Goal: Task Accomplishment & Management: Use online tool/utility

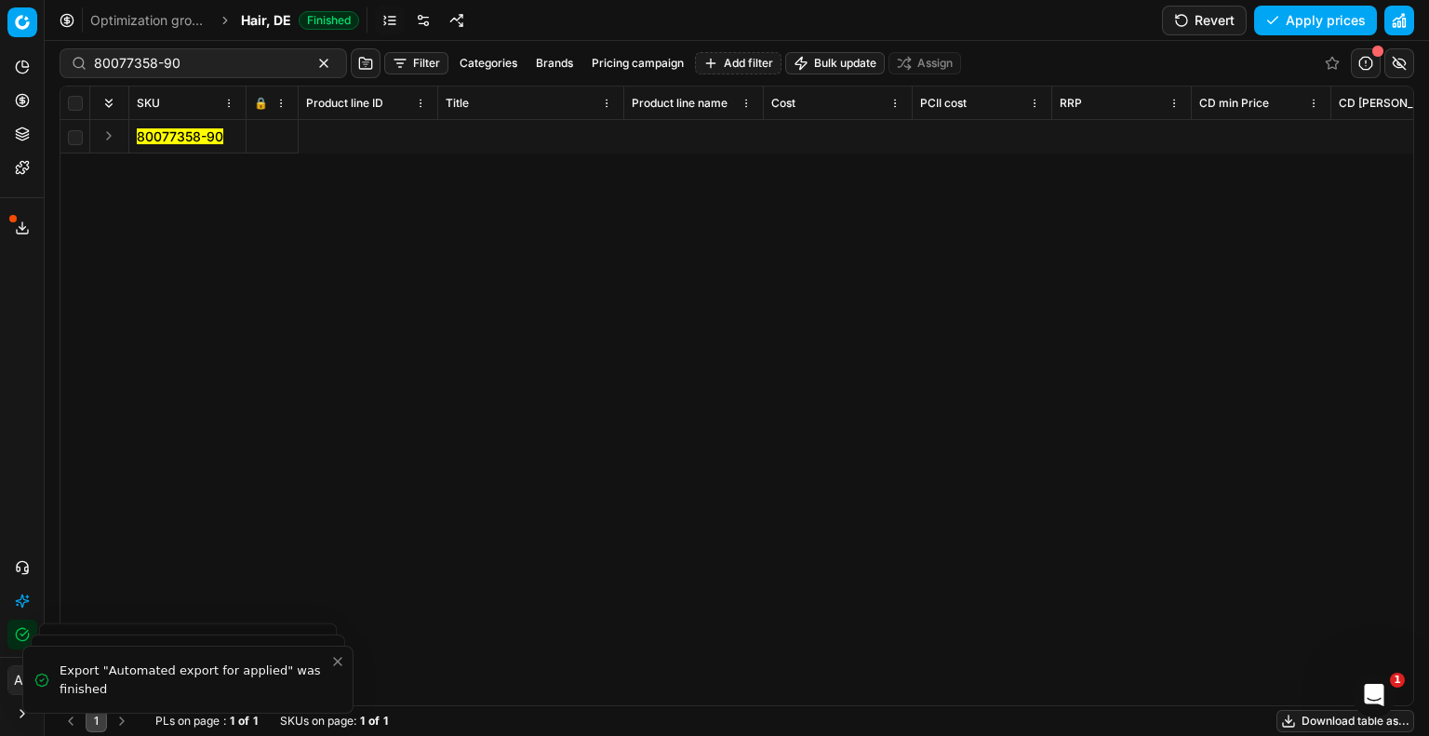
scroll to position [0, 5073]
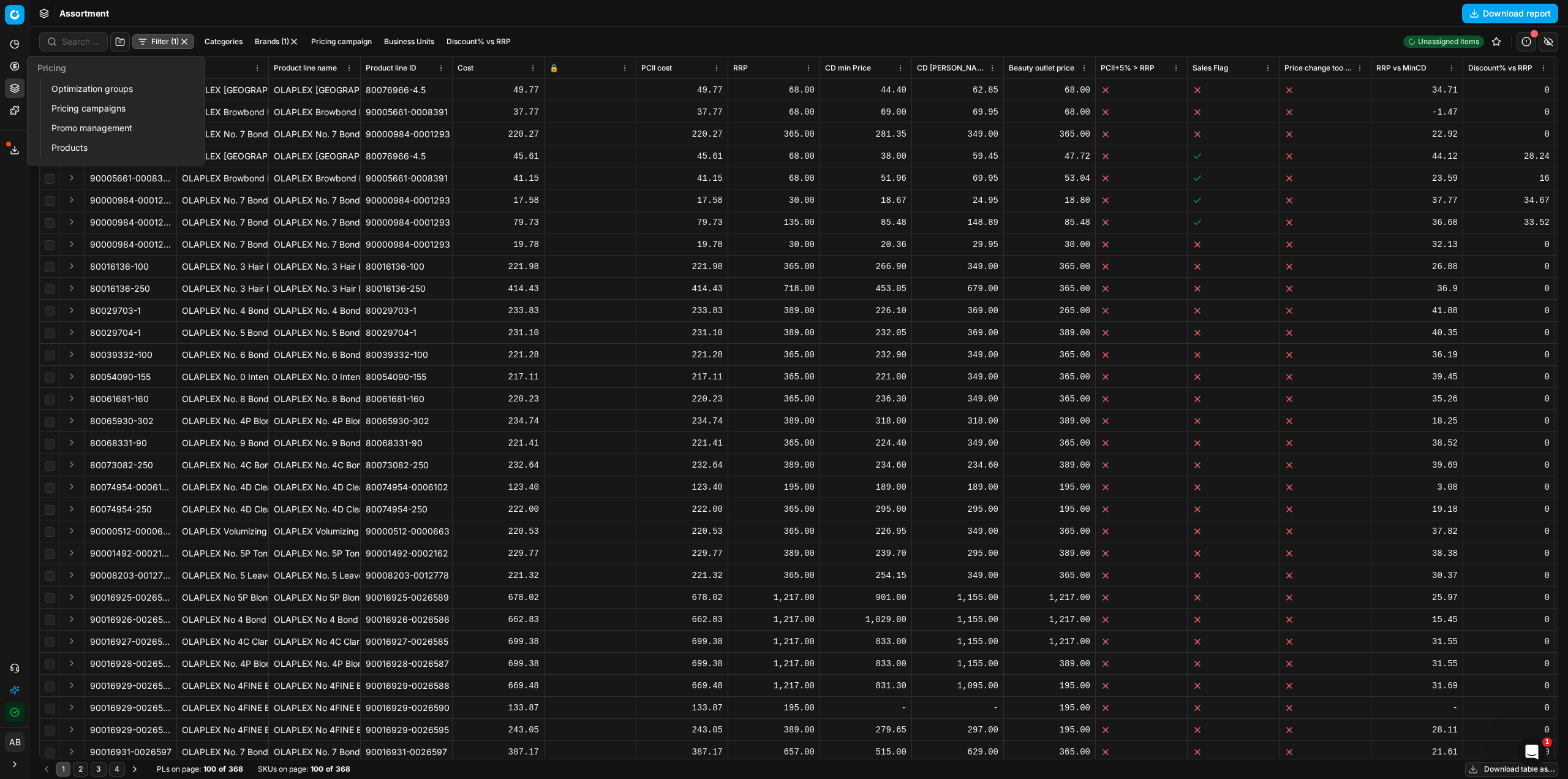
drag, startPoint x: 55, startPoint y: 84, endPoint x: 165, endPoint y: 109, distance: 112.8
click at [55, 84] on link "Optimization groups" at bounding box center [118, 89] width 143 height 17
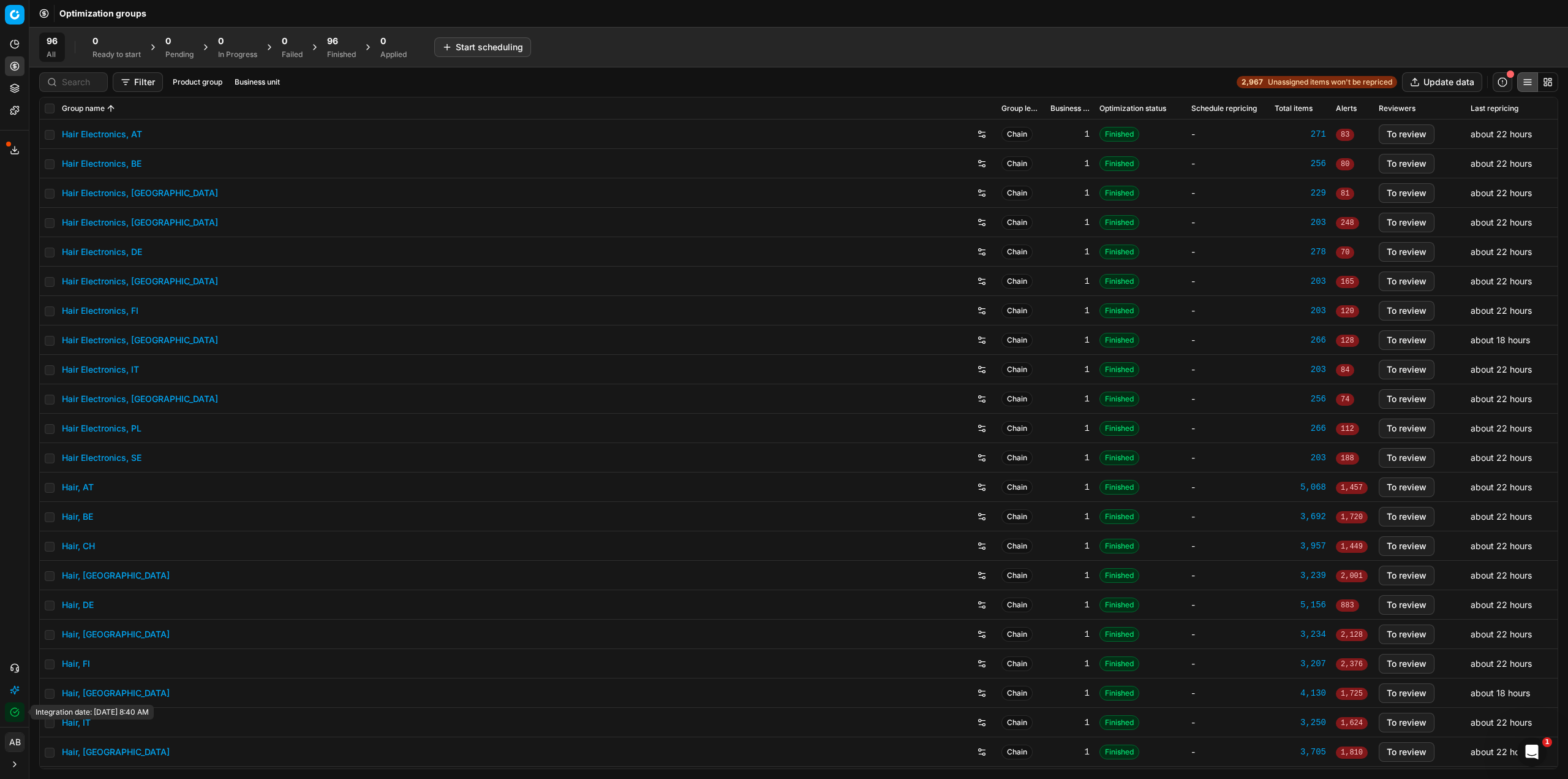
click at [11, 716] on button "Integration status" at bounding box center [14, 712] width 20 height 20
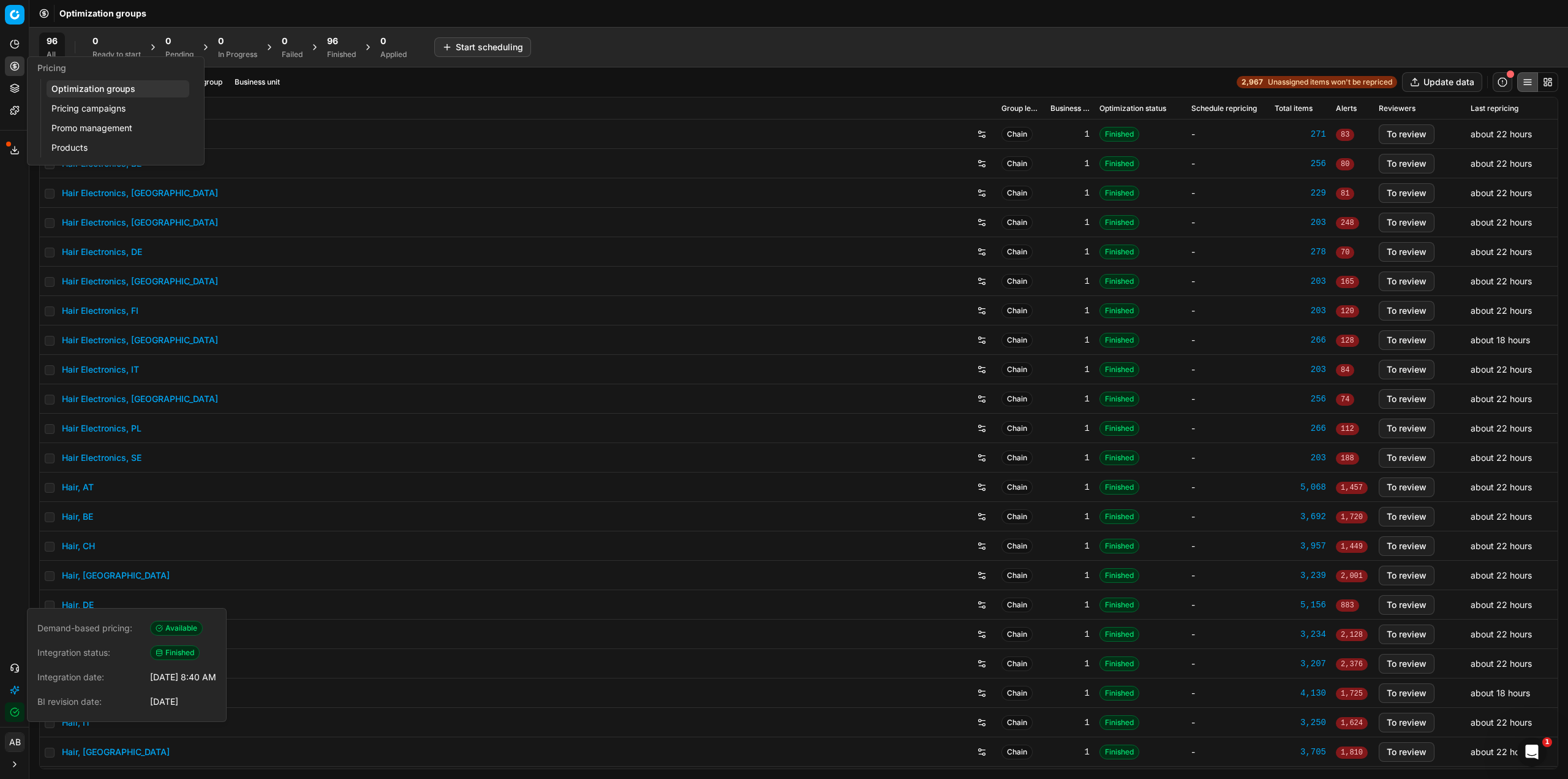
click at [70, 88] on link "Optimization groups" at bounding box center [118, 89] width 143 height 17
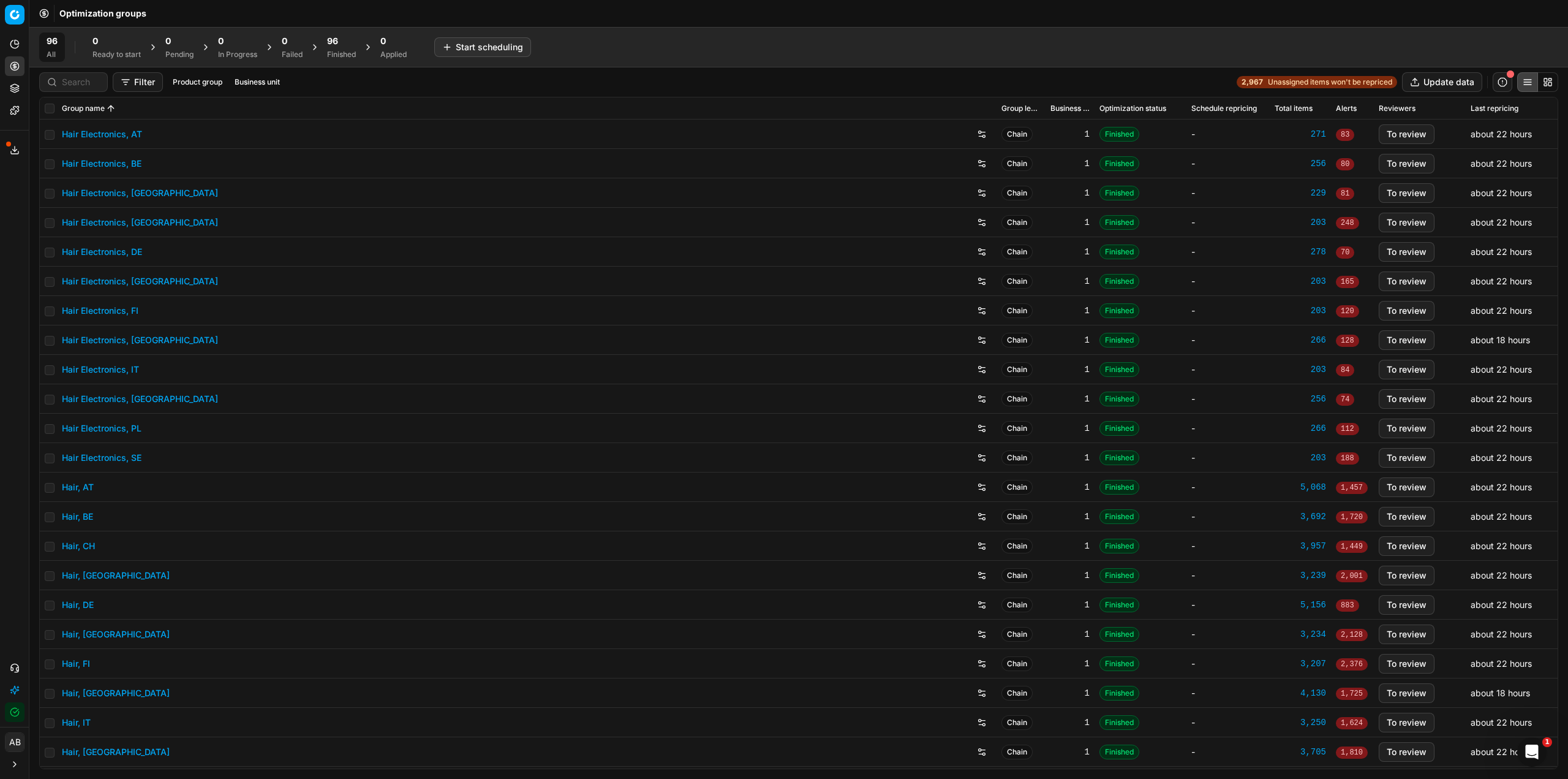
click at [336, 48] on div "96 Finished" at bounding box center [342, 47] width 29 height 24
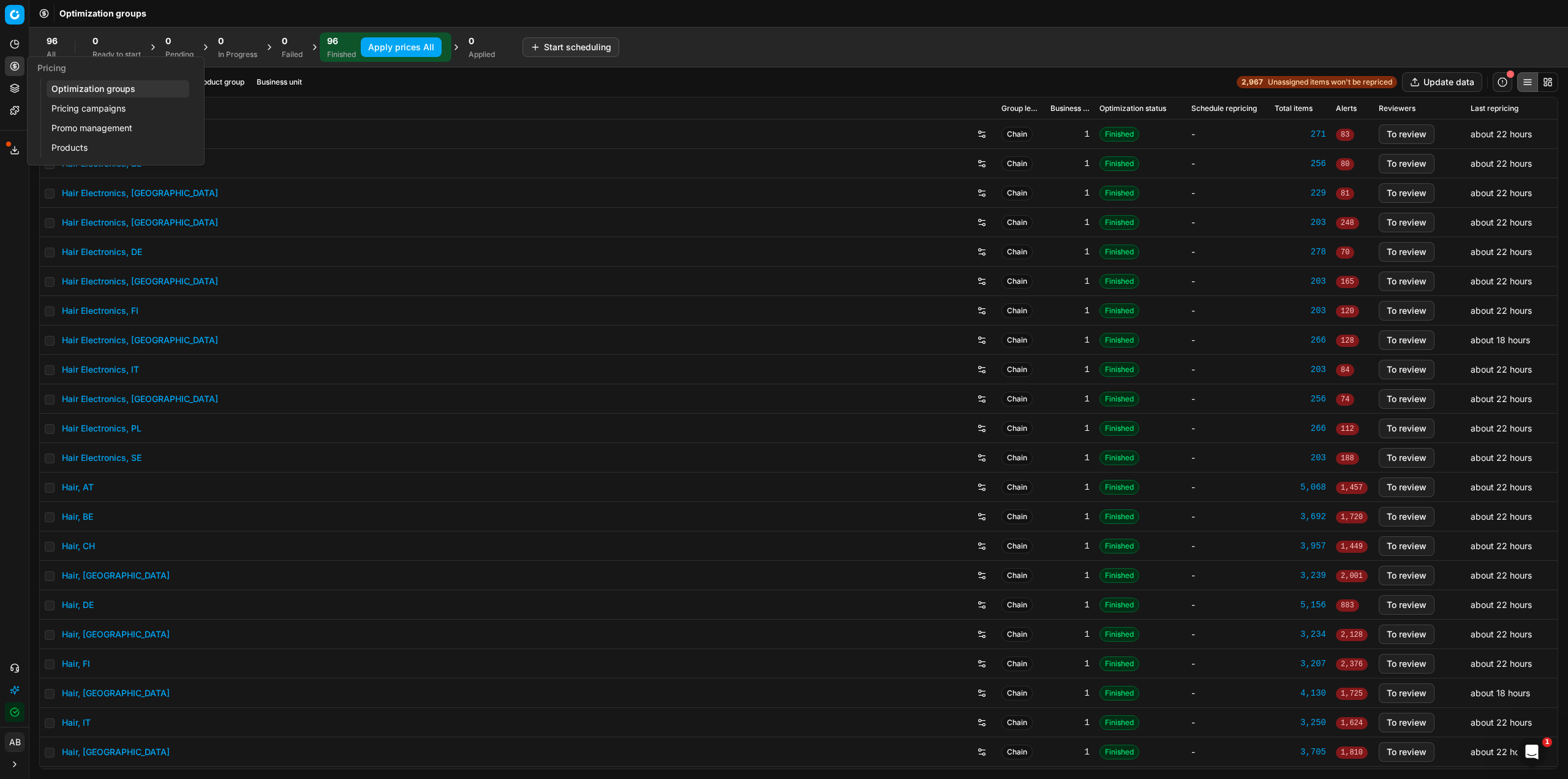
drag, startPoint x: 0, startPoint y: 323, endPoint x: 16, endPoint y: 328, distance: 16.8
click at [3, 324] on div "Analytics Pricing Product portfolio Templates Export service 25 Contact support…" at bounding box center [14, 378] width 29 height 697
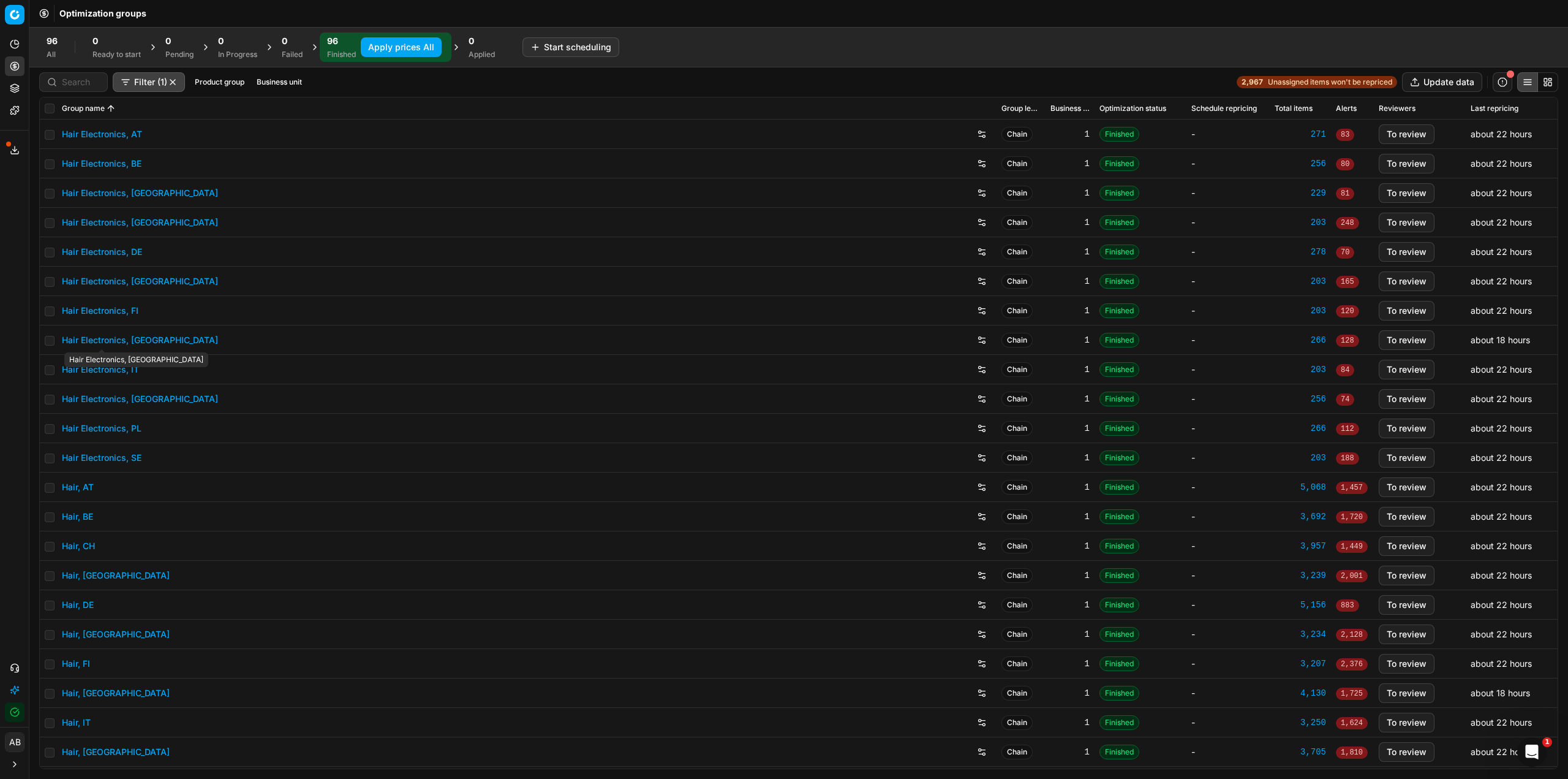
click at [111, 338] on link "Hair Electronics, FR" at bounding box center [140, 340] width 156 height 13
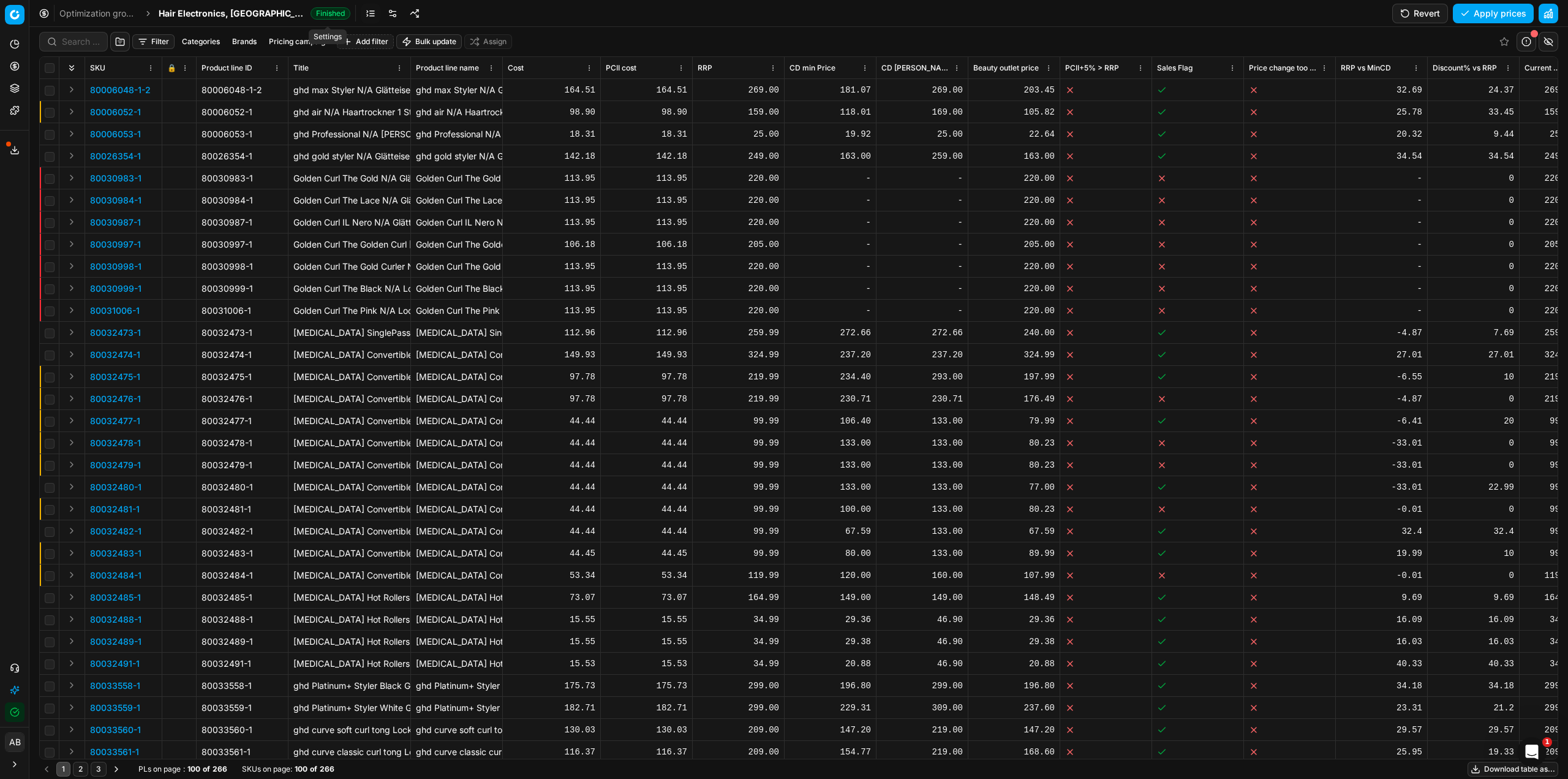
click at [383, 9] on link at bounding box center [393, 14] width 20 height 20
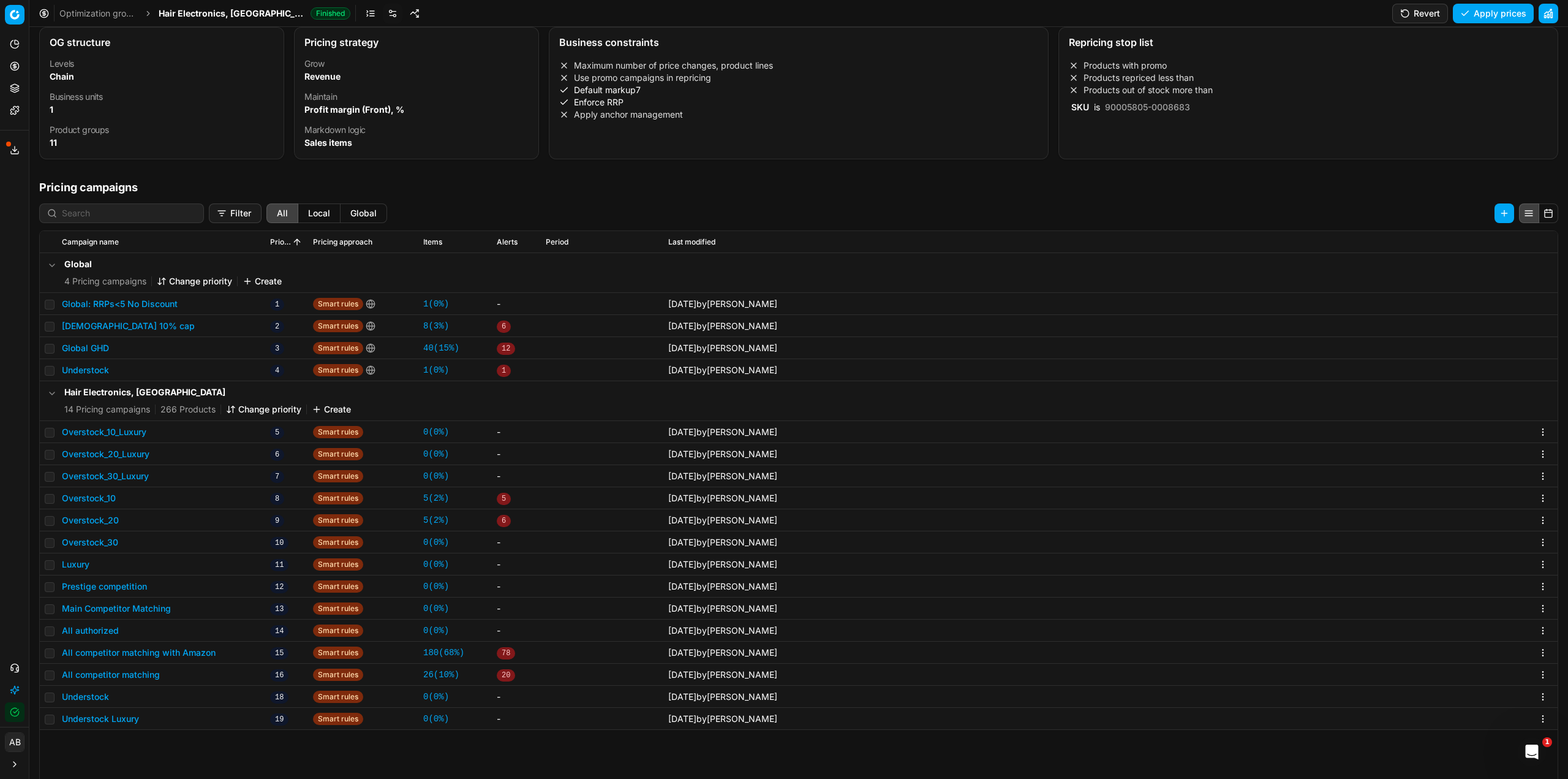
scroll to position [189, 0]
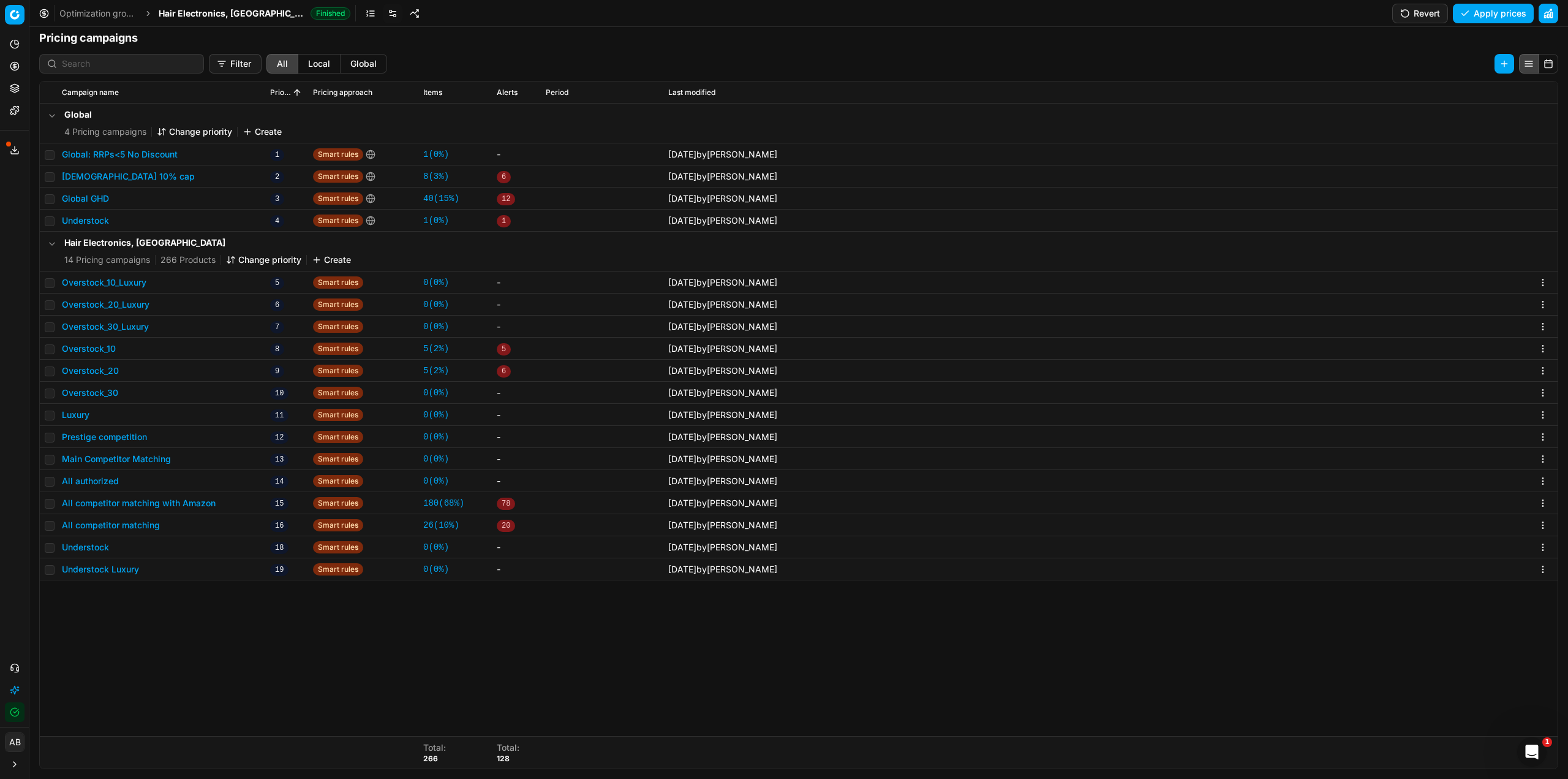
click at [143, 525] on button "All competitor matching" at bounding box center [111, 525] width 98 height 13
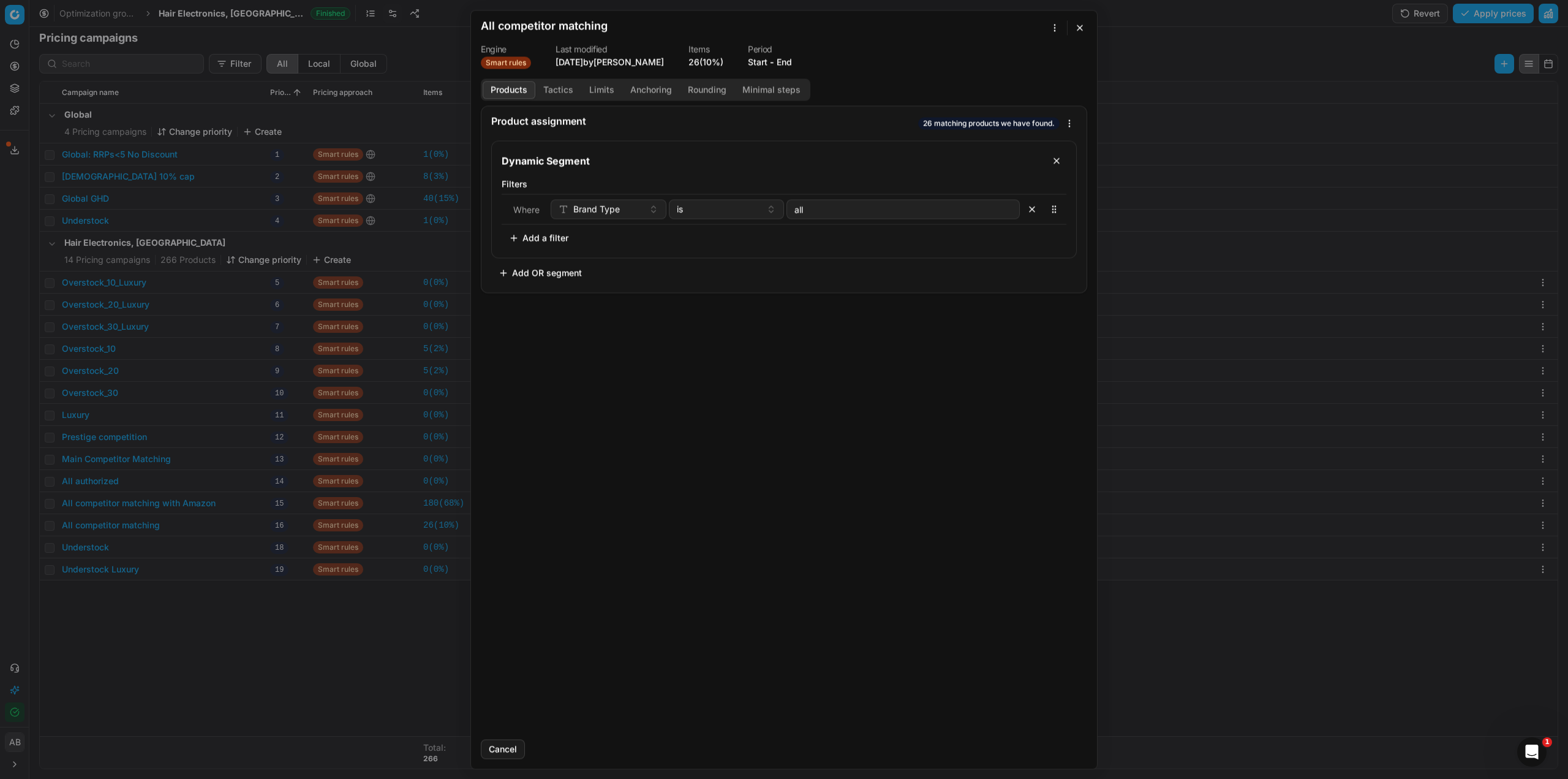
click at [556, 91] on button "Tactics" at bounding box center [558, 90] width 46 height 18
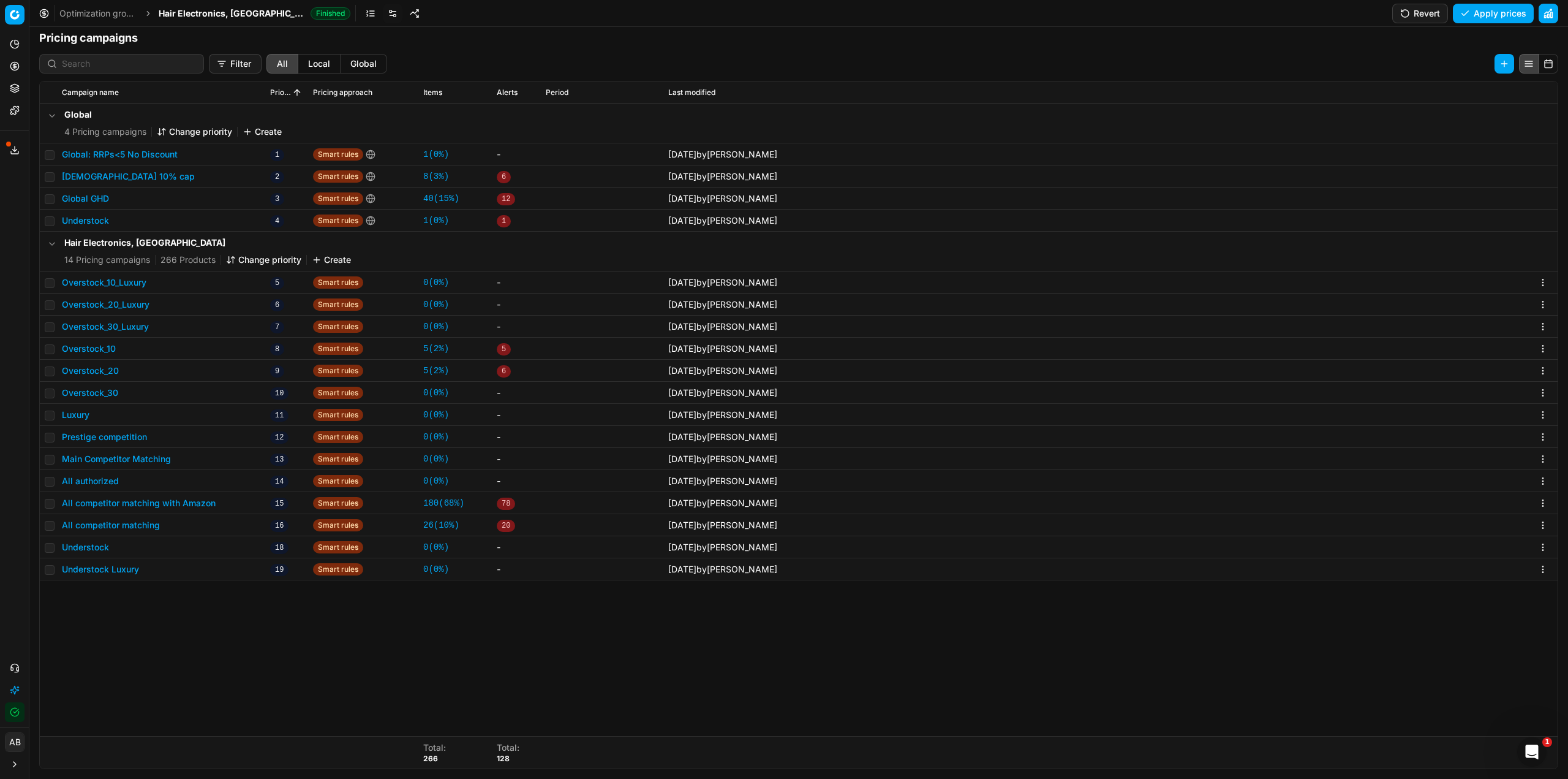
click at [179, 658] on div "We are saving PC settings. Please wait, it should take a few minutes All compet…" at bounding box center [784, 389] width 1568 height 779
click at [45, 524] on input "checkbox" at bounding box center [49, 525] width 10 height 10
checkbox input "true"
click at [1398, 64] on html "Pricing platform Analytics Pricing Product portfolio Templates Export service 2…" at bounding box center [784, 389] width 1568 height 779
click at [1363, 90] on div "Copy PC..." at bounding box center [1378, 89] width 131 height 20
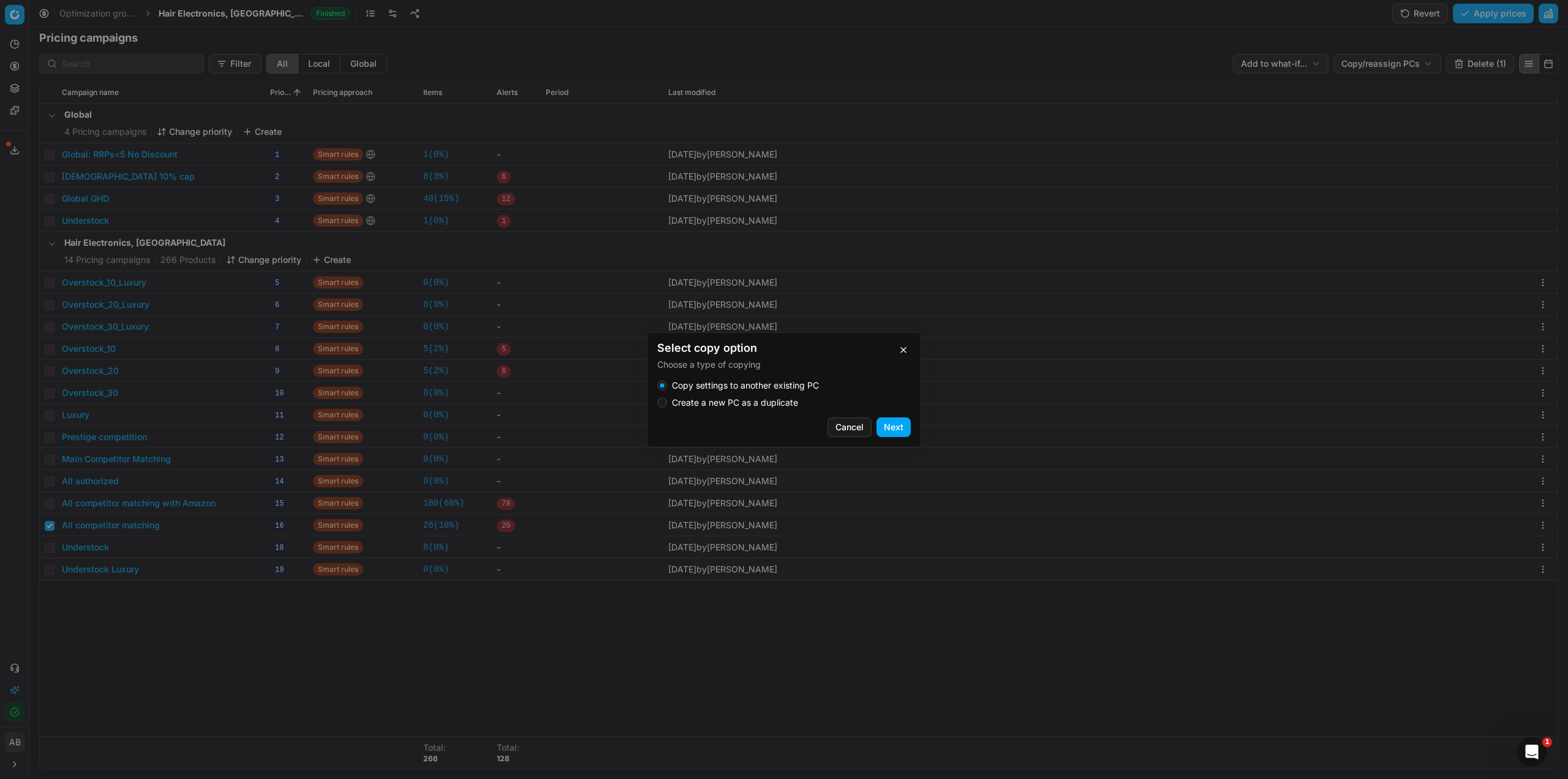
click at [771, 403] on label "Create a new PC as a duplicate" at bounding box center [735, 402] width 126 height 9
click at [667, 403] on button "Create a new PC as a duplicate" at bounding box center [662, 402] width 10 height 10
click at [895, 425] on button "Next" at bounding box center [894, 427] width 34 height 20
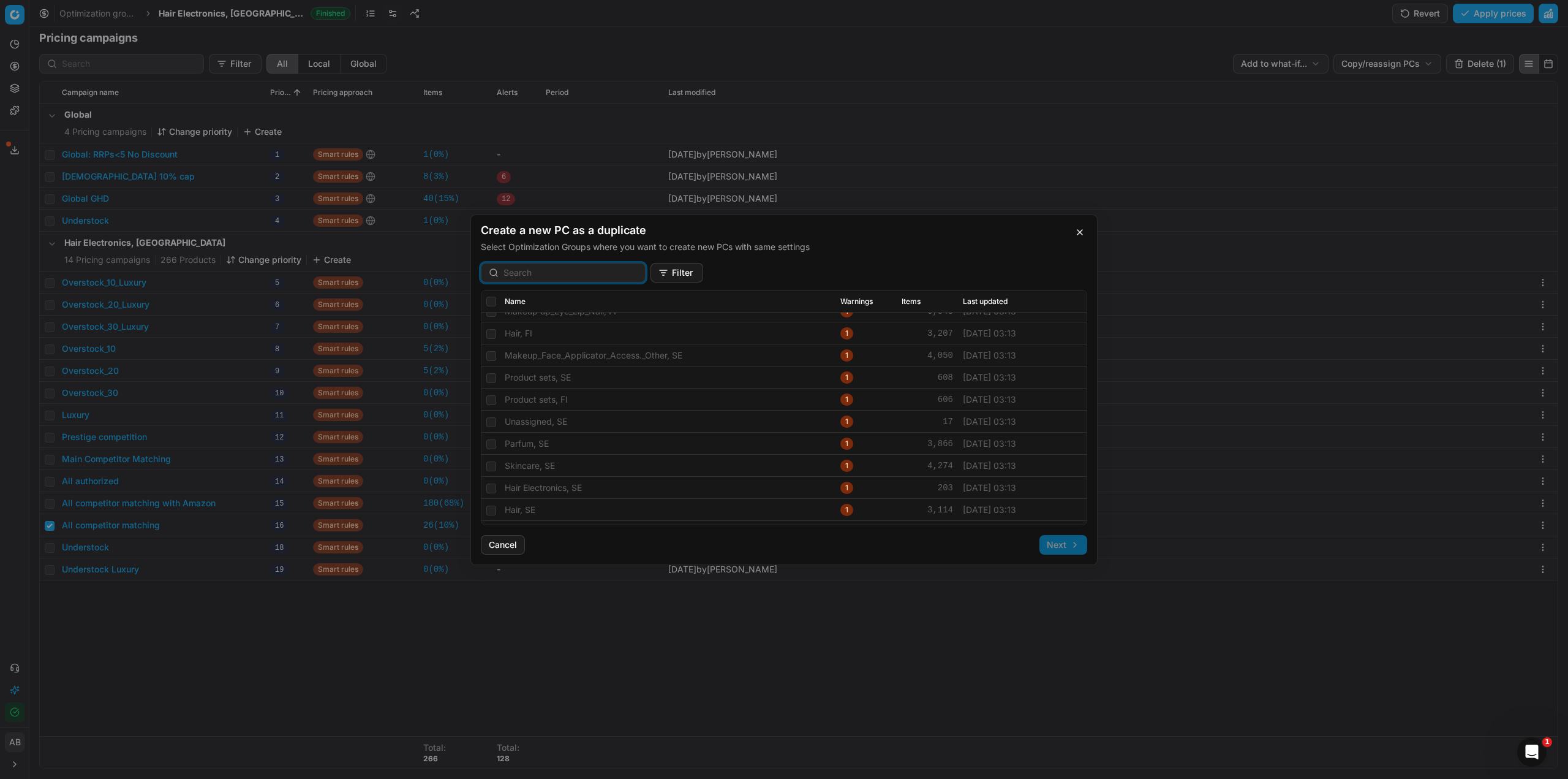
scroll to position [1906, 0]
click at [503, 551] on button "Cancel" at bounding box center [502, 545] width 44 height 20
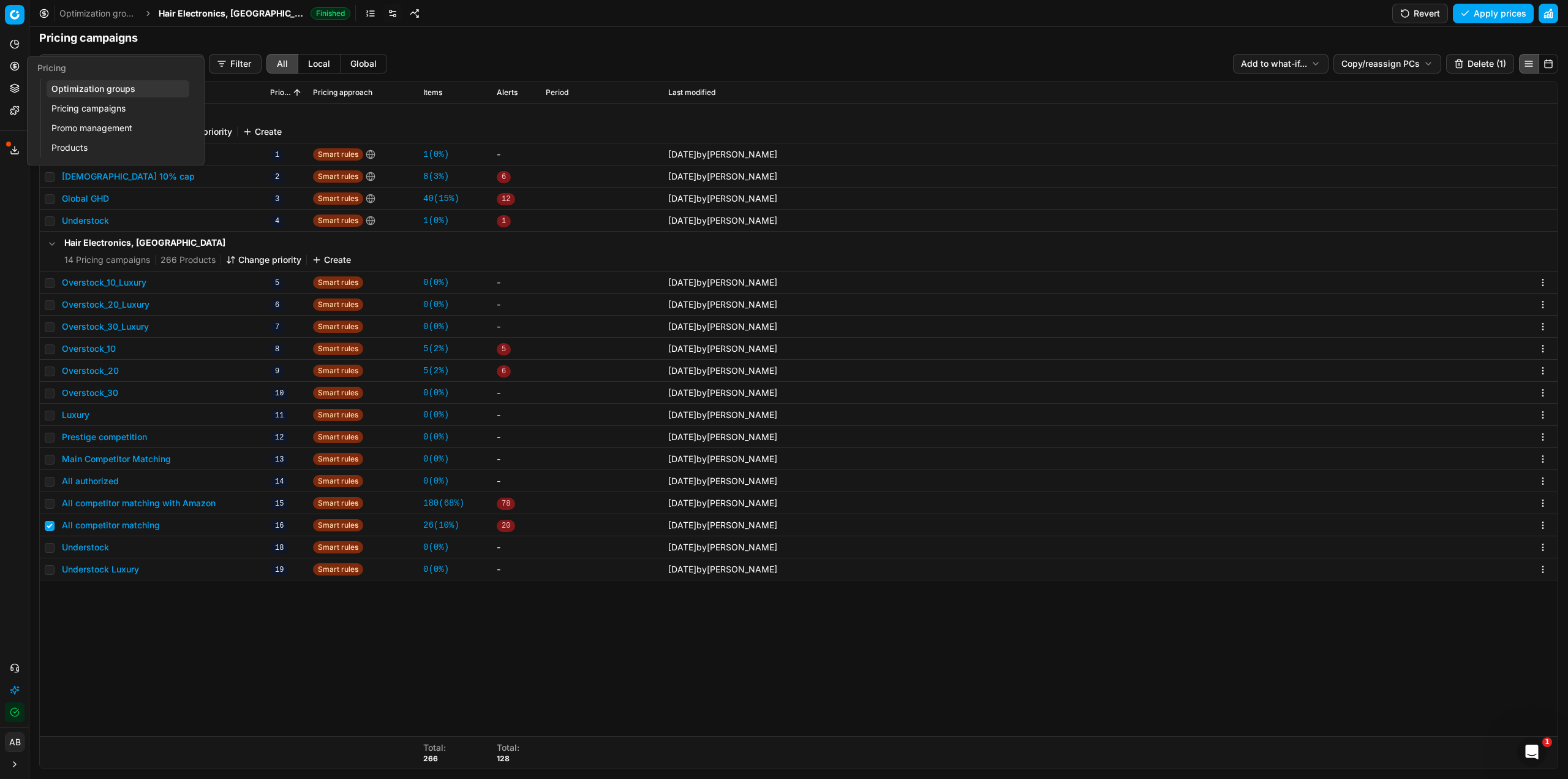
click at [76, 87] on link "Optimization groups" at bounding box center [118, 89] width 143 height 17
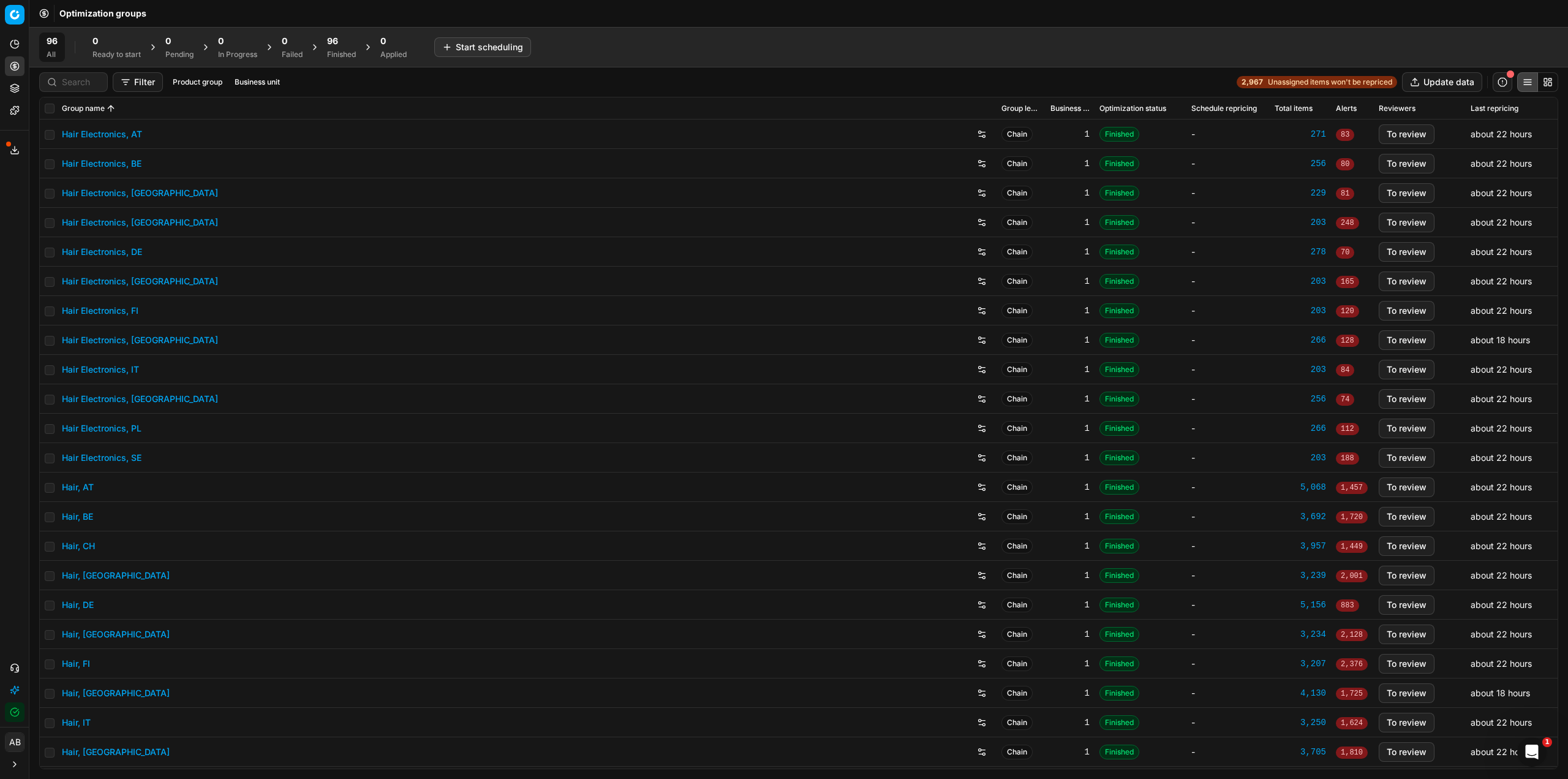
click at [340, 47] on div "96" at bounding box center [342, 41] width 29 height 13
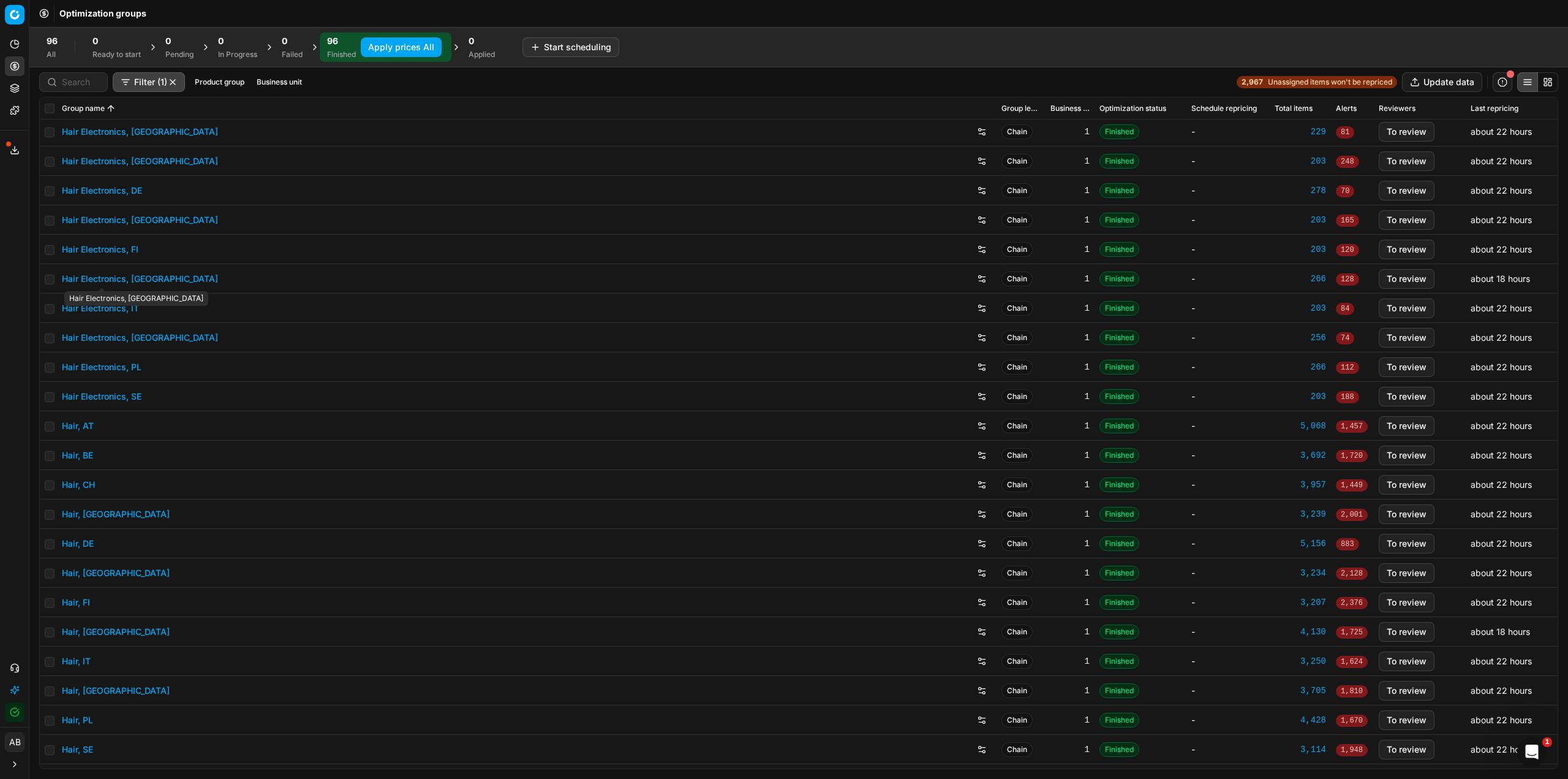
click at [137, 278] on link "Hair Electronics, FR" at bounding box center [140, 279] width 156 height 13
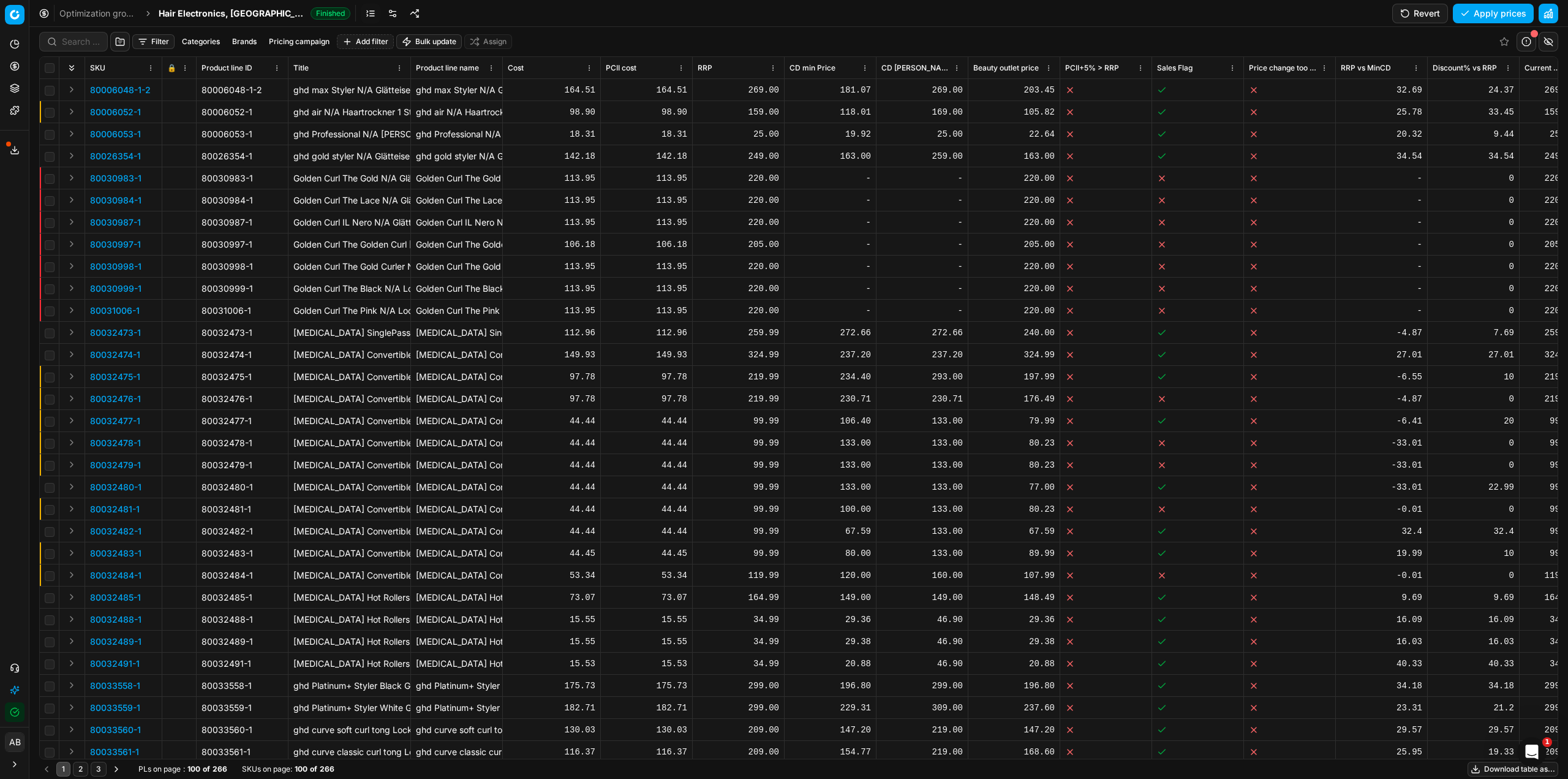
click at [1407, 12] on button "Revert" at bounding box center [1420, 14] width 56 height 20
click at [203, 11] on span "Hair Electronics, FR" at bounding box center [232, 13] width 147 height 13
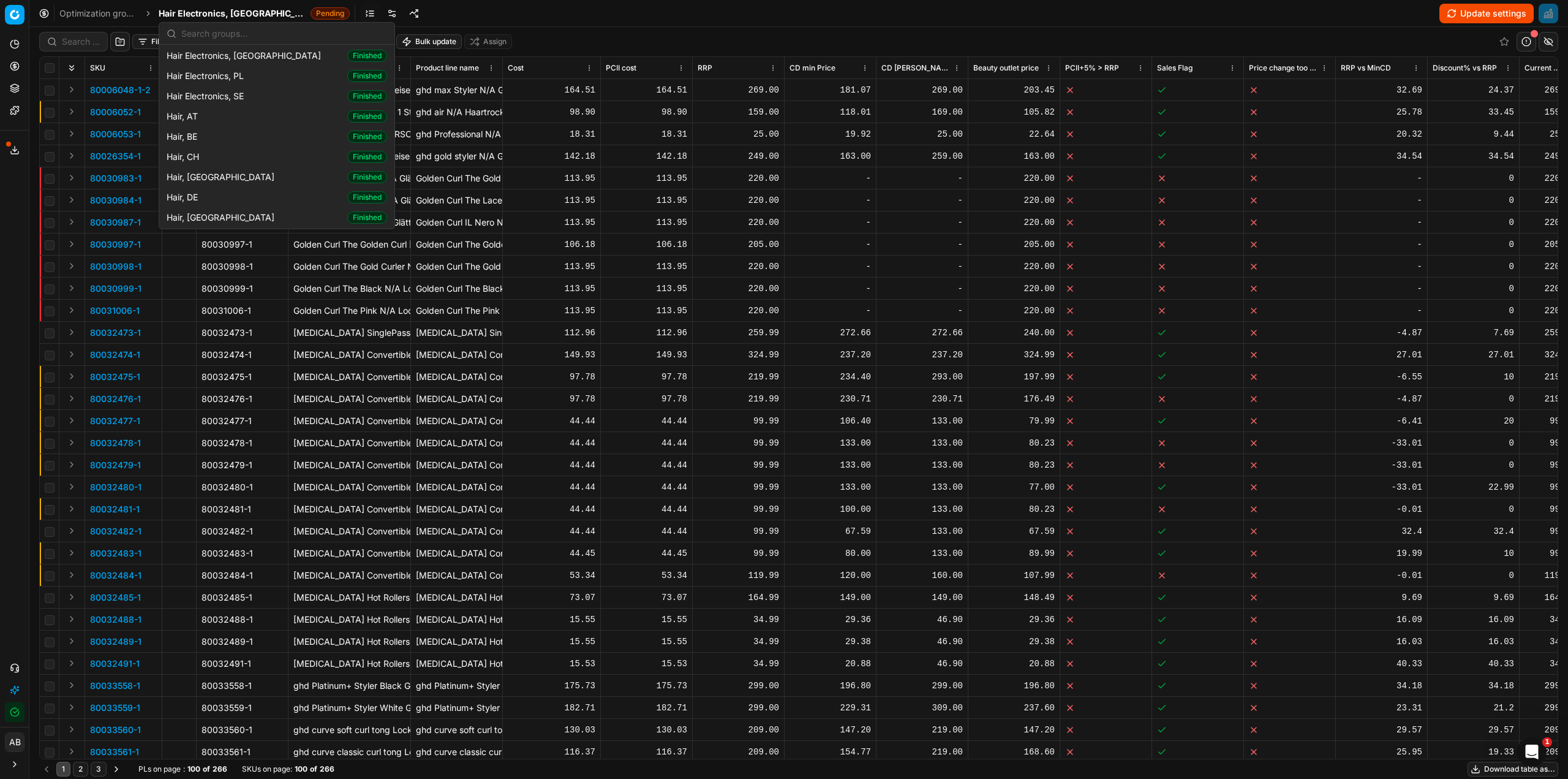
scroll to position [245, 0]
click at [220, 200] on div "Hair, FR Finished" at bounding box center [277, 196] width 230 height 20
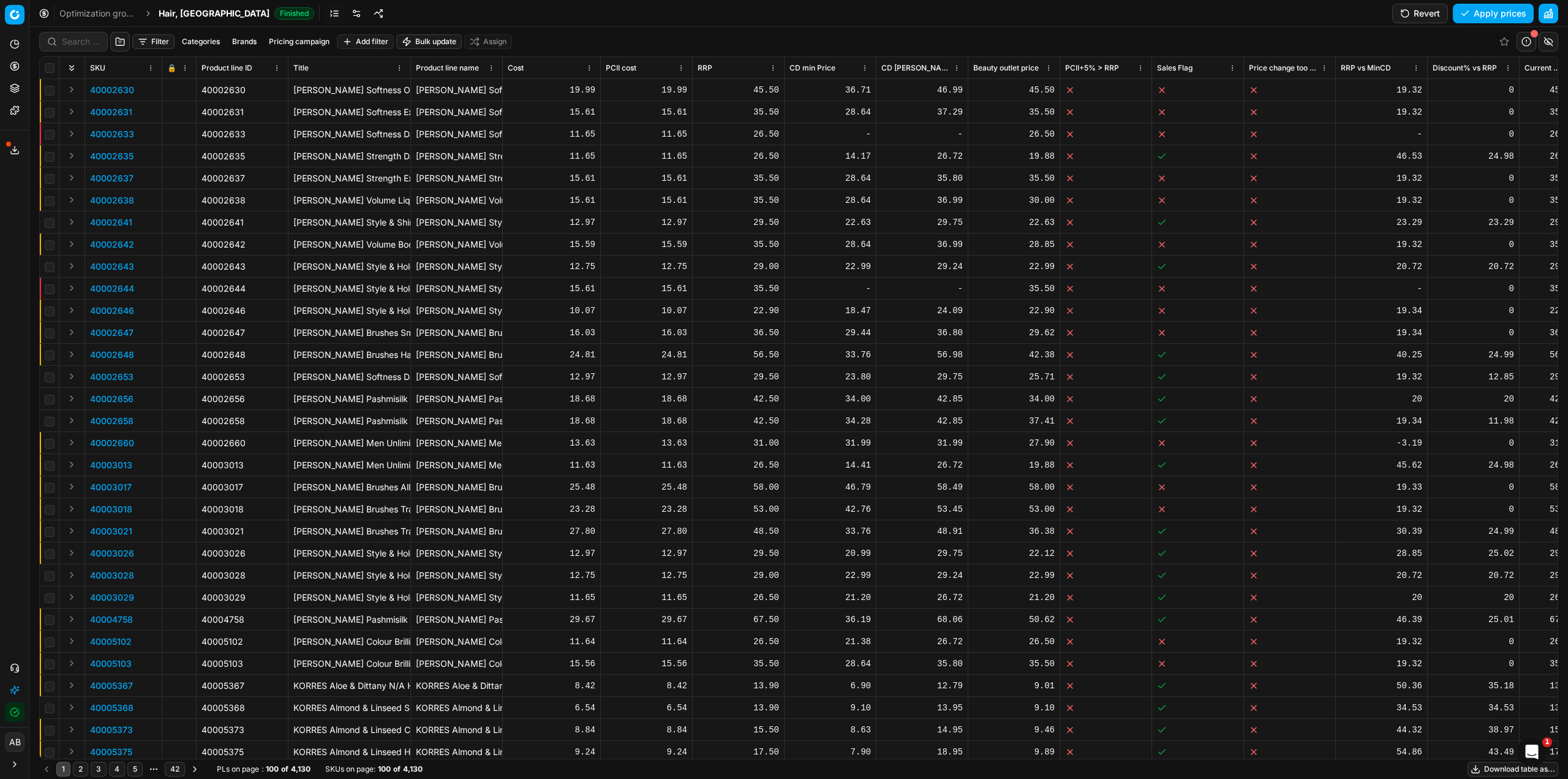
click at [1434, 11] on button "Revert" at bounding box center [1420, 14] width 56 height 20
drag, startPoint x: 222, startPoint y: 13, endPoint x: 223, endPoint y: 20, distance: 7.1
click at [274, 13] on span "Pending" at bounding box center [294, 13] width 39 height 13
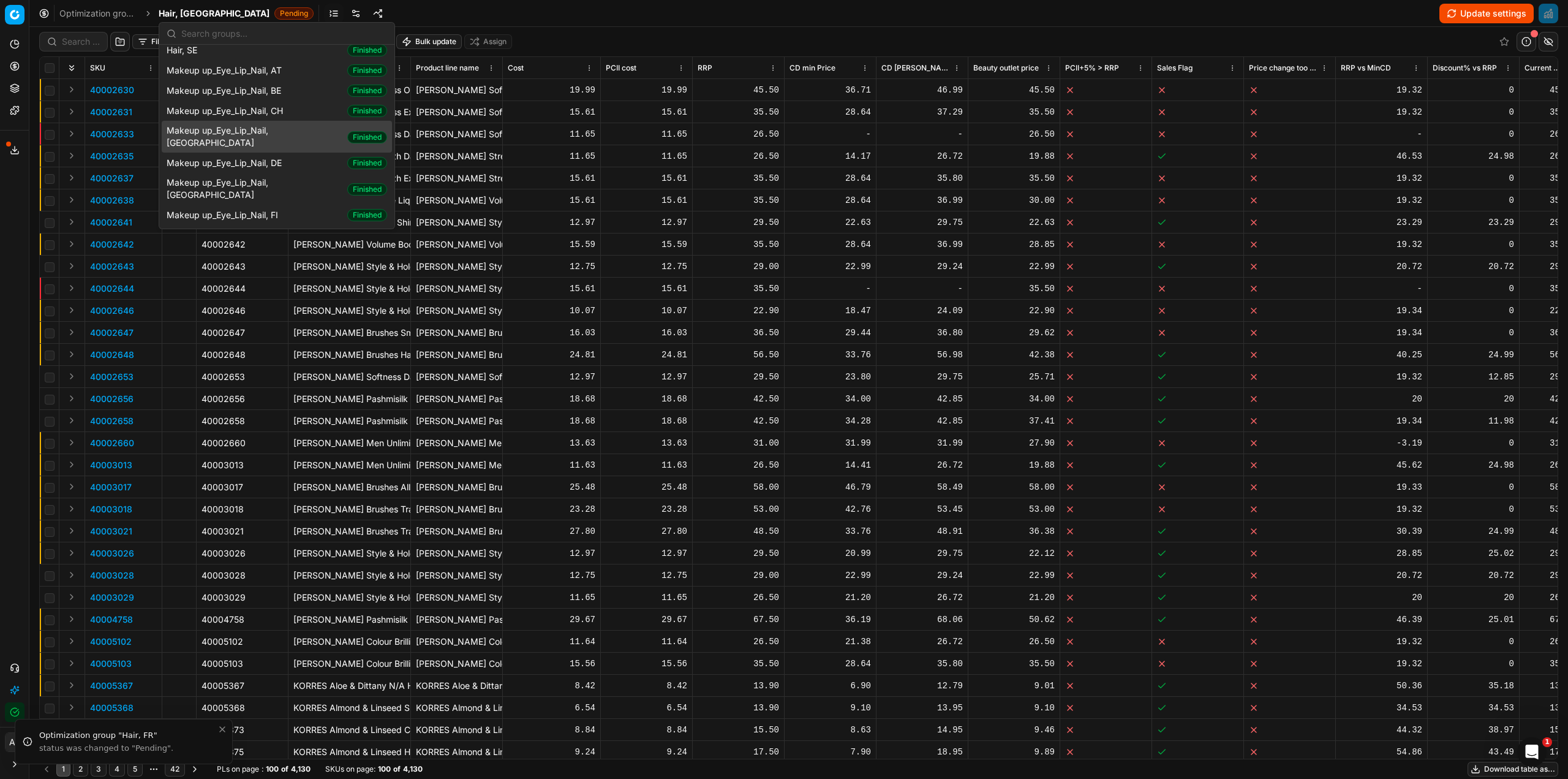
scroll to position [490, 0]
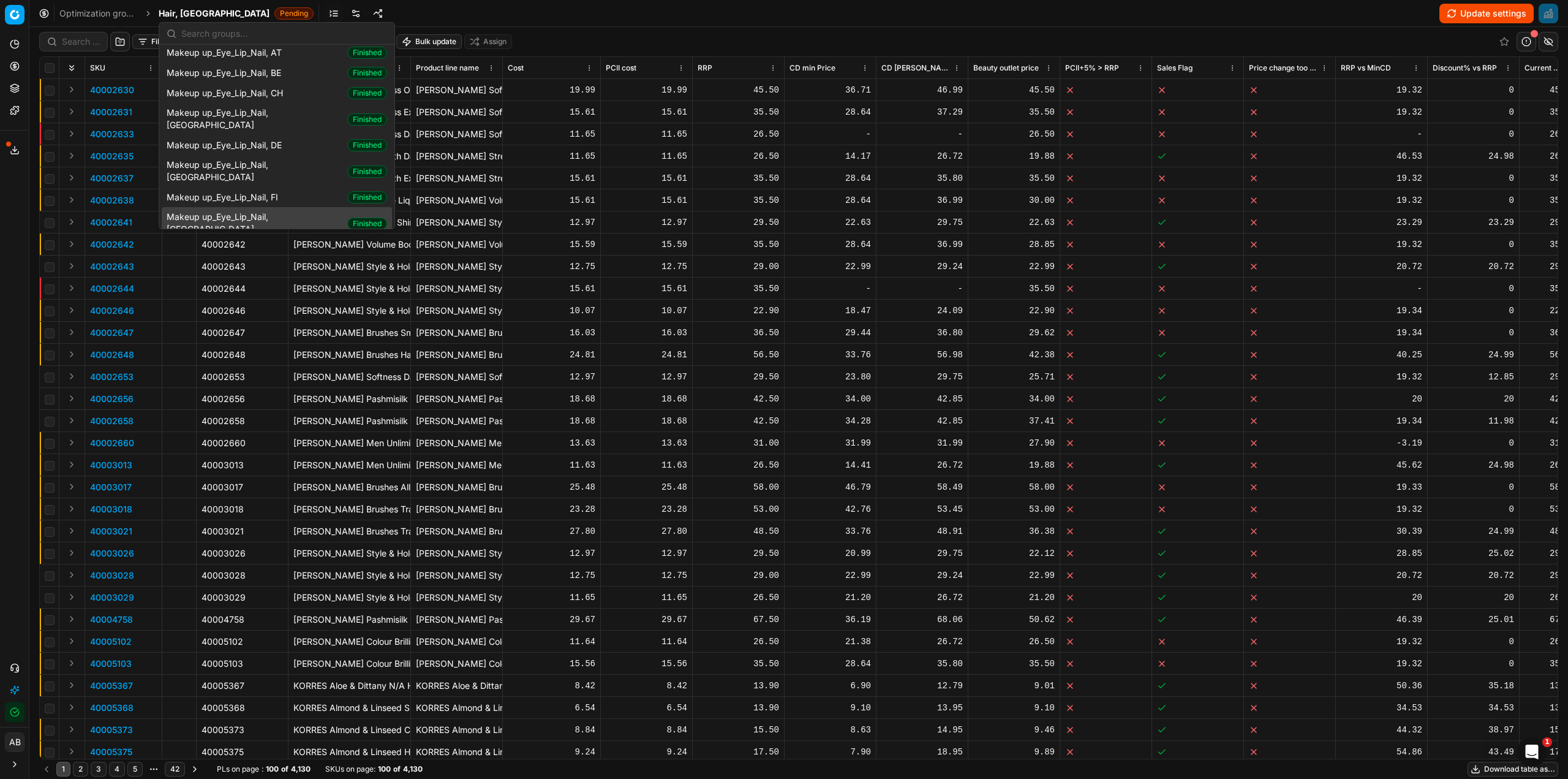
click at [251, 211] on span "Makeup up_Eye_Lip_Nail, FR" at bounding box center [254, 223] width 176 height 24
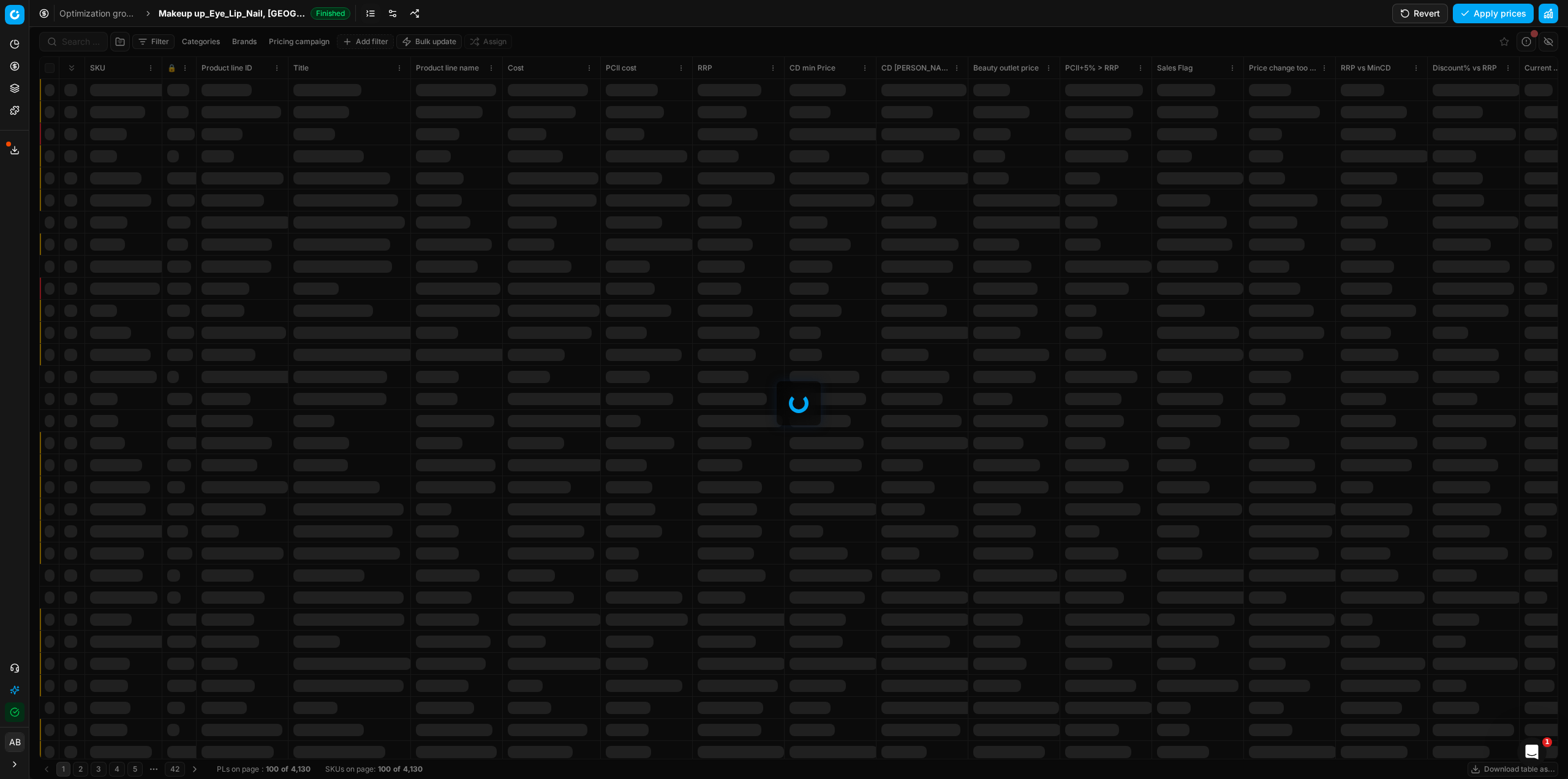
click at [1428, 12] on button "Revert" at bounding box center [1420, 14] width 56 height 20
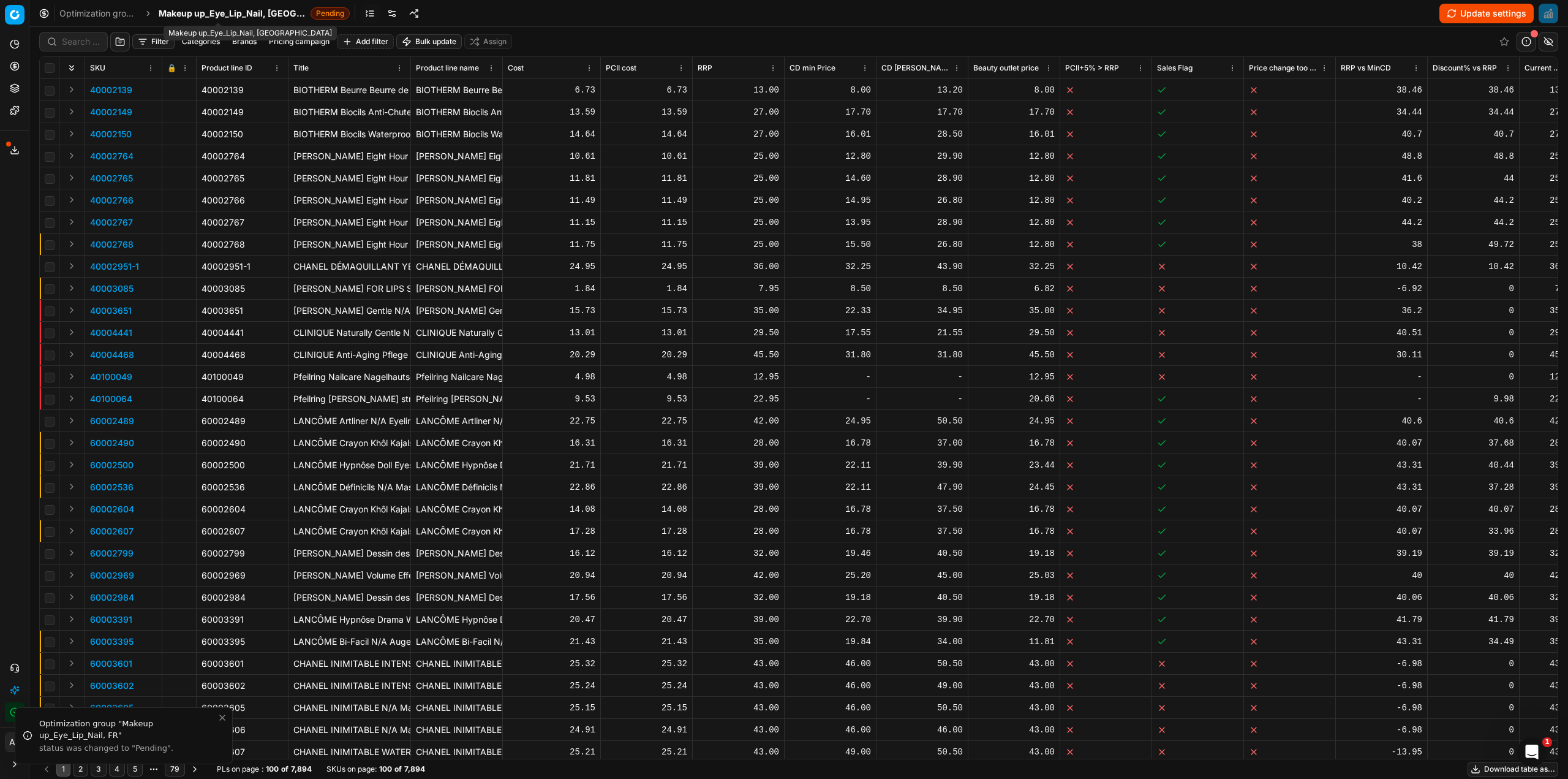
click at [236, 14] on span "Makeup up_Eye_Lip_Nail, FR" at bounding box center [232, 13] width 147 height 13
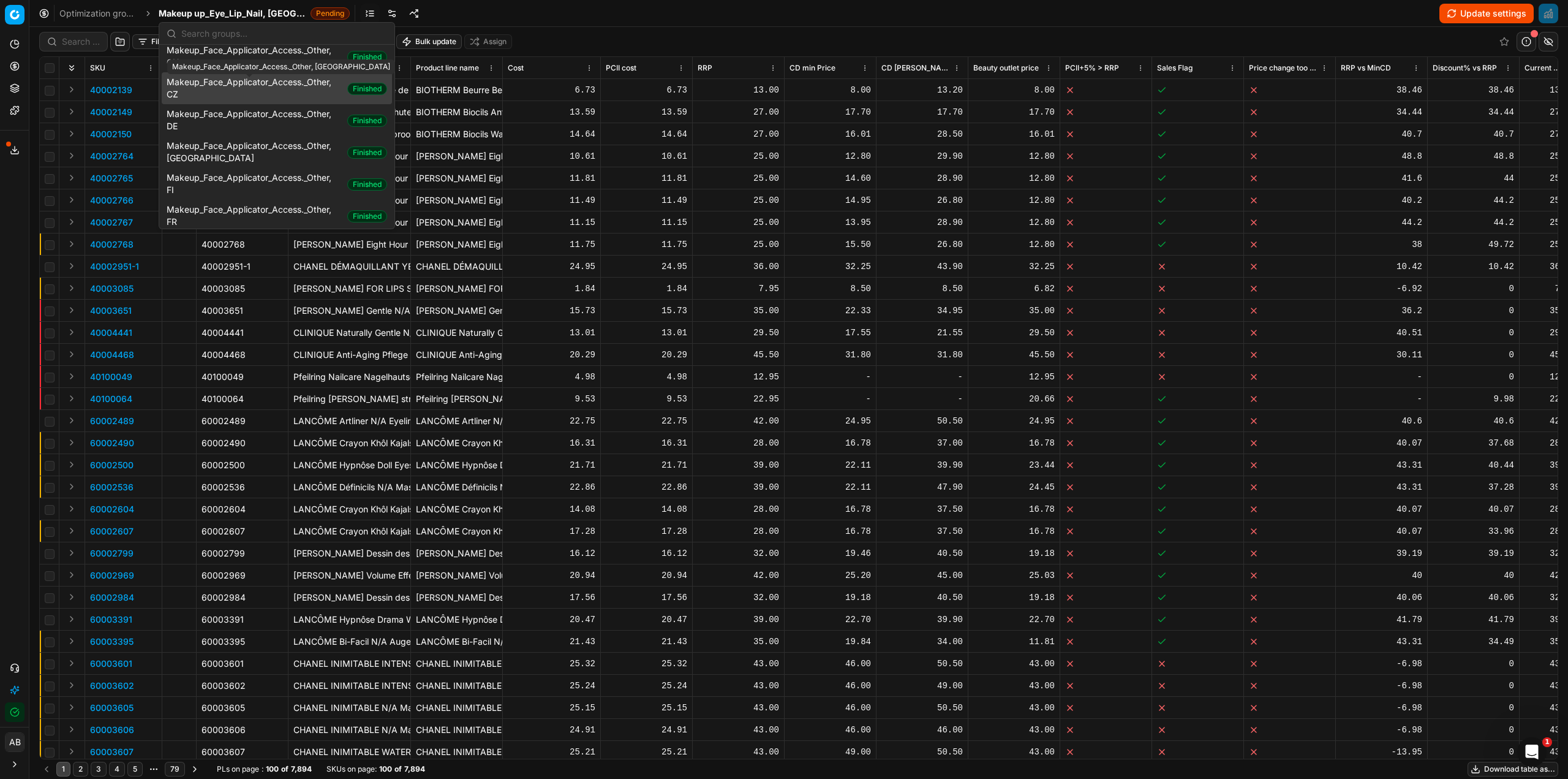
scroll to position [858, 0]
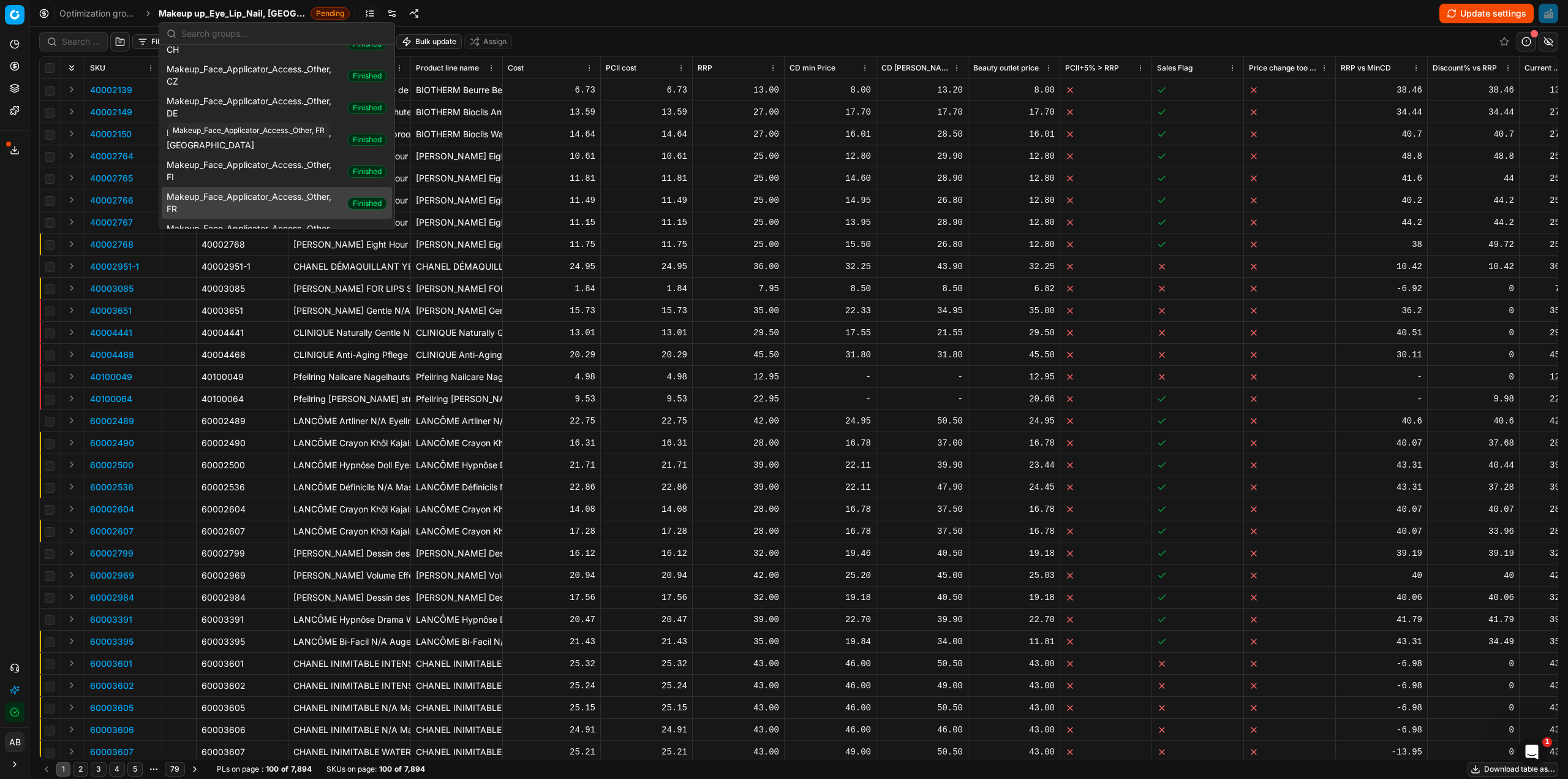
click at [285, 190] on span "Makeup_Face_Applicator_Access._Other, FR" at bounding box center [254, 202] width 176 height 24
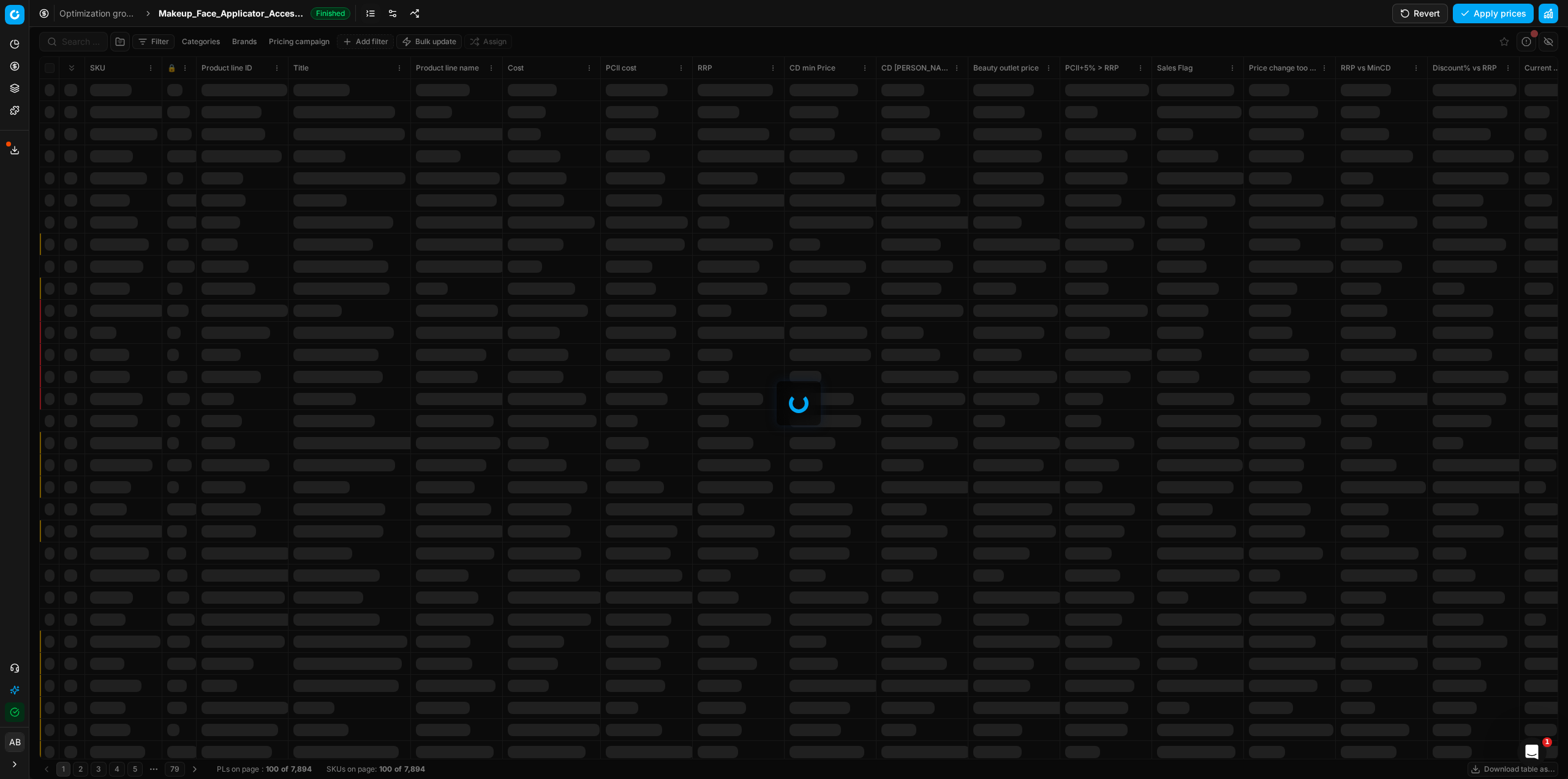
click at [1424, 12] on button "Revert" at bounding box center [1420, 14] width 56 height 20
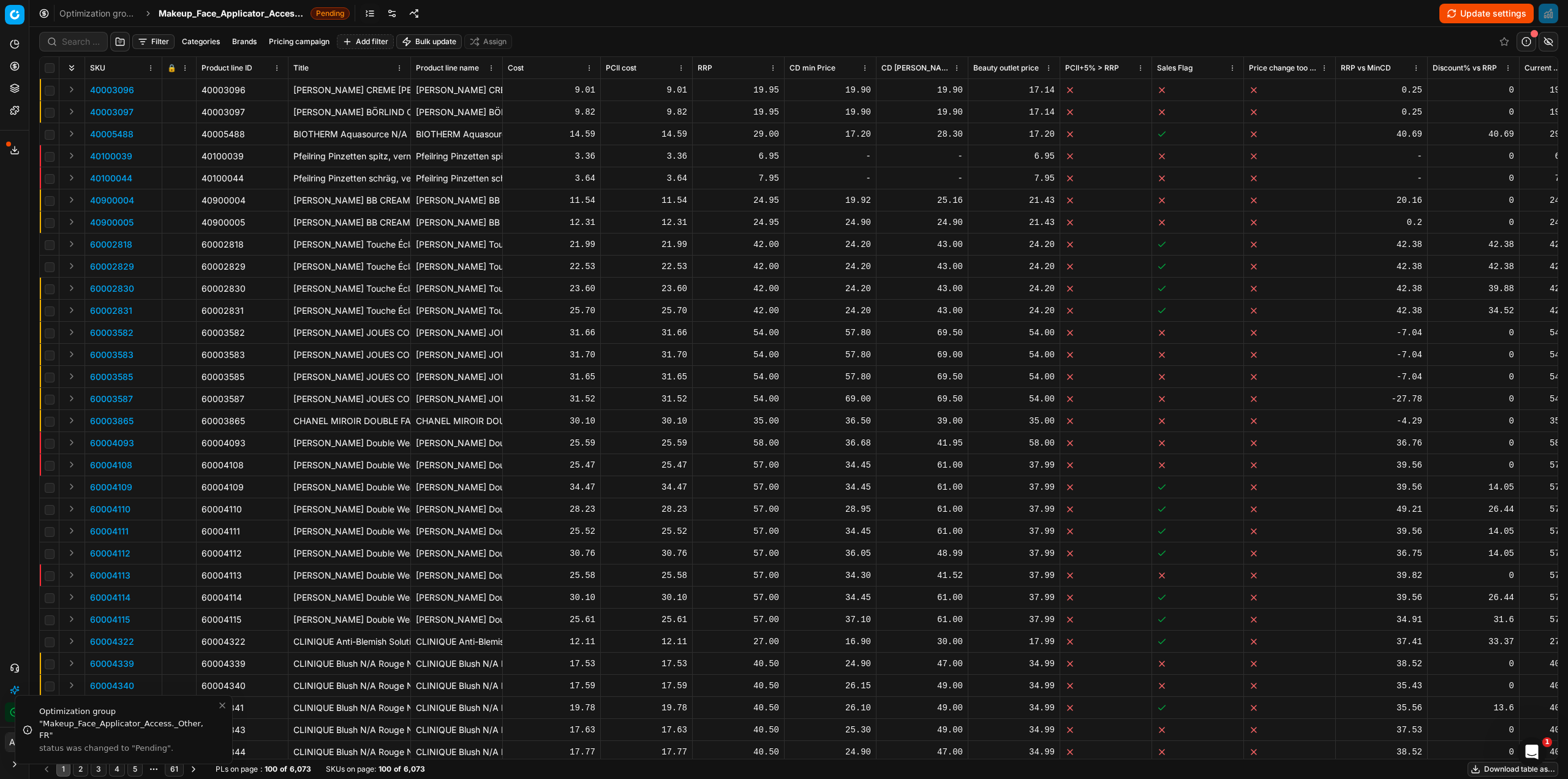
click at [251, 11] on span "Makeup_Face_Applicator_Access._Other, FR" at bounding box center [232, 13] width 147 height 13
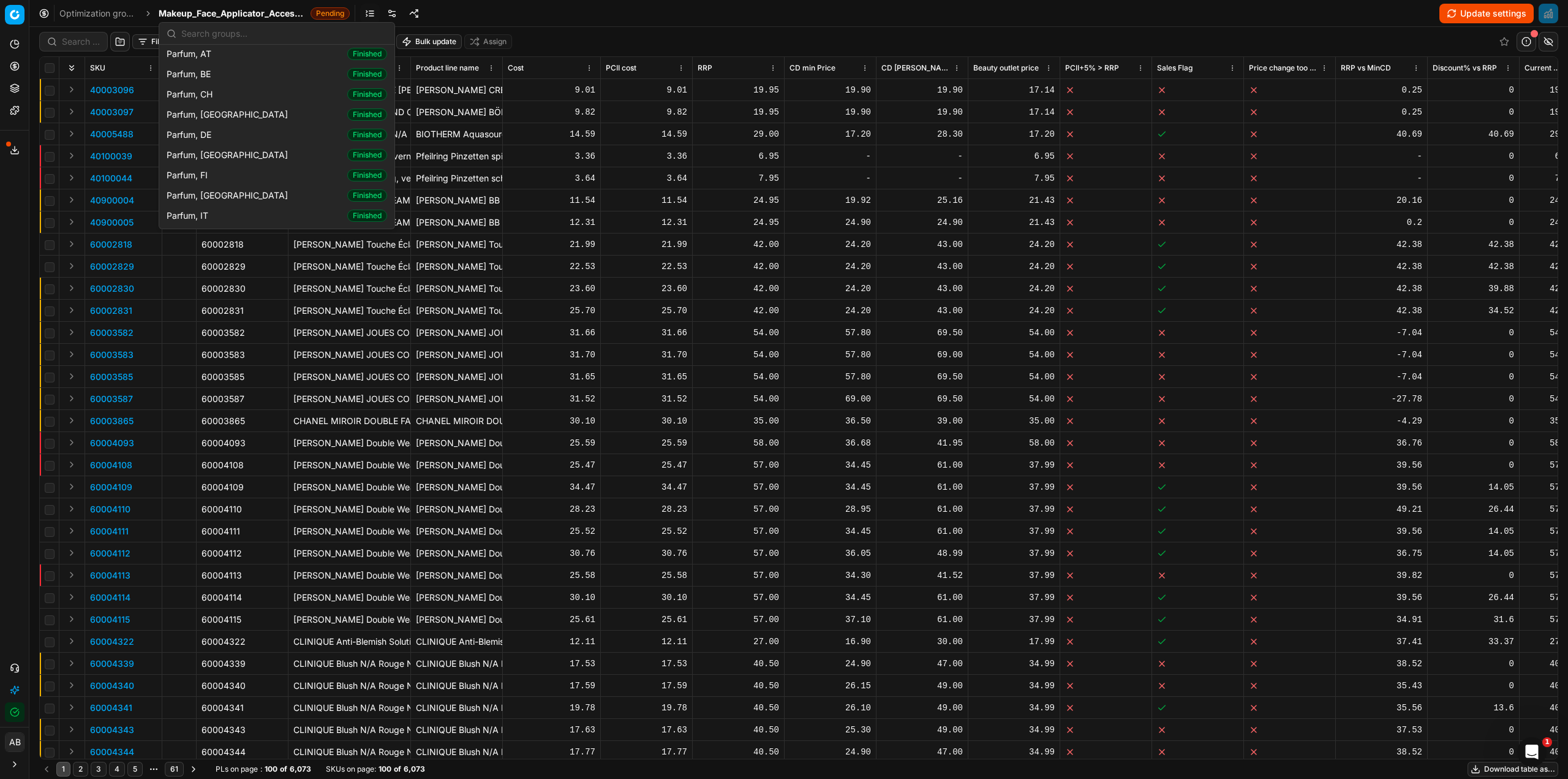
scroll to position [1164, 0]
click at [253, 181] on div "Parfum, FR Finished" at bounding box center [277, 191] width 230 height 20
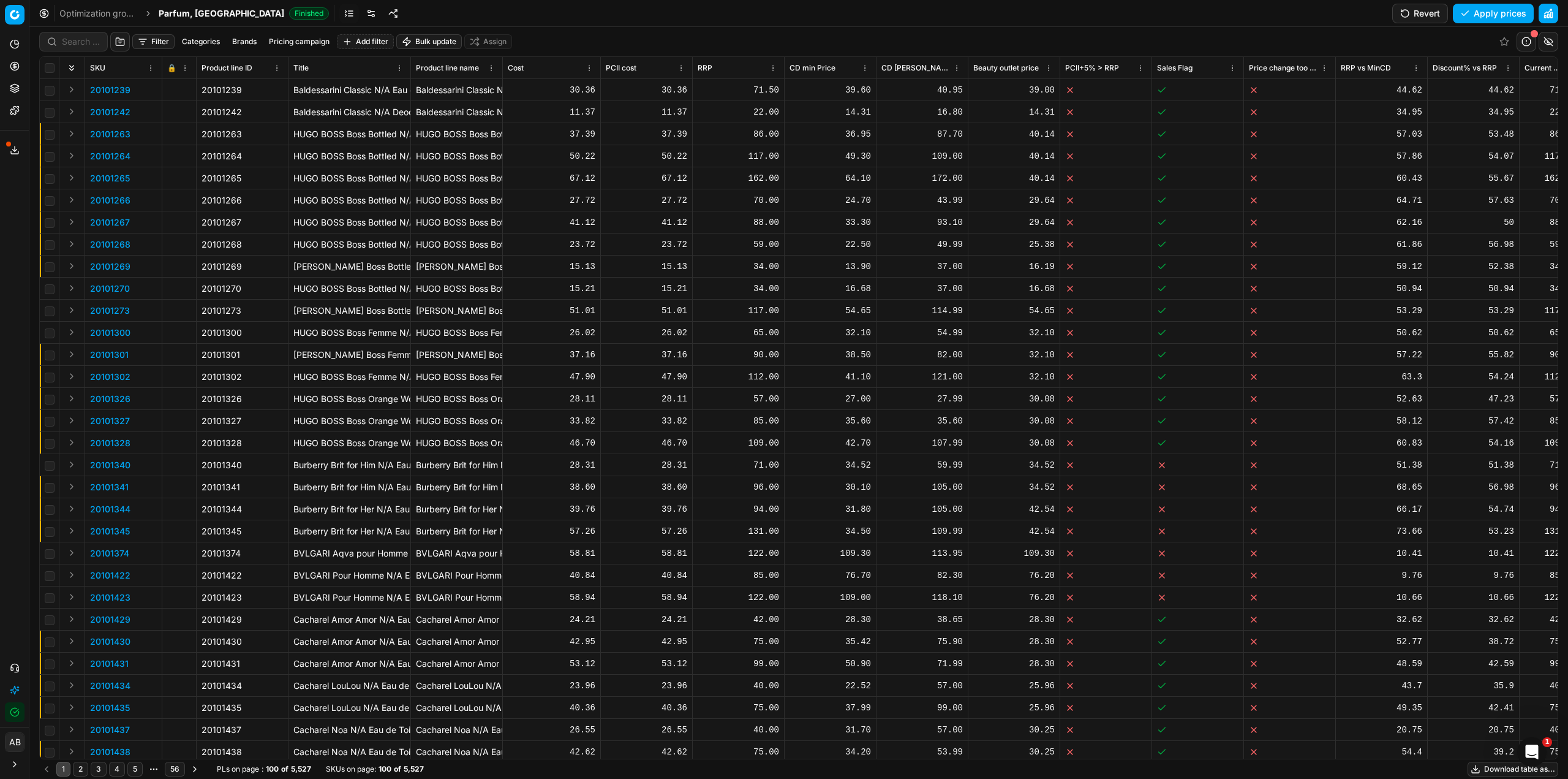
click at [1398, 8] on button "Revert" at bounding box center [1420, 14] width 56 height 20
click at [194, 16] on span "Parfum, FR" at bounding box center [221, 13] width 126 height 13
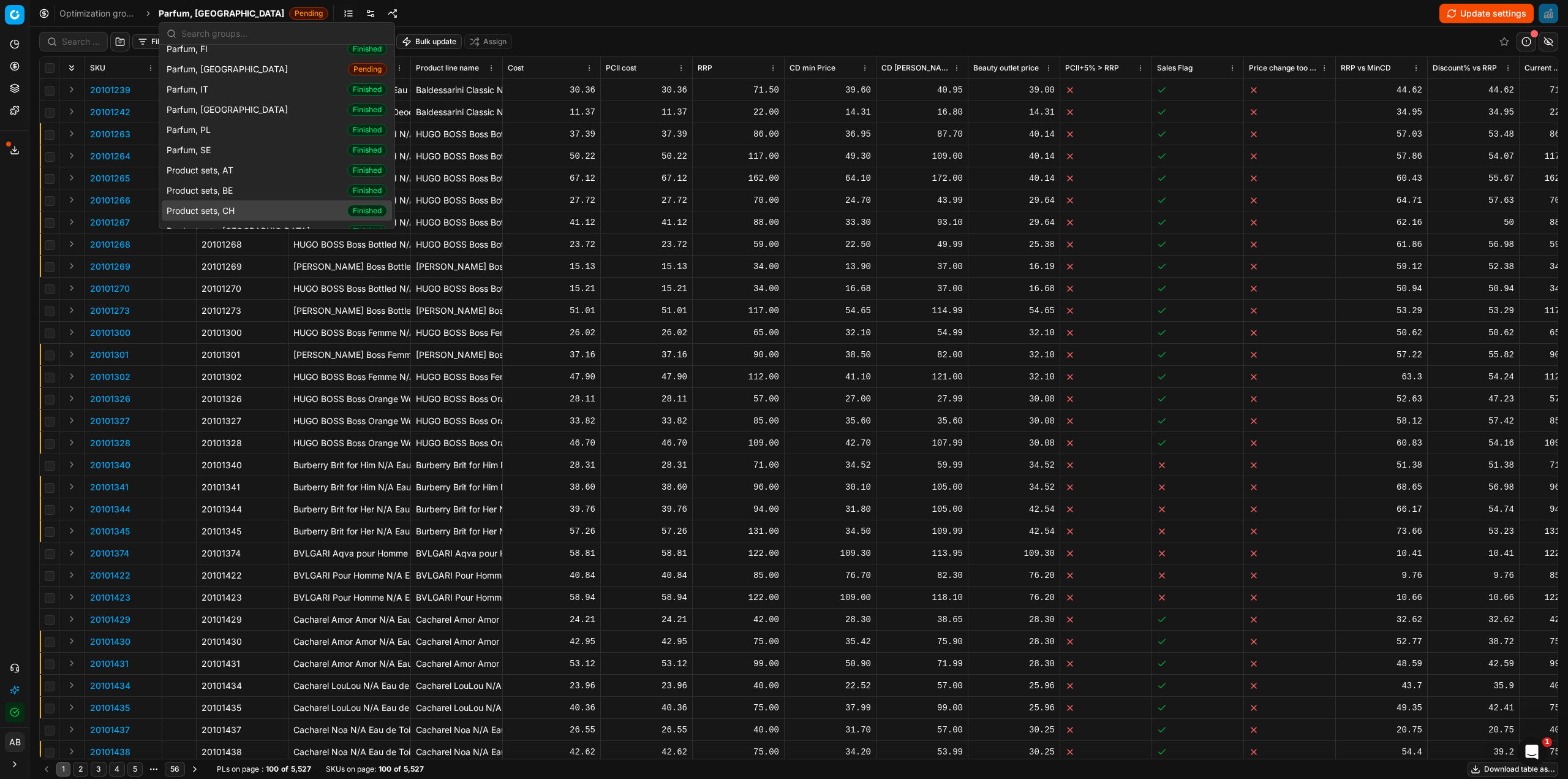
scroll to position [1348, 0]
click at [249, 240] on div "Product sets, FR Finished" at bounding box center [277, 250] width 230 height 20
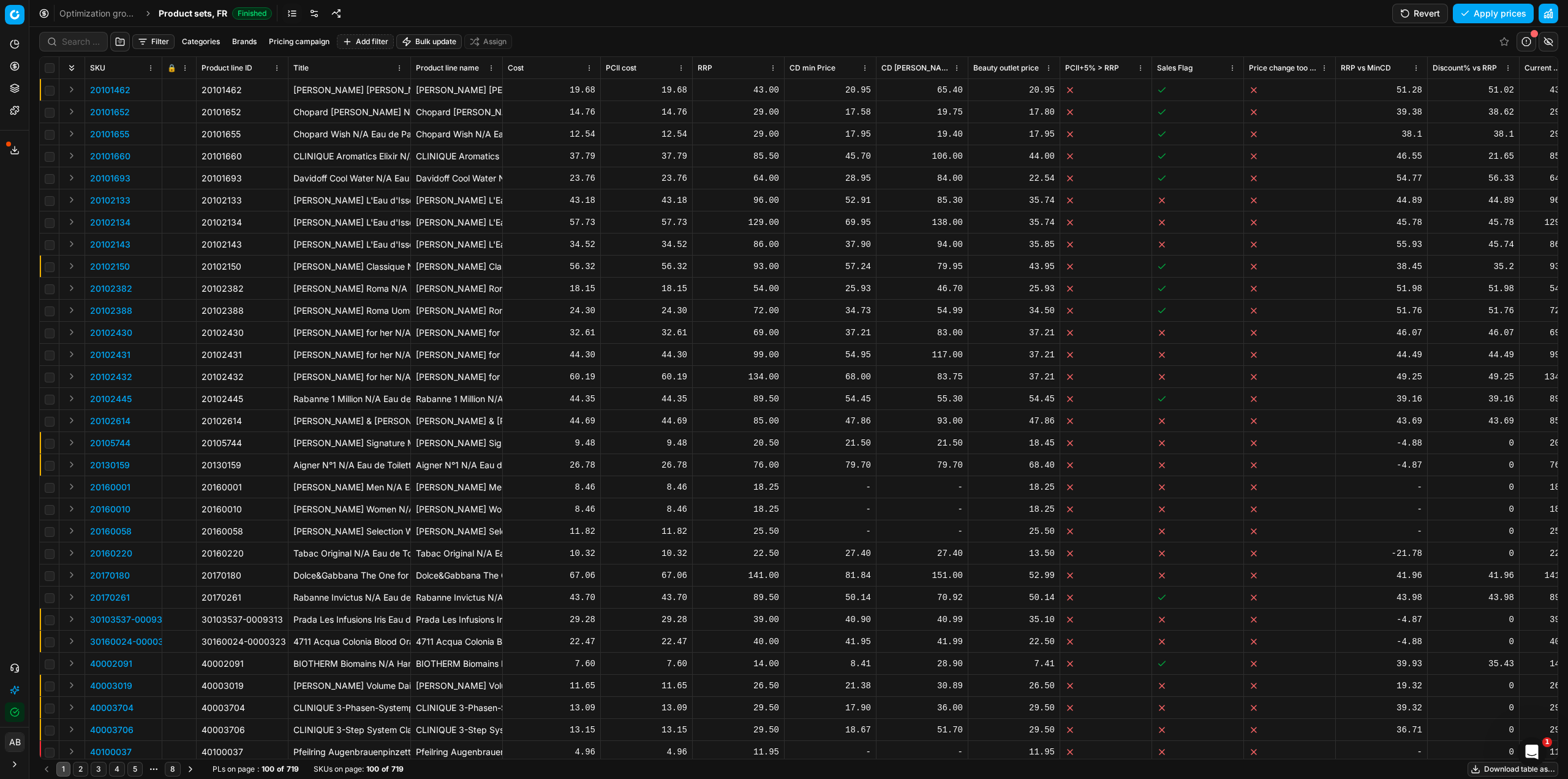
click at [1413, 14] on button "Revert" at bounding box center [1420, 14] width 56 height 20
click at [194, 13] on span "Product sets, FR" at bounding box center [193, 13] width 68 height 13
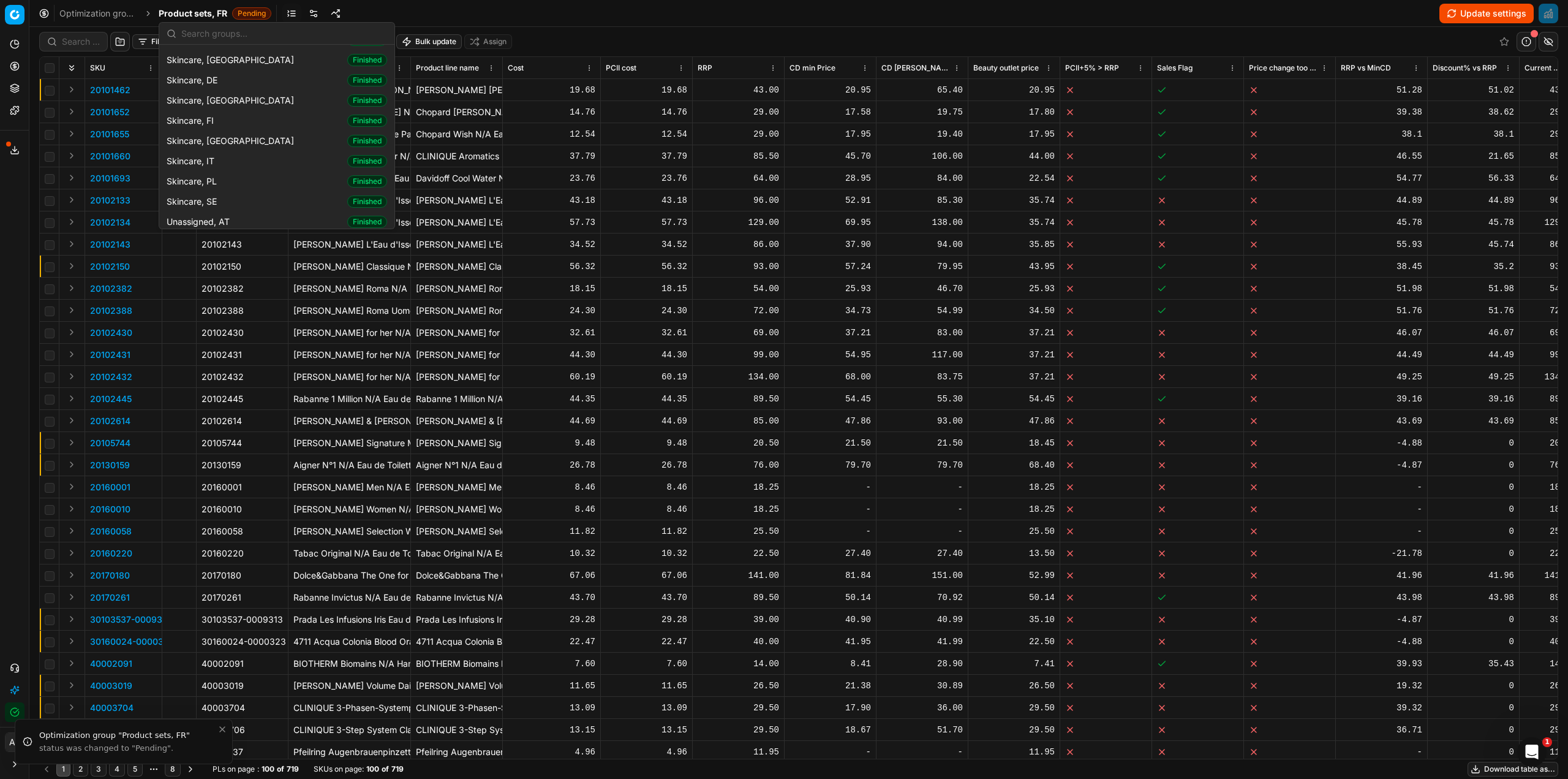
scroll to position [1716, 0]
click at [211, 140] on span "Skincare, FR" at bounding box center [232, 146] width 132 height 13
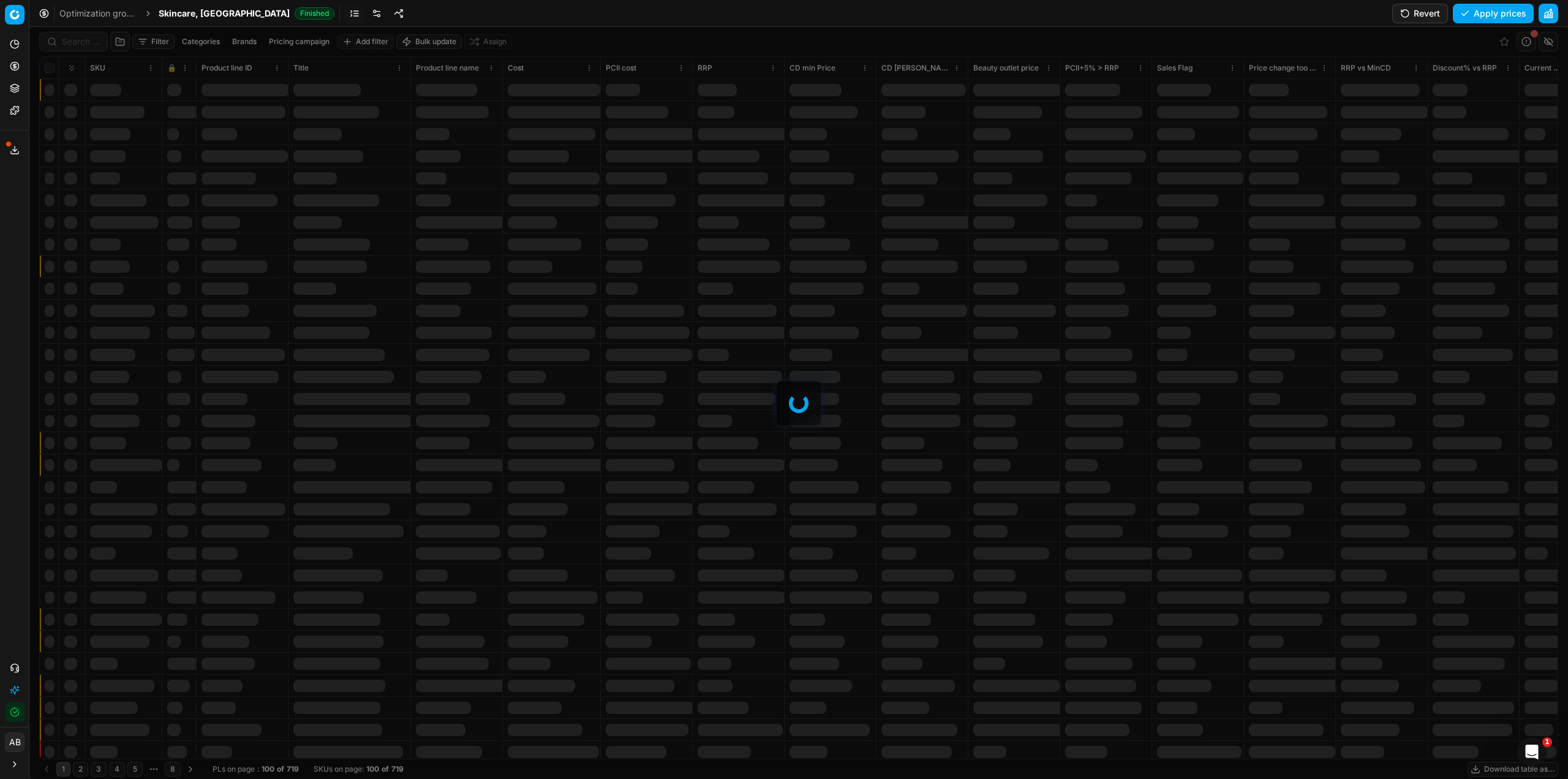
click at [1428, 13] on button "Revert" at bounding box center [1420, 14] width 56 height 20
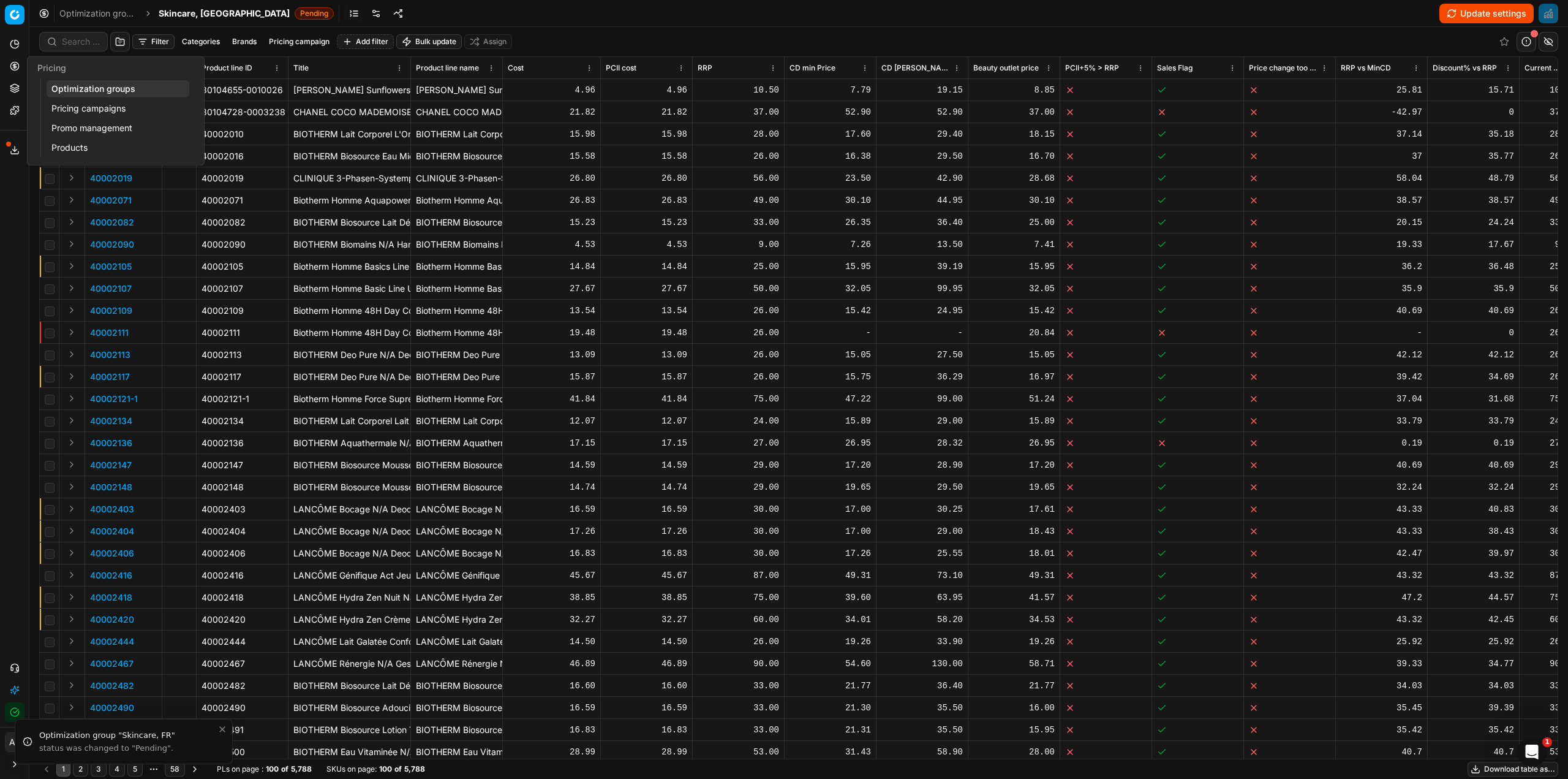
click at [60, 82] on link "Optimization groups" at bounding box center [118, 89] width 143 height 17
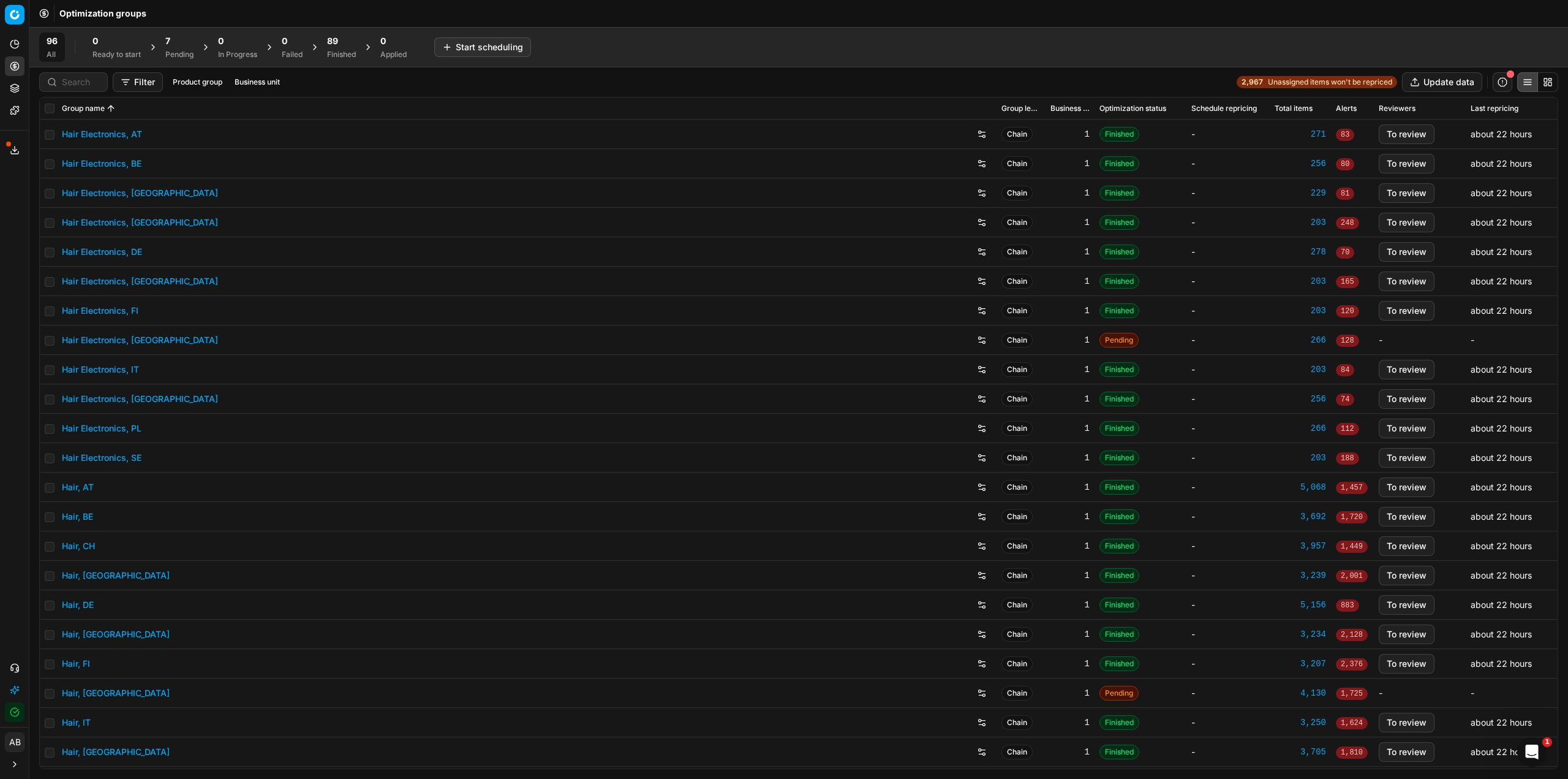
click at [174, 41] on div "7" at bounding box center [179, 41] width 28 height 13
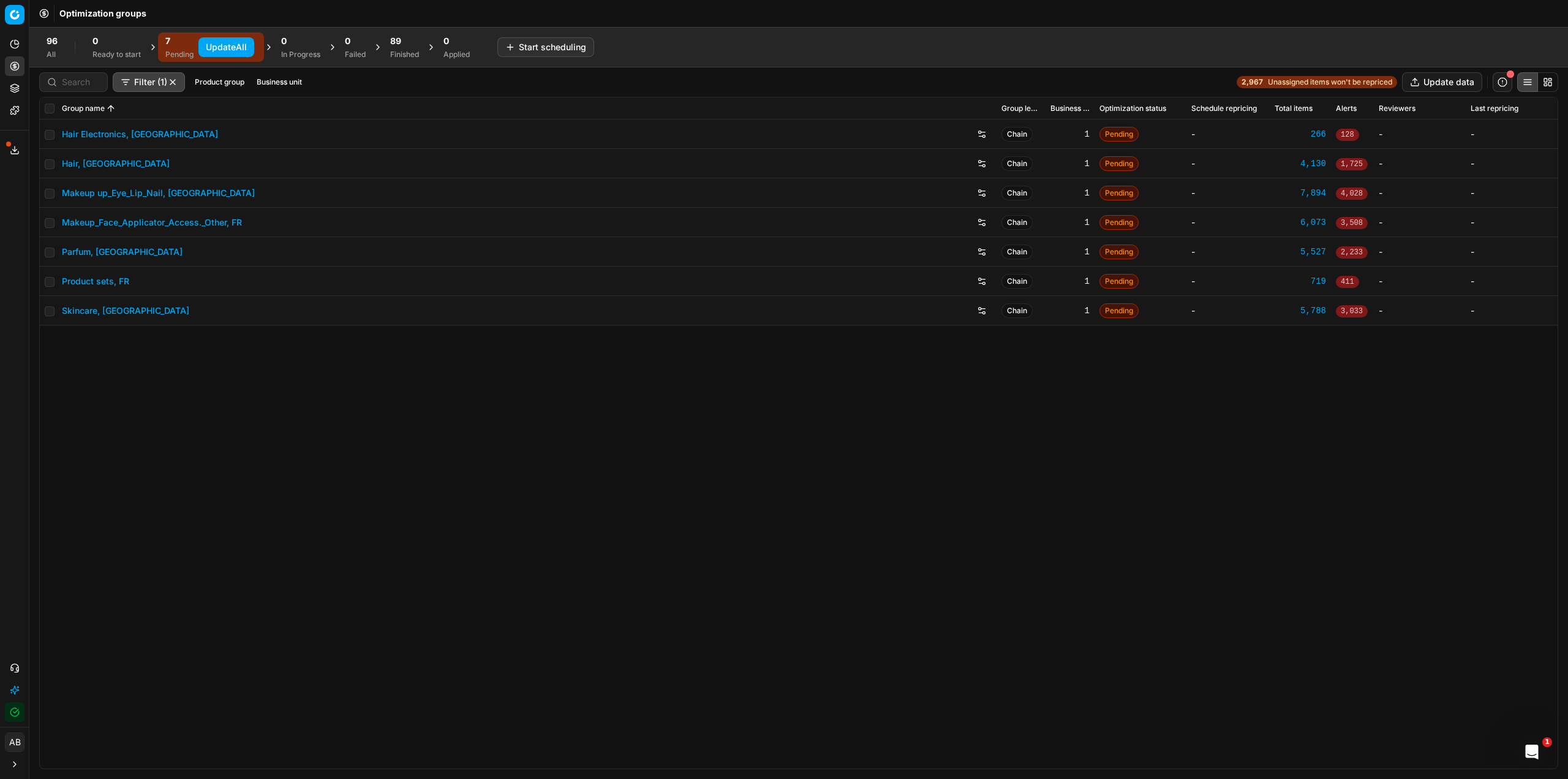
click at [222, 45] on button "Update All" at bounding box center [226, 47] width 56 height 20
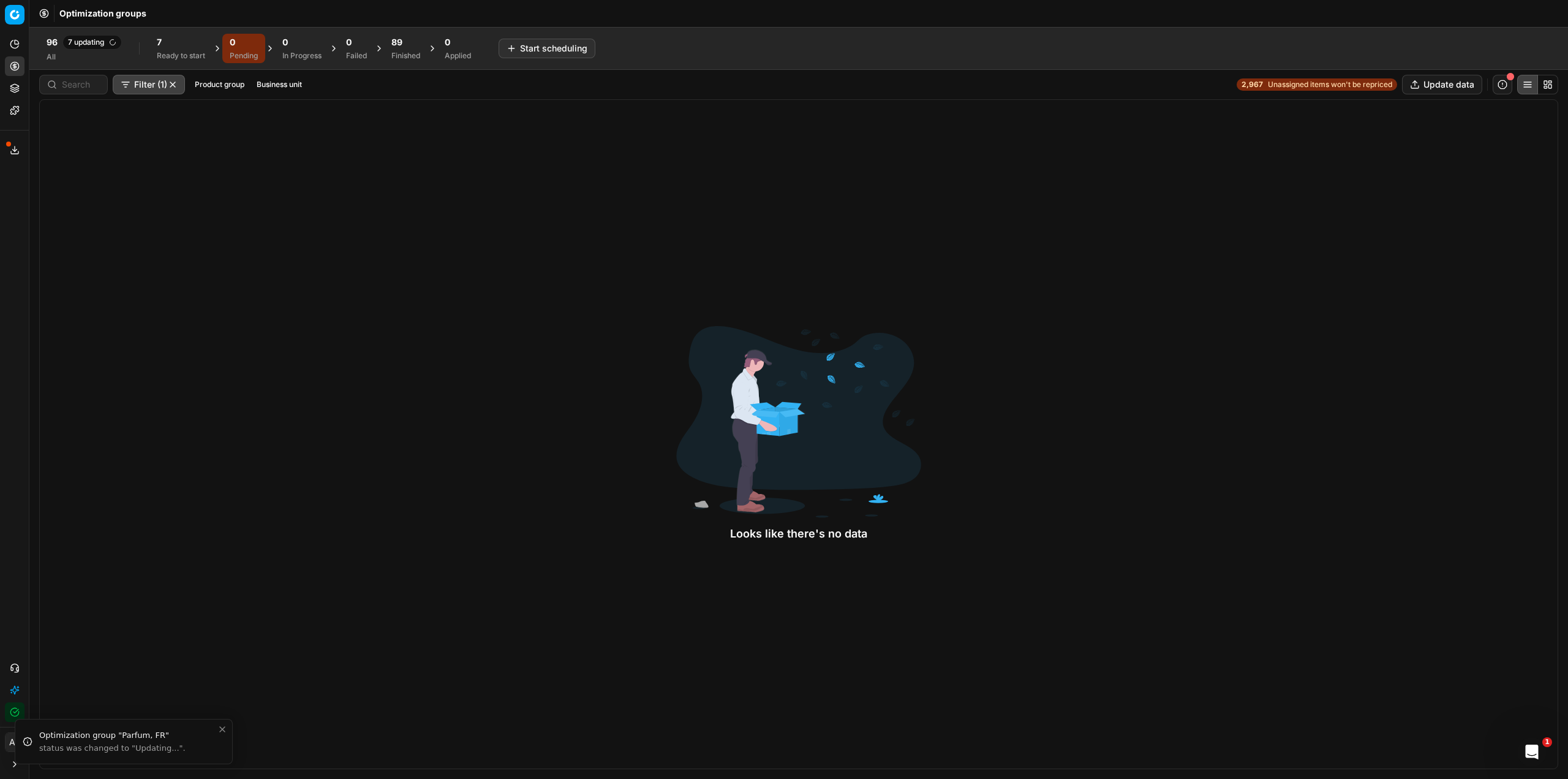
click at [181, 53] on div "Ready to start" at bounding box center [181, 55] width 49 height 10
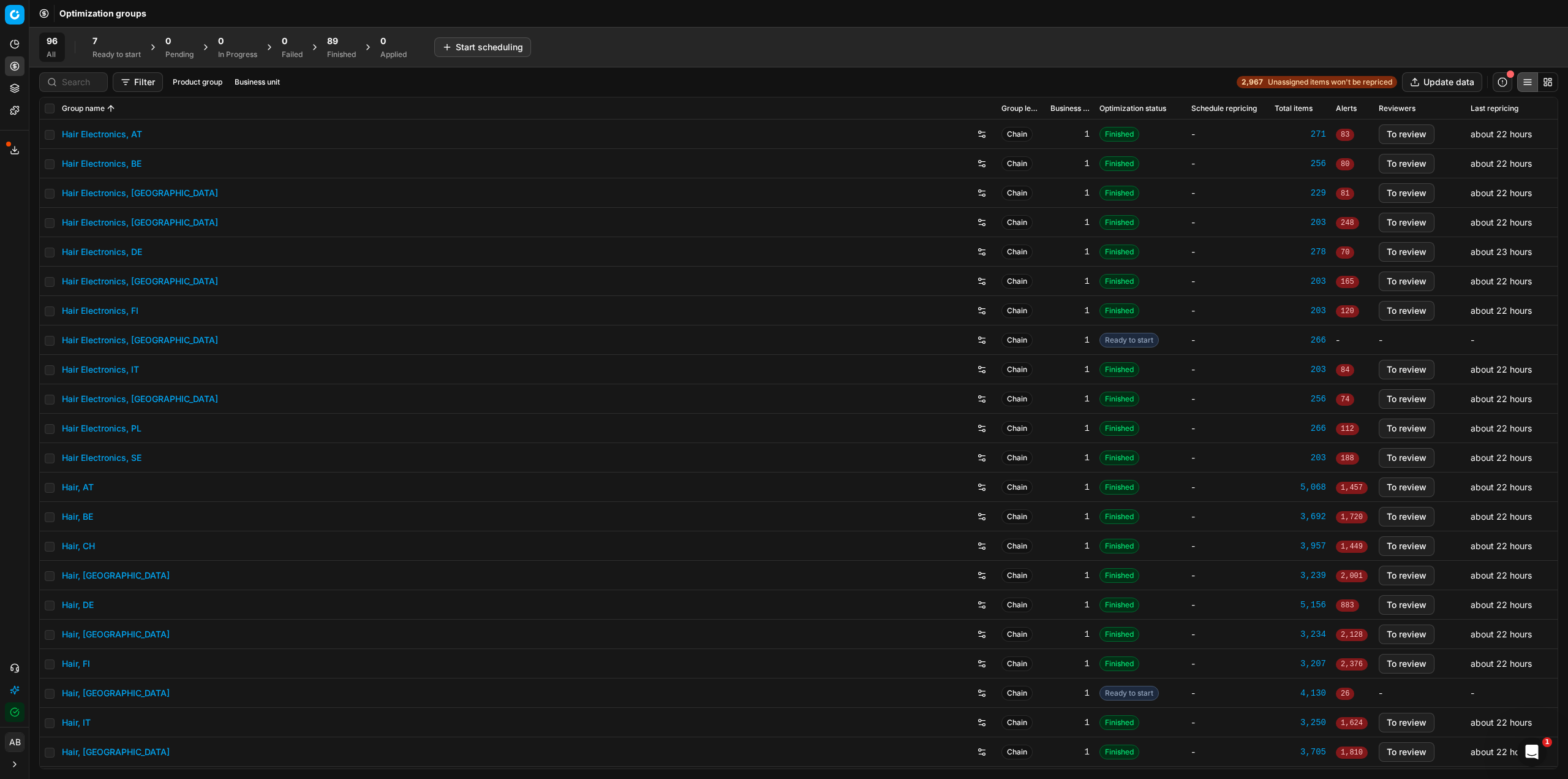
click at [120, 342] on link "Hair Electronics, FR" at bounding box center [140, 340] width 156 height 13
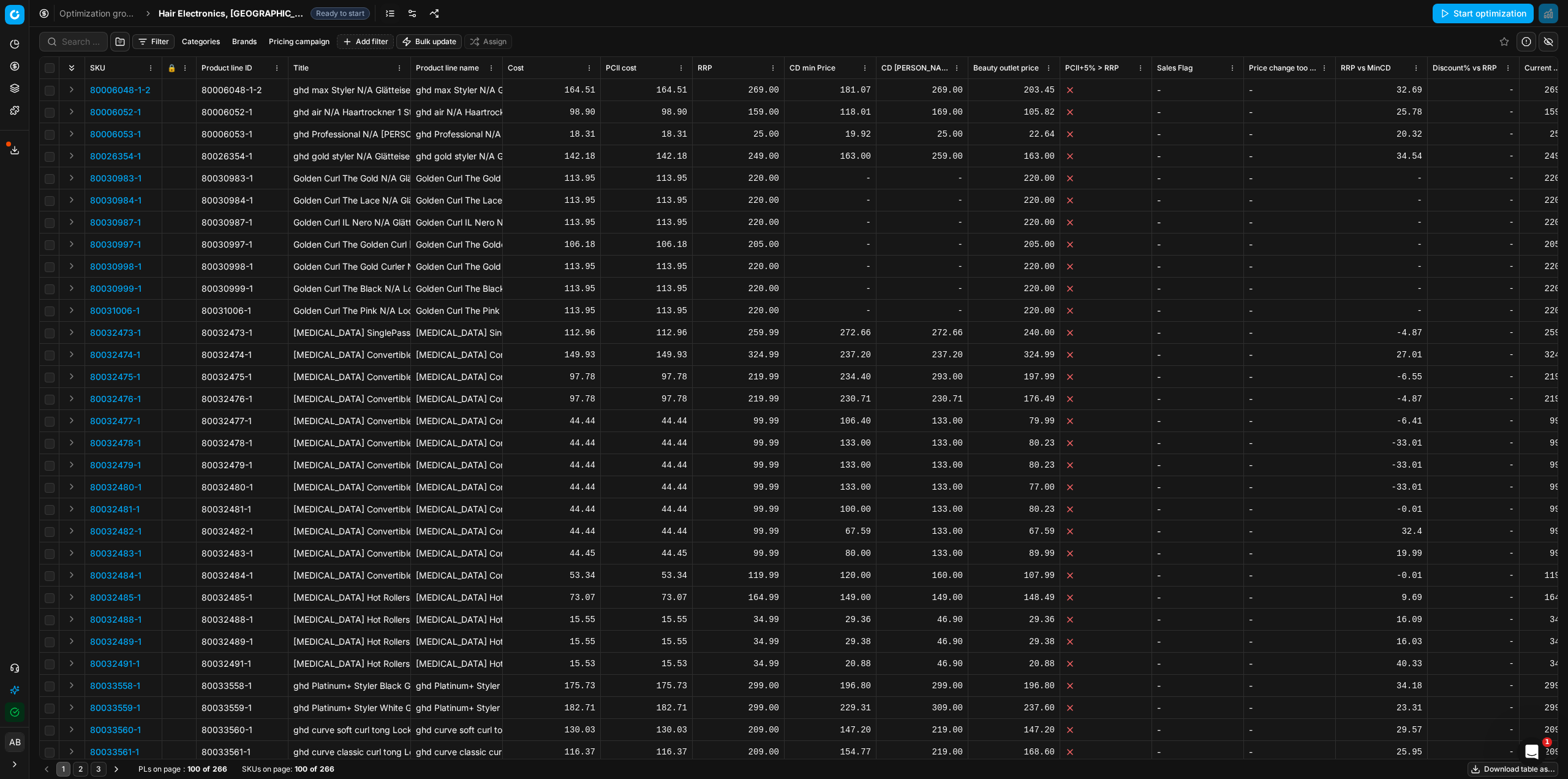
click at [380, 13] on link at bounding box center [390, 14] width 20 height 20
click at [402, 9] on link at bounding box center [412, 14] width 20 height 20
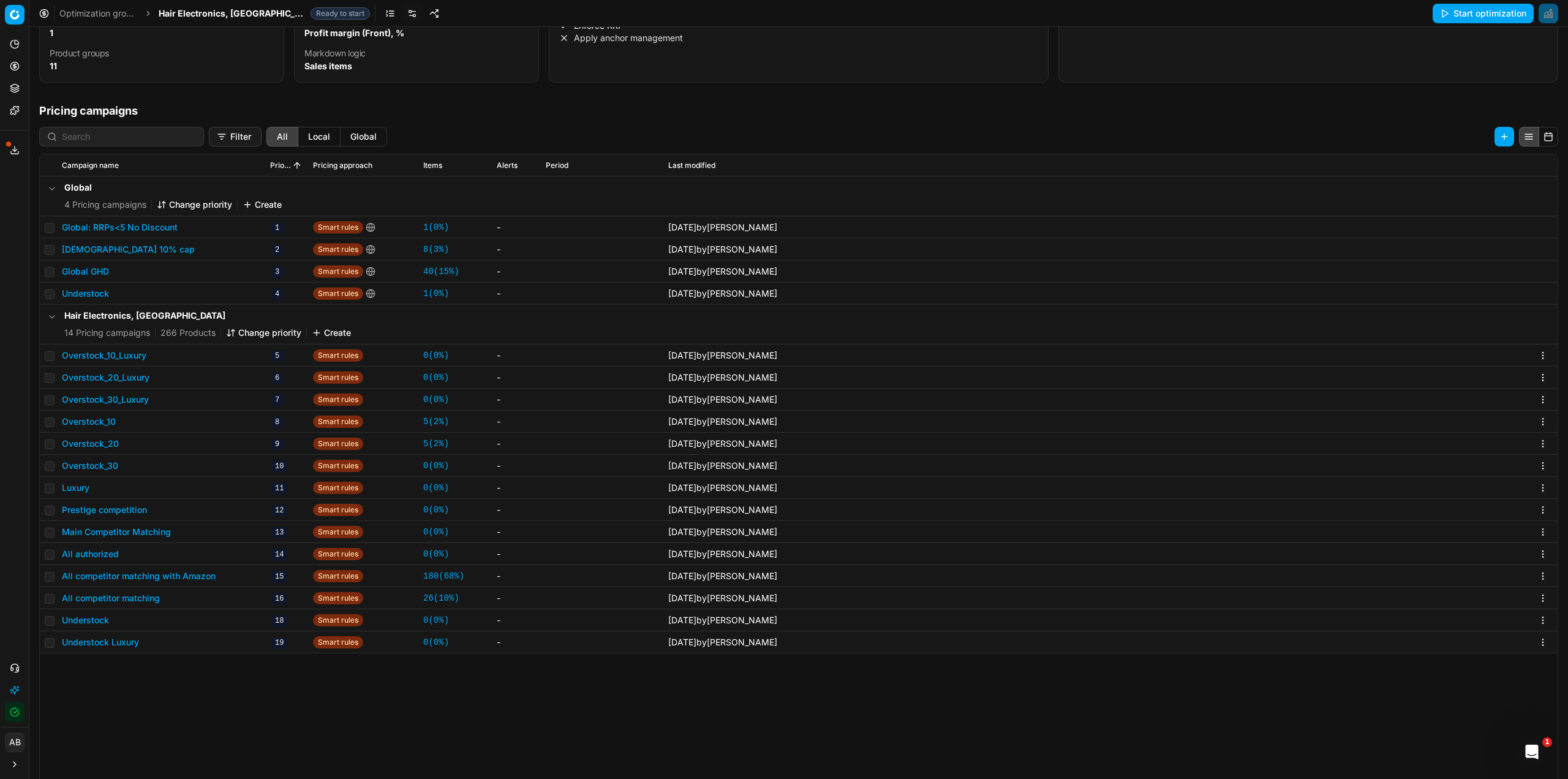
scroll to position [189, 0]
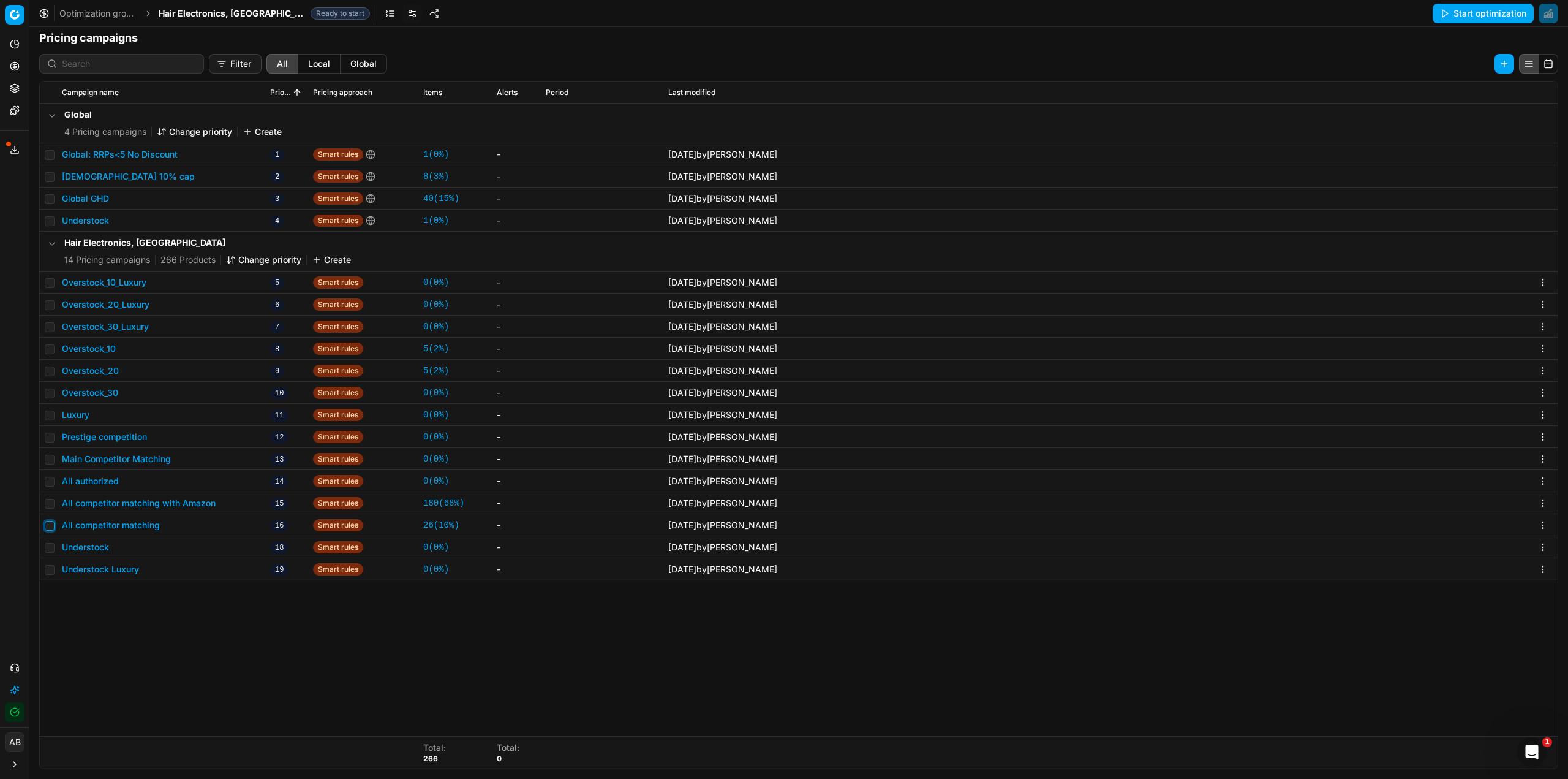
click at [50, 527] on input "checkbox" at bounding box center [49, 525] width 10 height 10
checkbox input "true"
click at [1390, 64] on html "Pricing platform Analytics Pricing Product portfolio Templates Export service 2…" at bounding box center [784, 389] width 1568 height 779
click at [1336, 91] on div "Copy PC..." at bounding box center [1378, 89] width 131 height 20
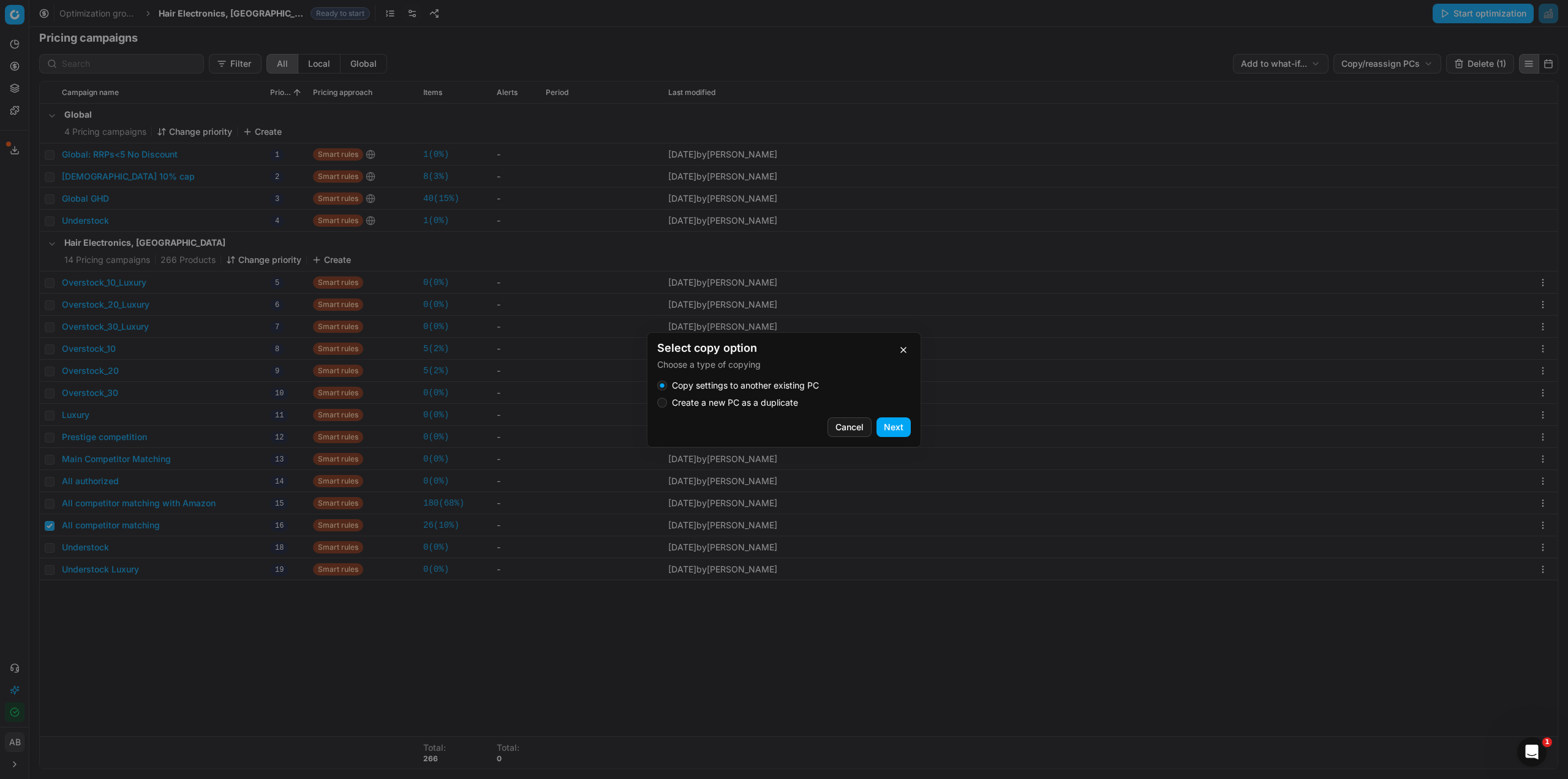
click at [698, 406] on label "Create a new PC as a duplicate" at bounding box center [735, 402] width 126 height 9
click at [667, 406] on button "Create a new PC as a duplicate" at bounding box center [662, 402] width 10 height 10
click at [904, 428] on button "Next" at bounding box center [894, 427] width 34 height 20
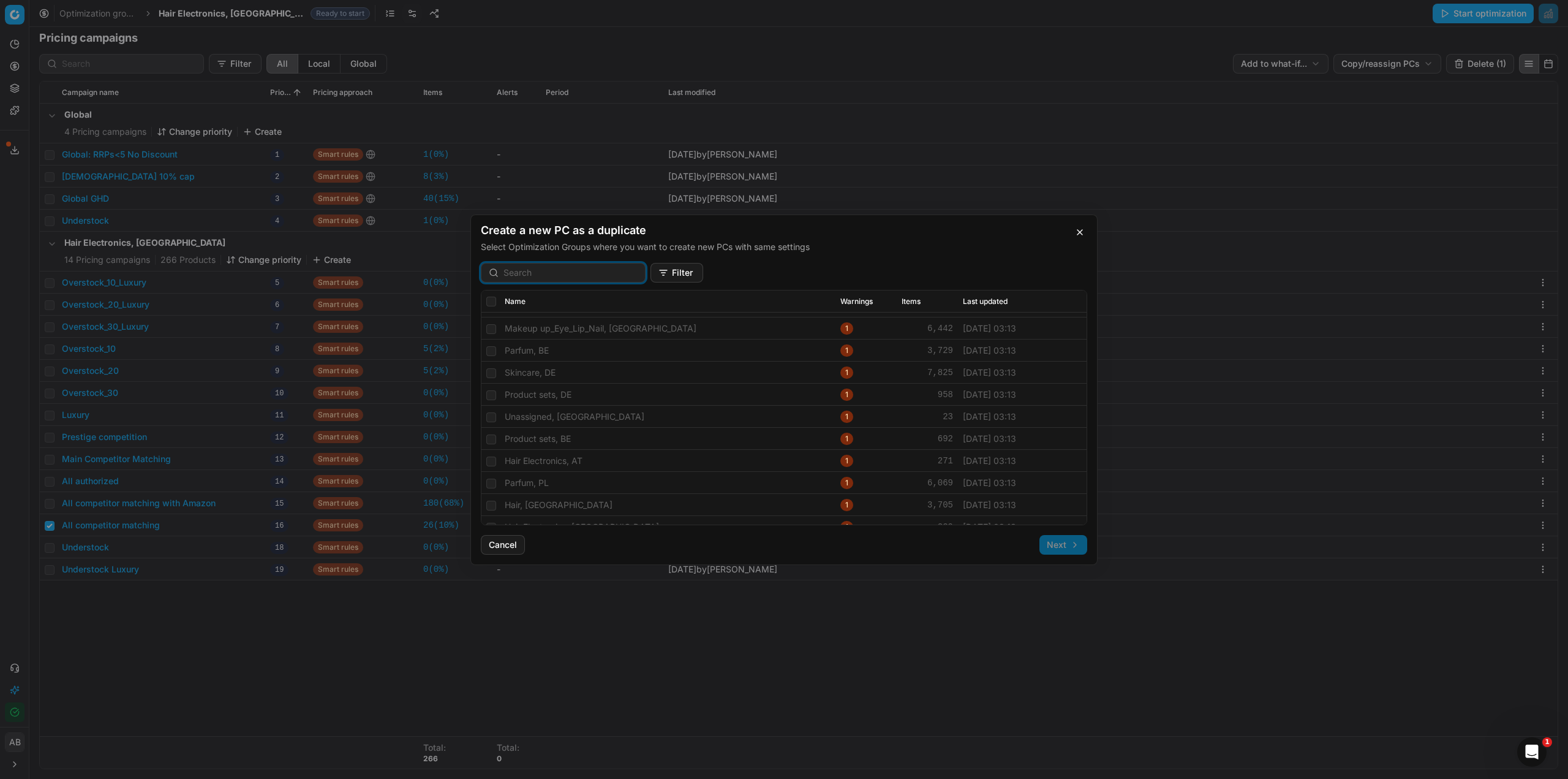
scroll to position [0, 0]
click at [495, 324] on input "checkbox" at bounding box center [491, 323] width 10 height 10
checkbox input "true"
click at [663, 267] on button "Filter" at bounding box center [677, 273] width 53 height 20
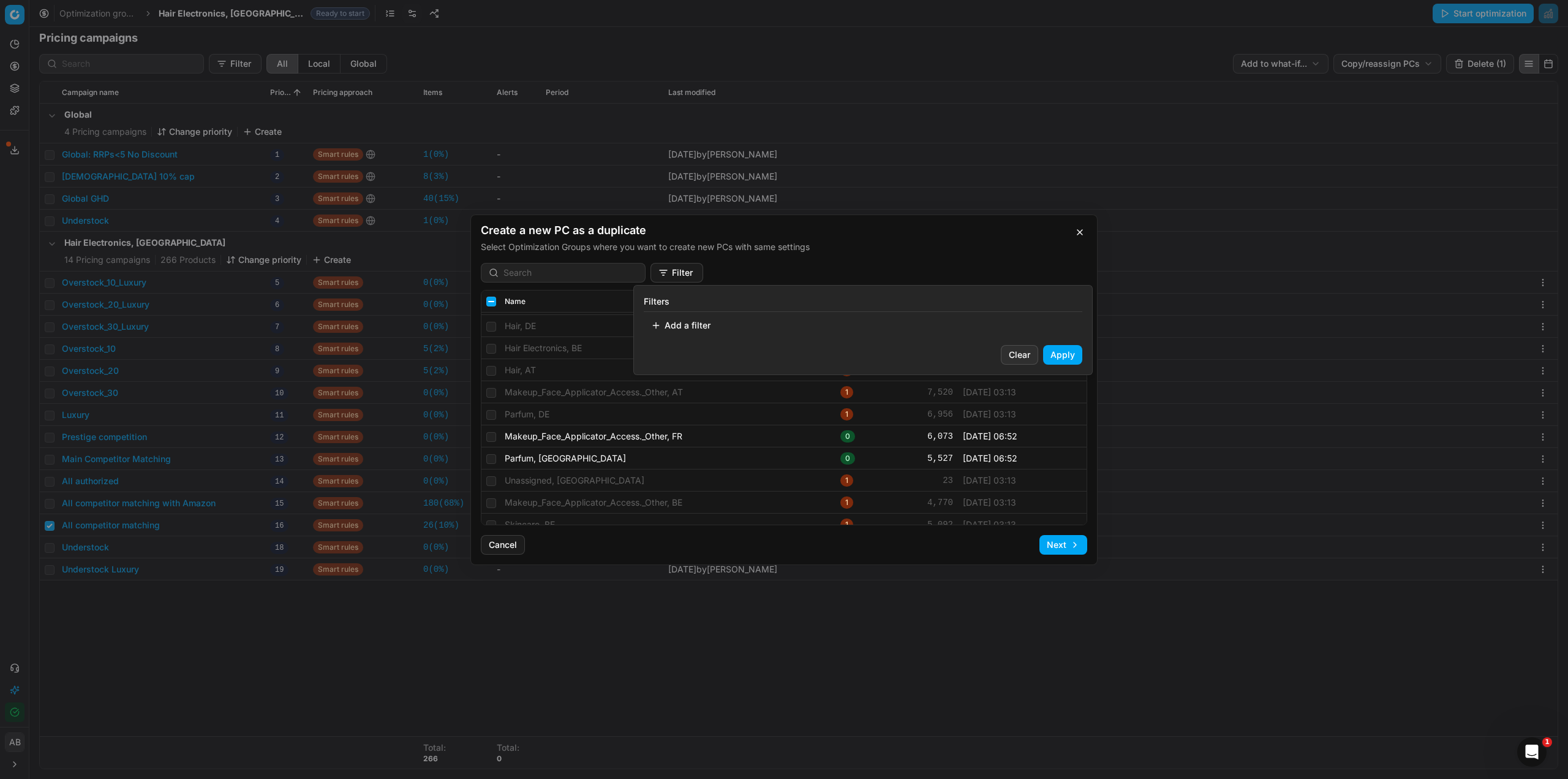
click at [685, 324] on button "Add a filter" at bounding box center [681, 325] width 74 height 20
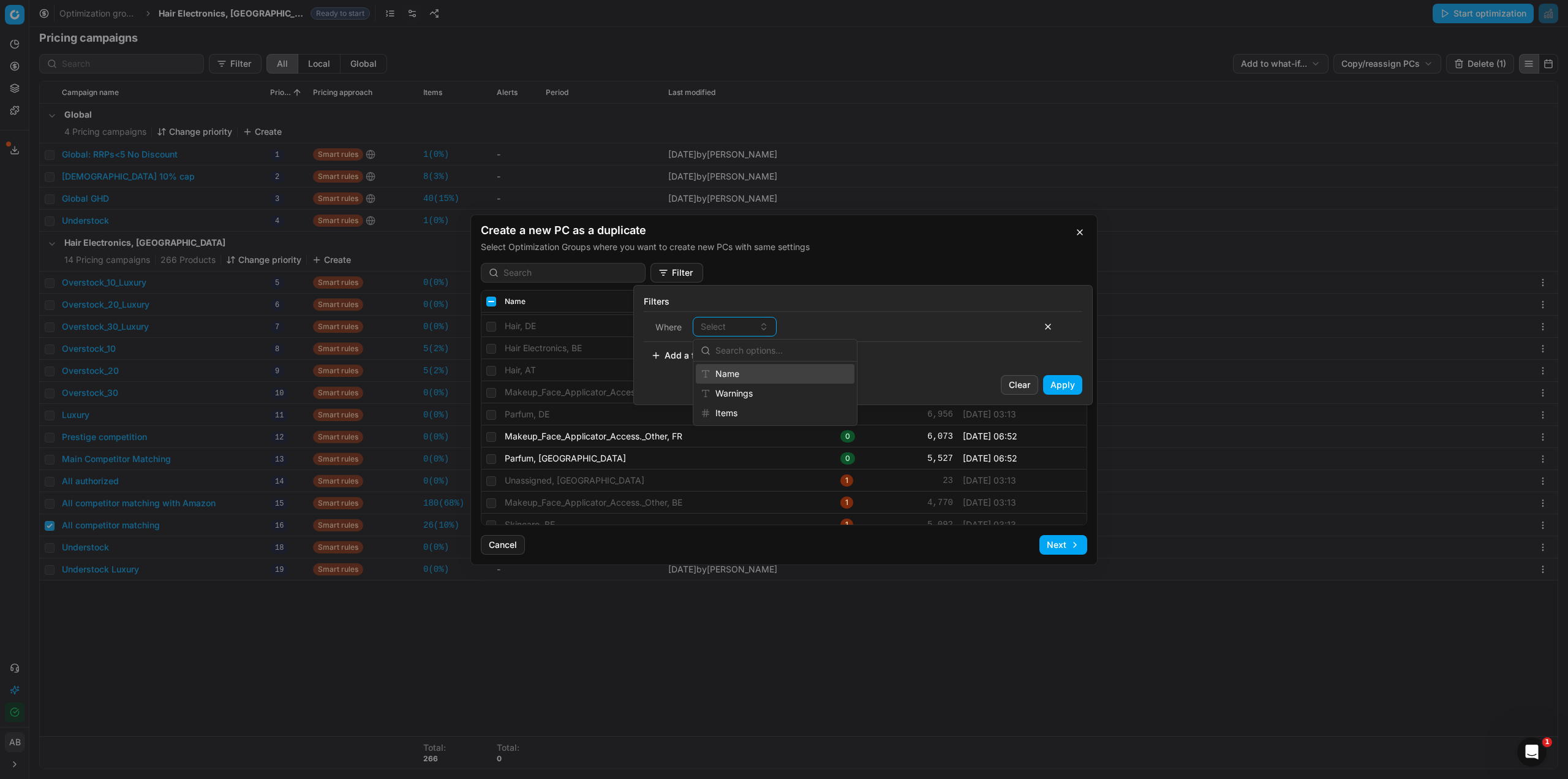
click at [859, 263] on div "Create a new PC as a duplicate Select Optimization Groups where you want to cre…" at bounding box center [784, 389] width 1568 height 779
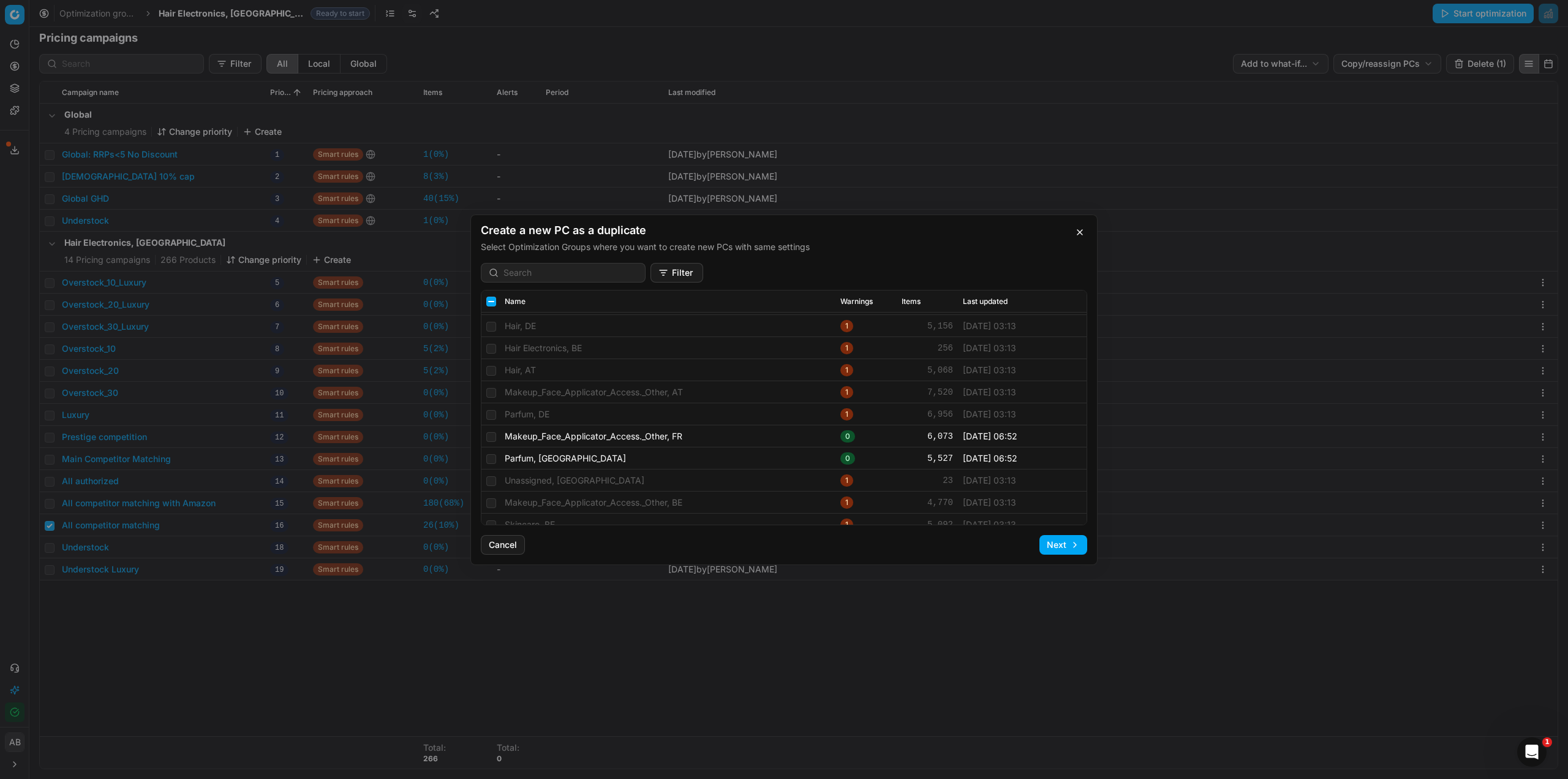
click at [661, 279] on button "Filter" at bounding box center [677, 273] width 53 height 20
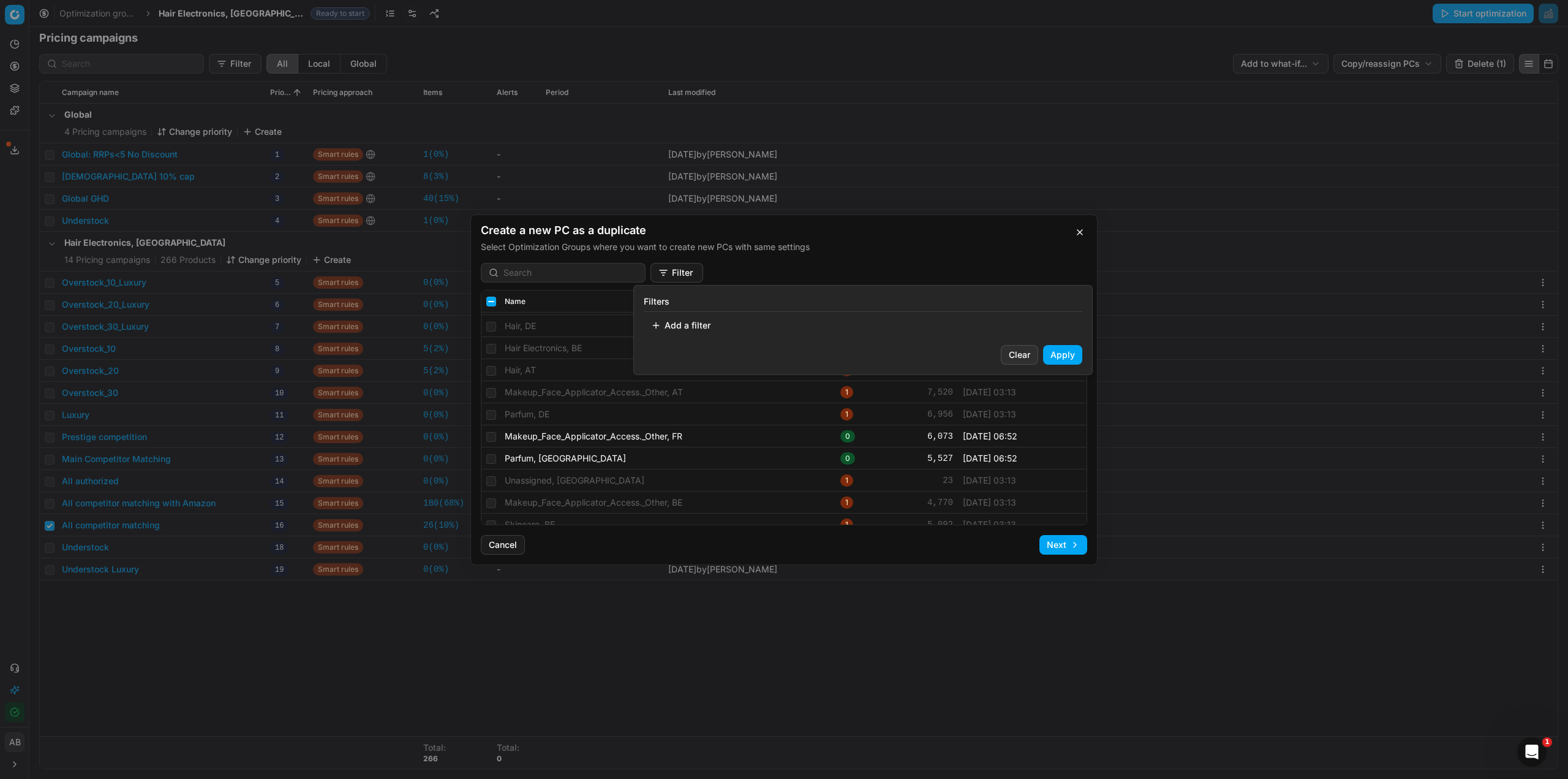
click at [694, 325] on button "Add a filter" at bounding box center [681, 325] width 74 height 20
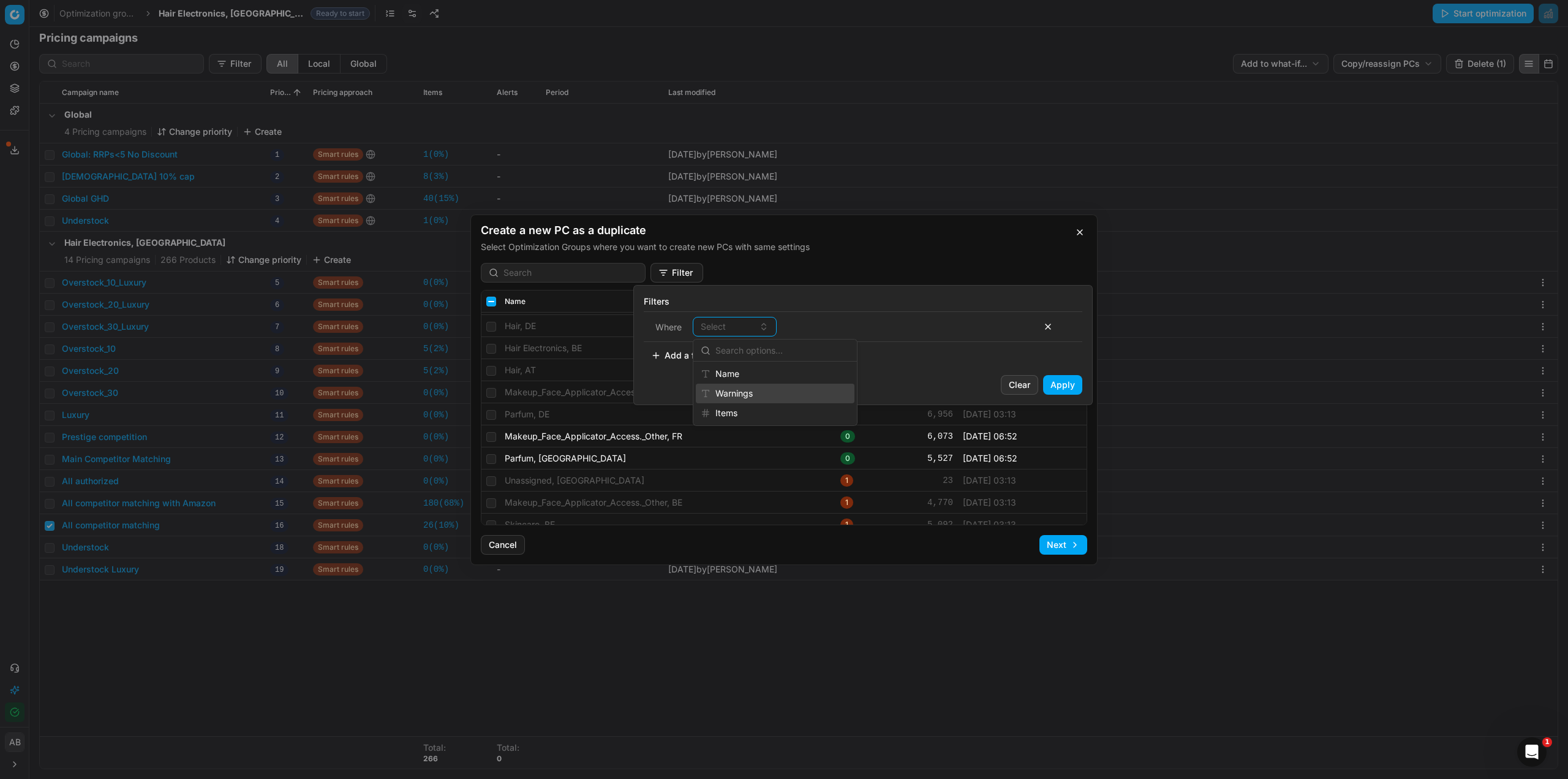
click at [737, 392] on div "Warnings" at bounding box center [775, 394] width 159 height 20
click at [897, 325] on input at bounding box center [951, 327] width 159 height 18
type input "0"
click at [815, 331] on span "contains" at bounding box center [804, 327] width 34 height 13
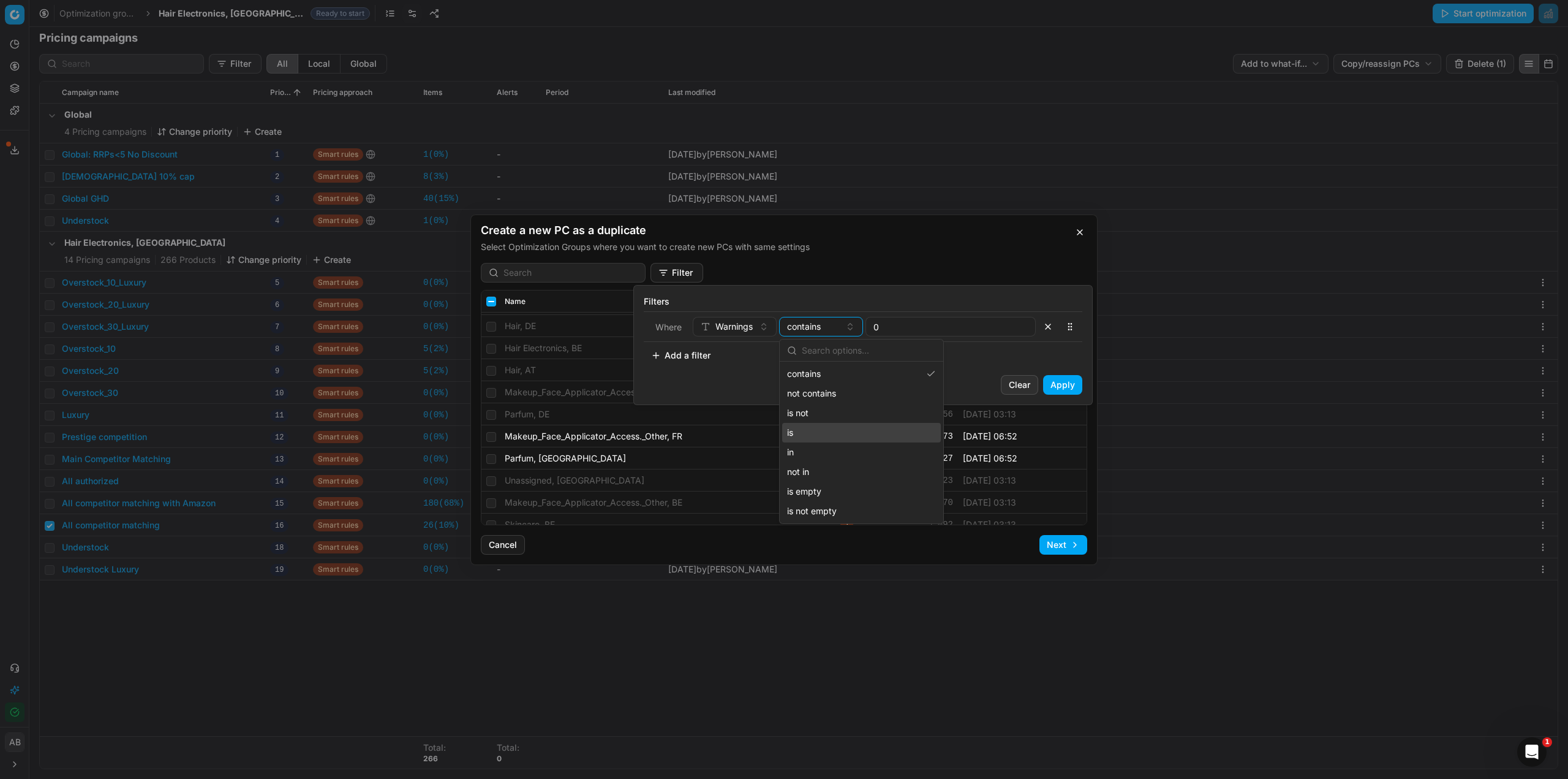
click at [814, 435] on div "is" at bounding box center [861, 433] width 159 height 20
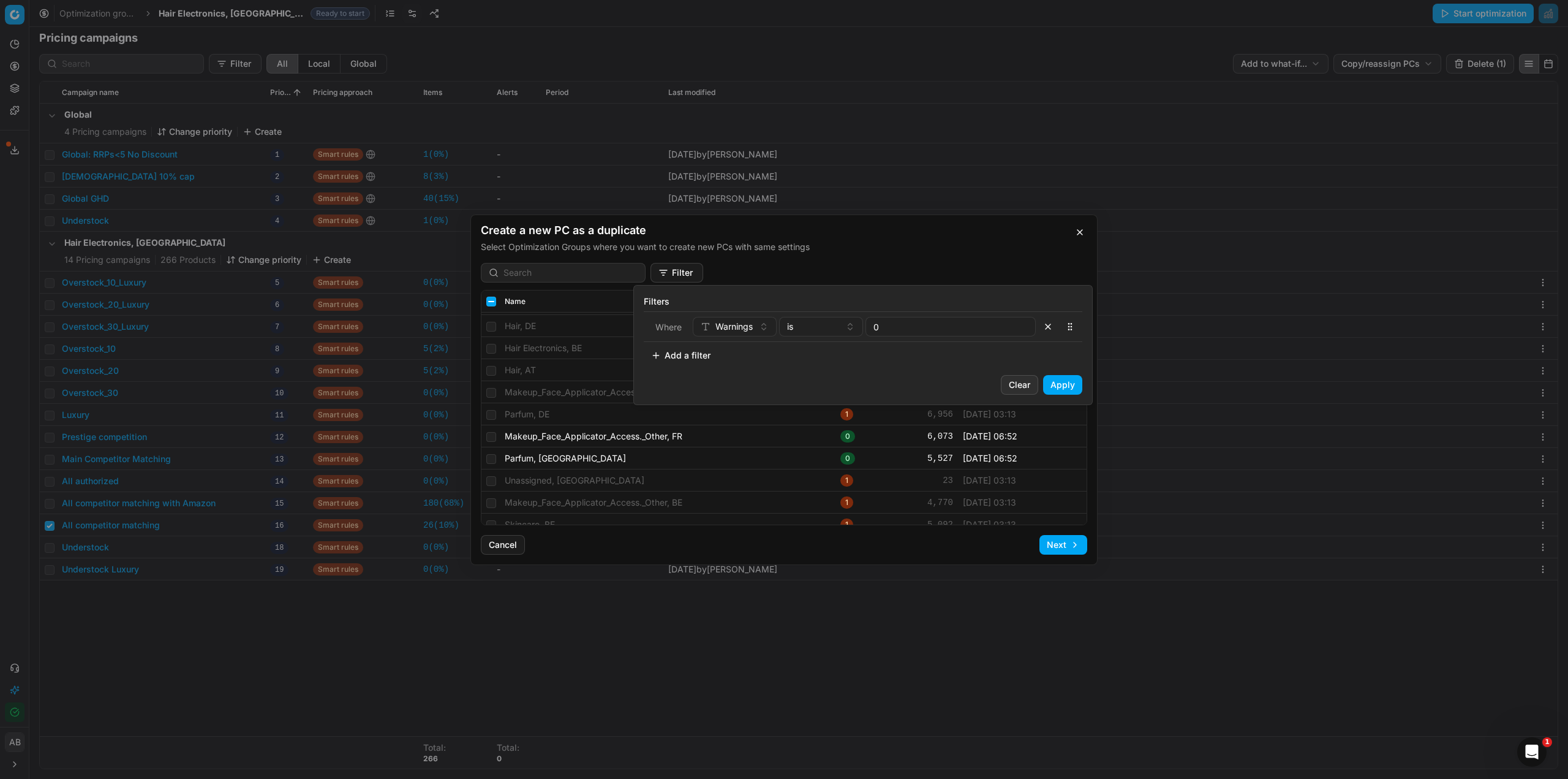
click at [1064, 389] on button "Apply" at bounding box center [1063, 385] width 39 height 20
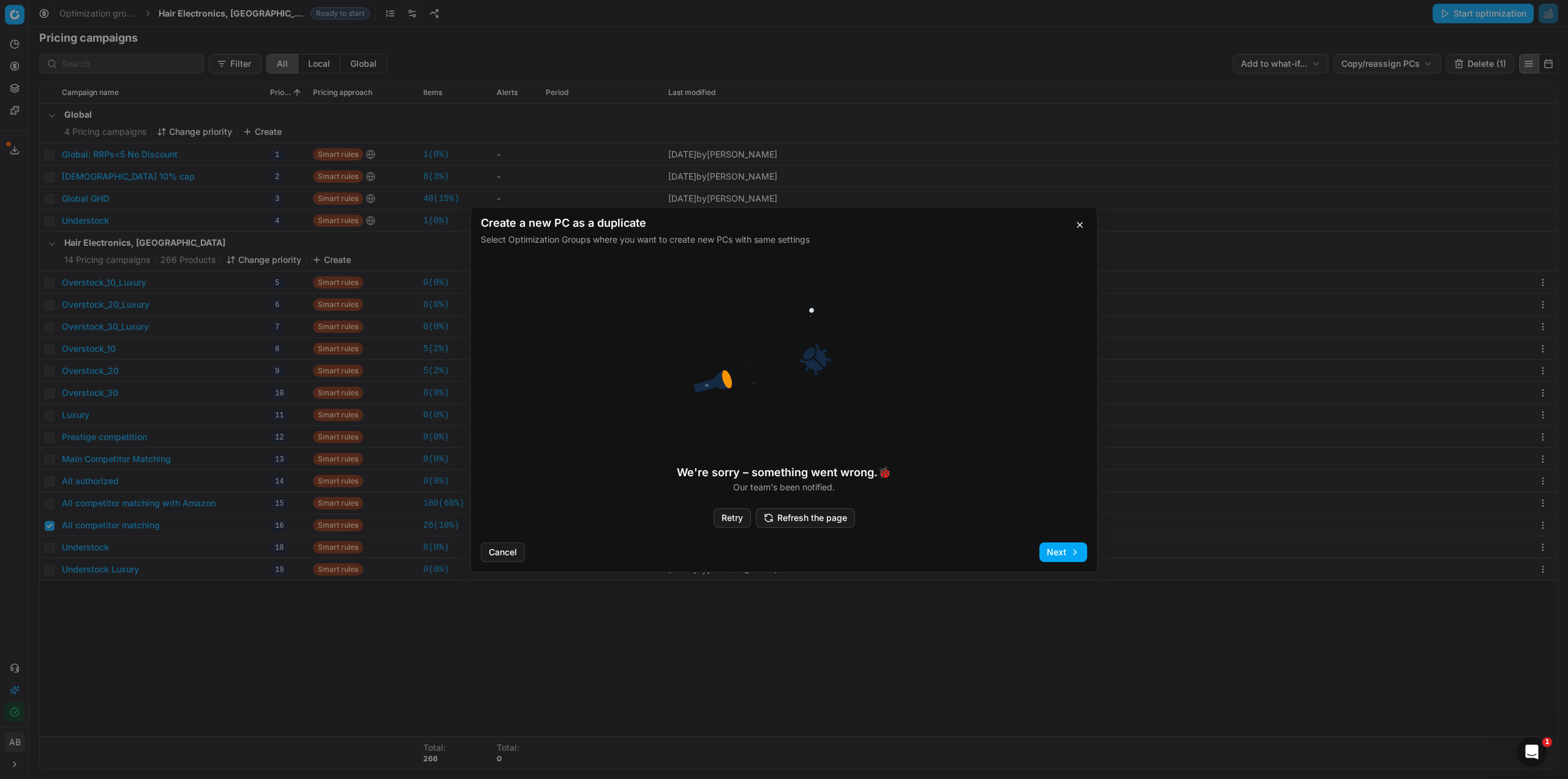
click at [744, 521] on button "Retry" at bounding box center [732, 518] width 38 height 20
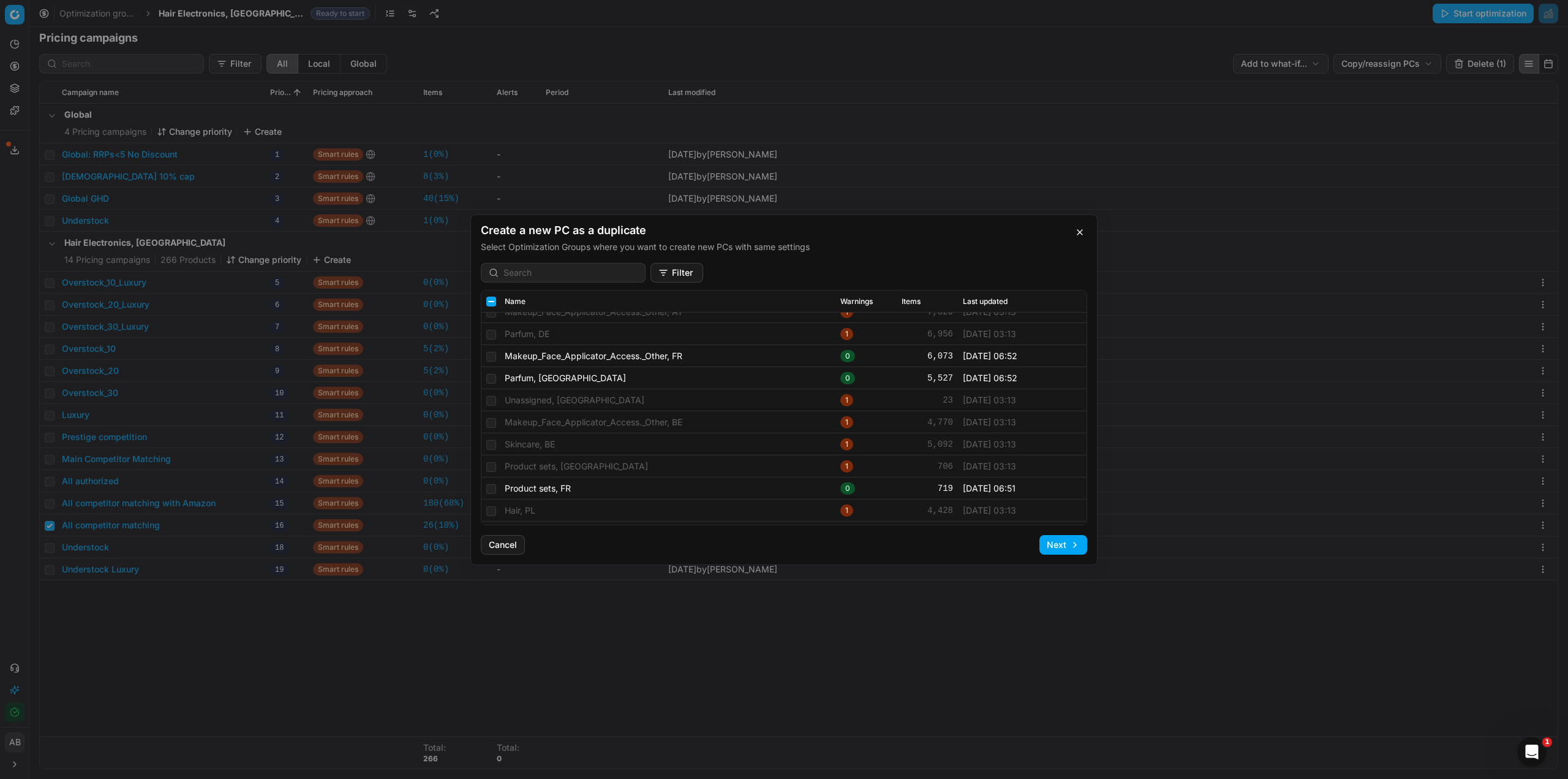
scroll to position [367, 0]
click at [494, 375] on input "checkbox" at bounding box center [491, 375] width 10 height 10
checkbox input "true"
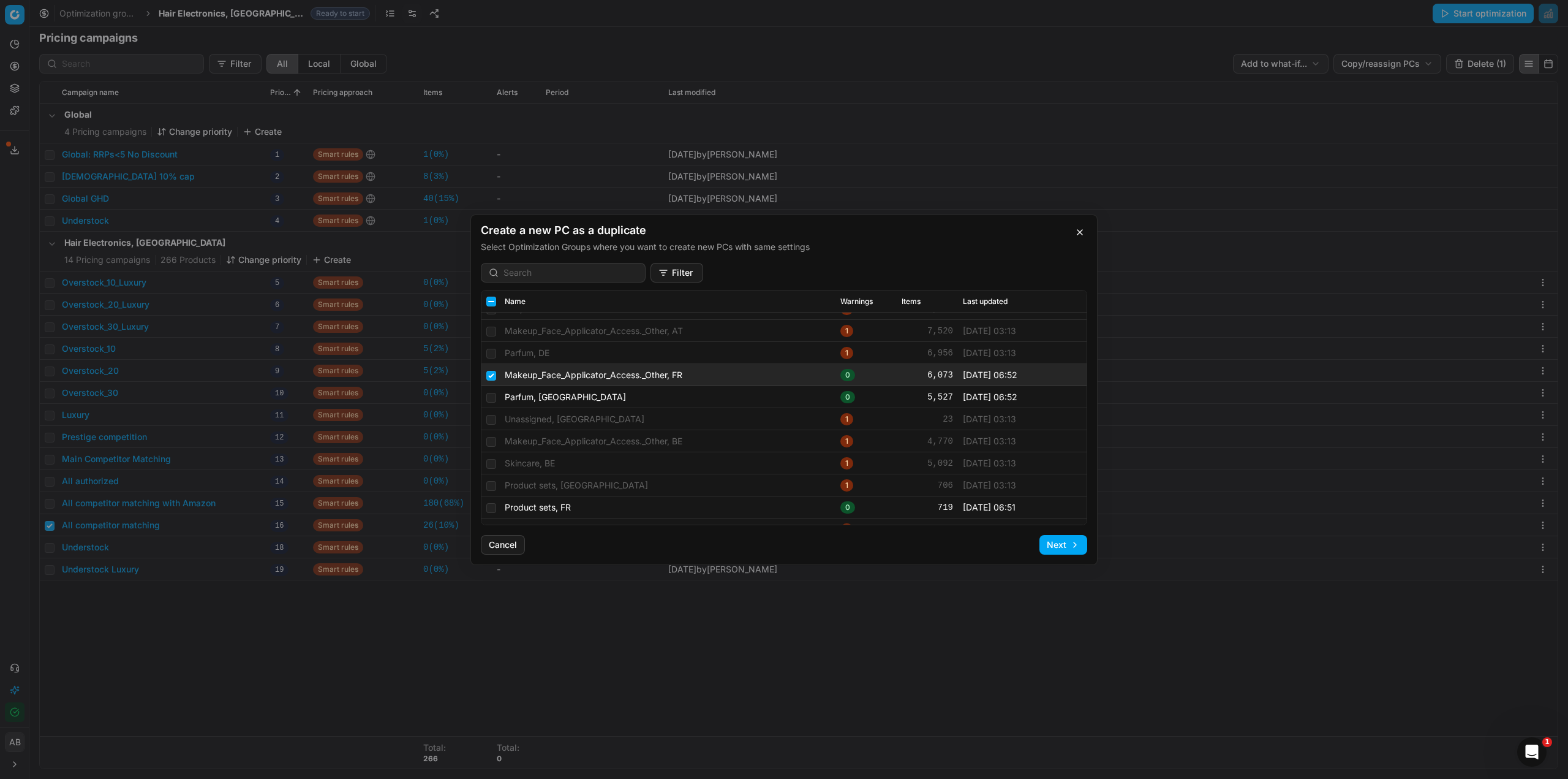
click at [494, 392] on td at bounding box center [490, 397] width 18 height 22
click at [494, 395] on input "checkbox" at bounding box center [491, 397] width 10 height 10
checkbox input "true"
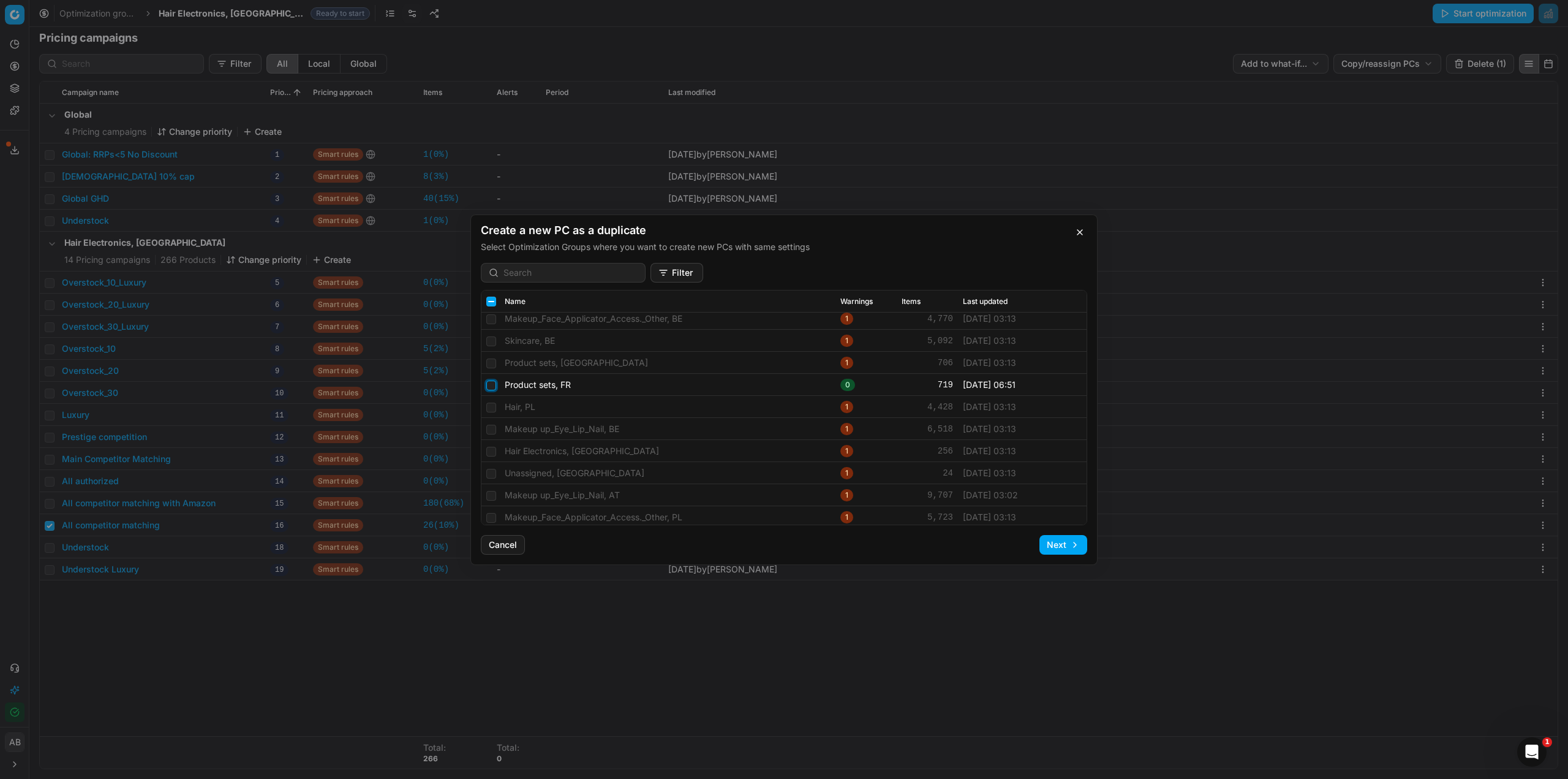
drag, startPoint x: 492, startPoint y: 384, endPoint x: 510, endPoint y: 387, distance: 18.2
click at [492, 385] on input "checkbox" at bounding box center [491, 385] width 10 height 10
checkbox input "true"
click at [488, 412] on input "checkbox" at bounding box center [491, 414] width 10 height 10
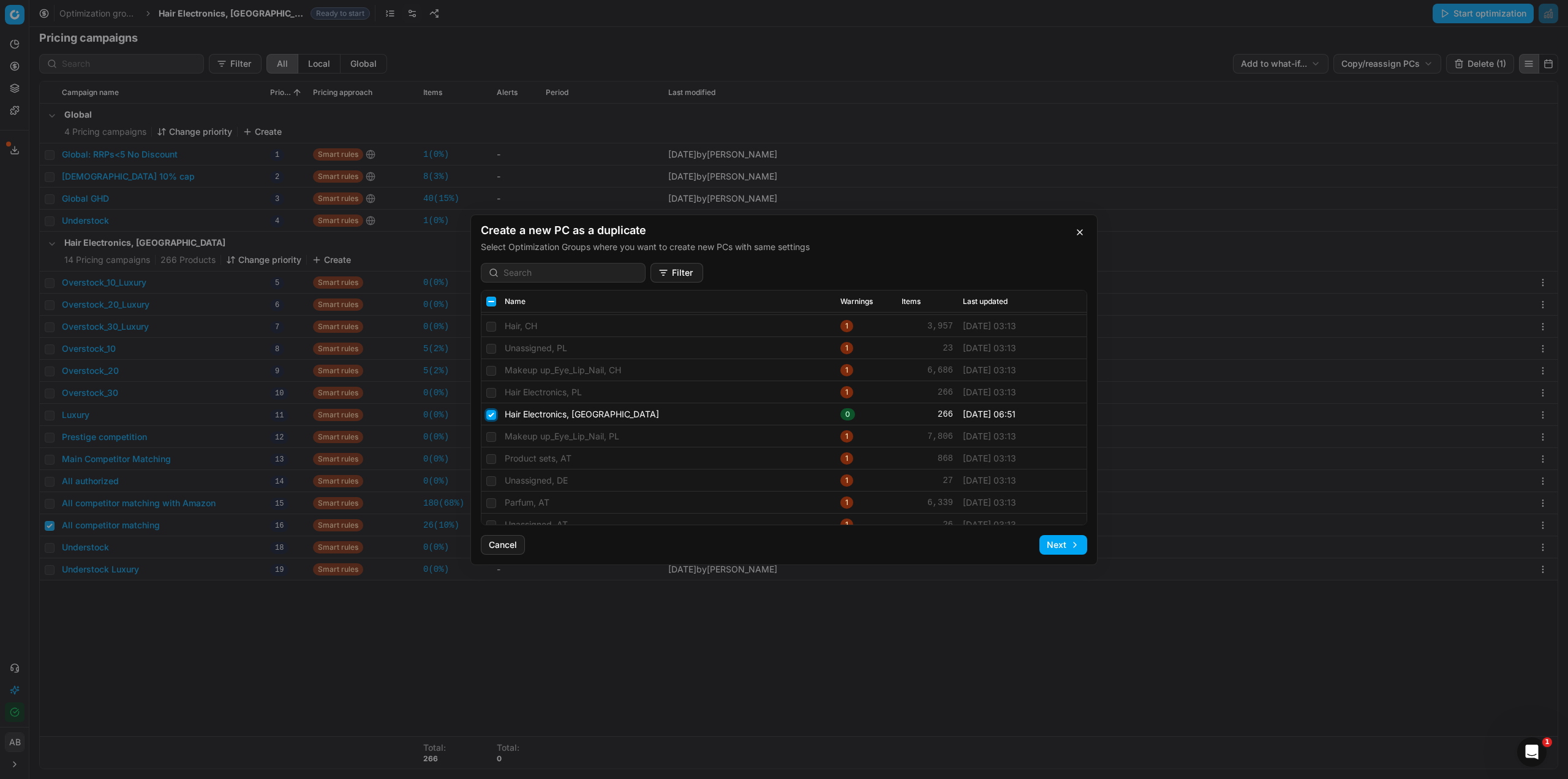
checkbox input "true"
click at [488, 423] on input "checkbox" at bounding box center [491, 424] width 10 height 10
checkbox input "true"
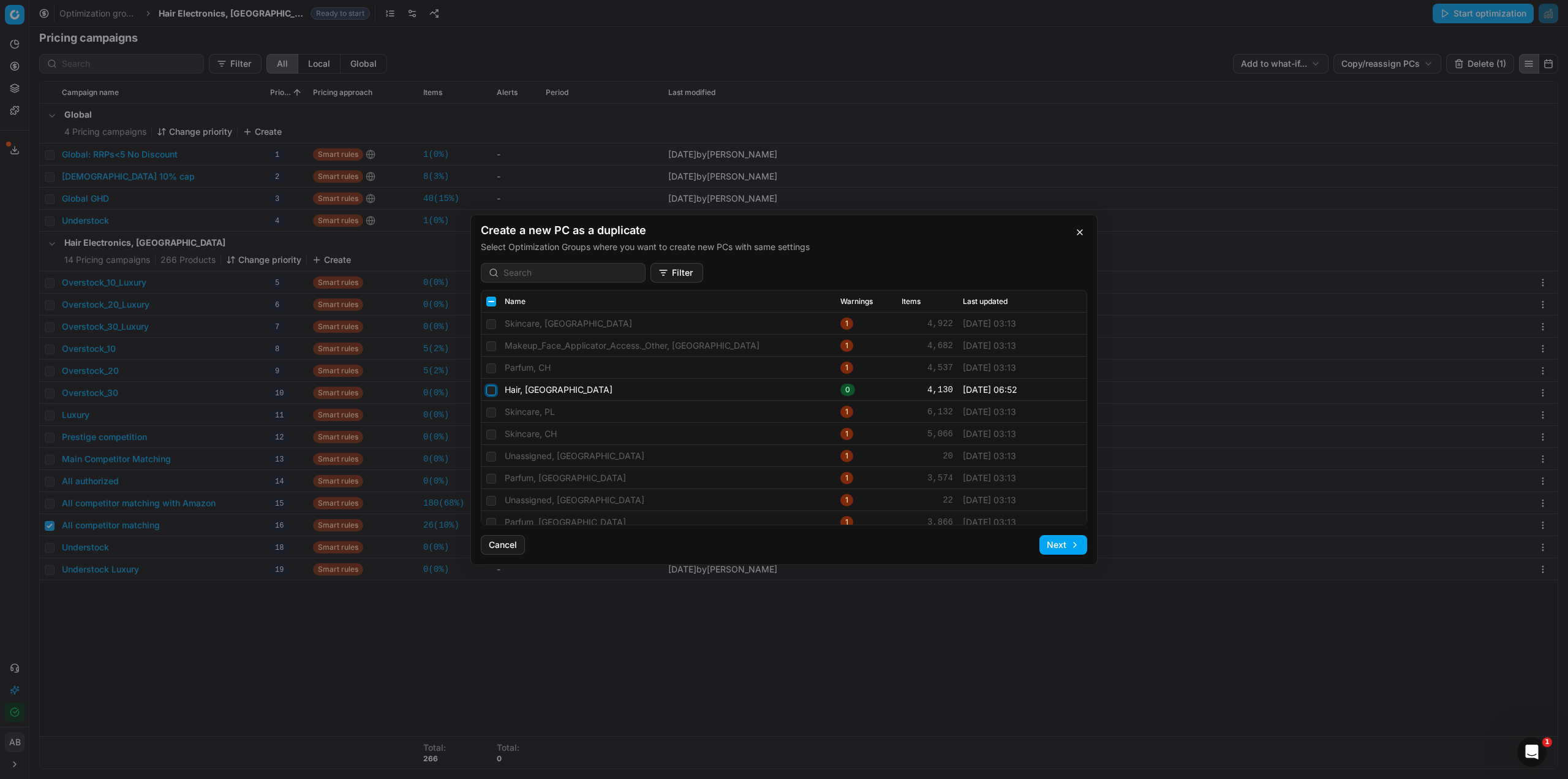
click at [491, 392] on input "checkbox" at bounding box center [491, 389] width 10 height 10
checkbox input "true"
click at [1052, 541] on button "Next" at bounding box center [1063, 545] width 48 height 20
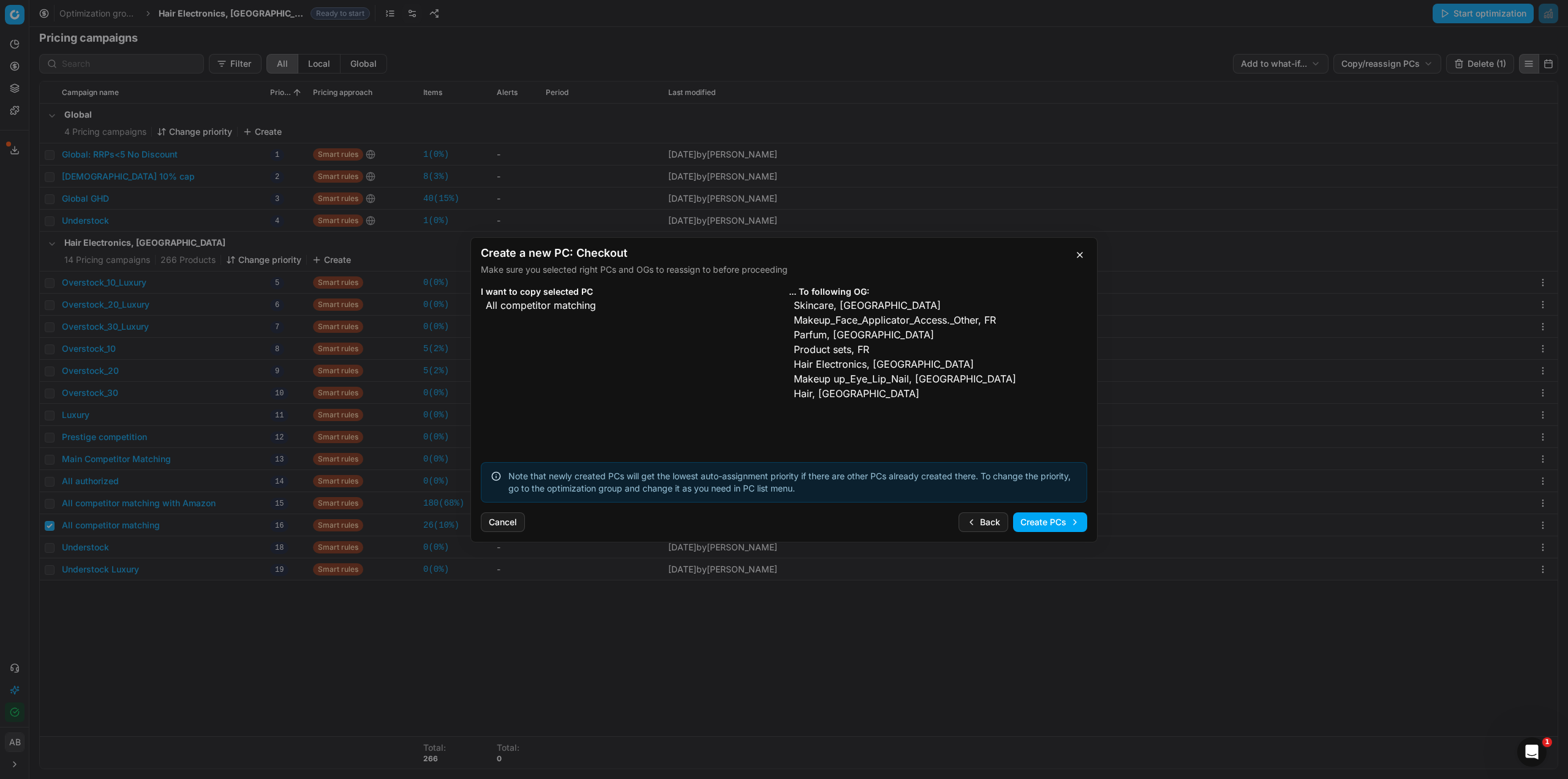
click at [1051, 522] on button "Create PCs" at bounding box center [1050, 522] width 74 height 20
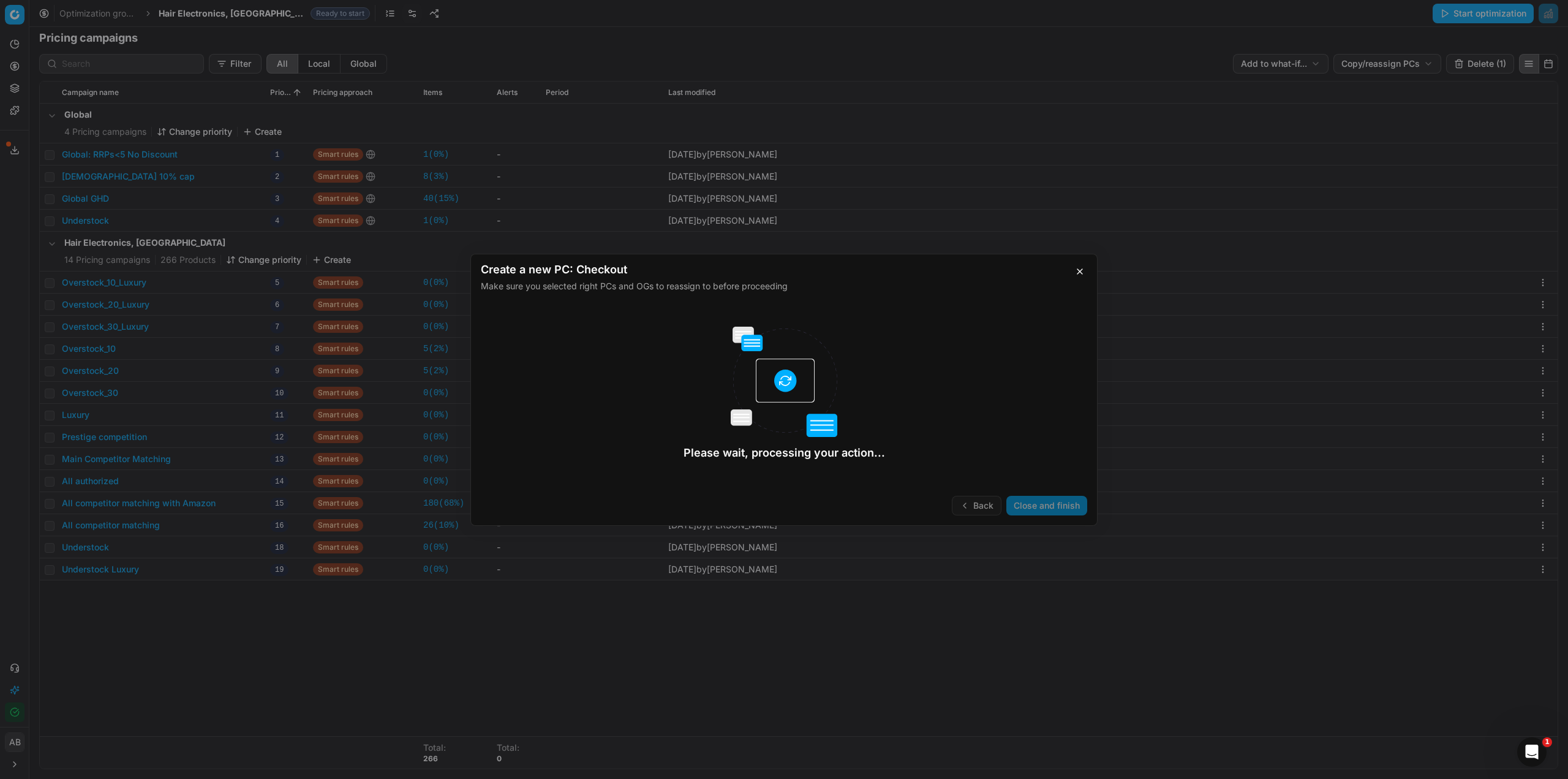
checkbox input "false"
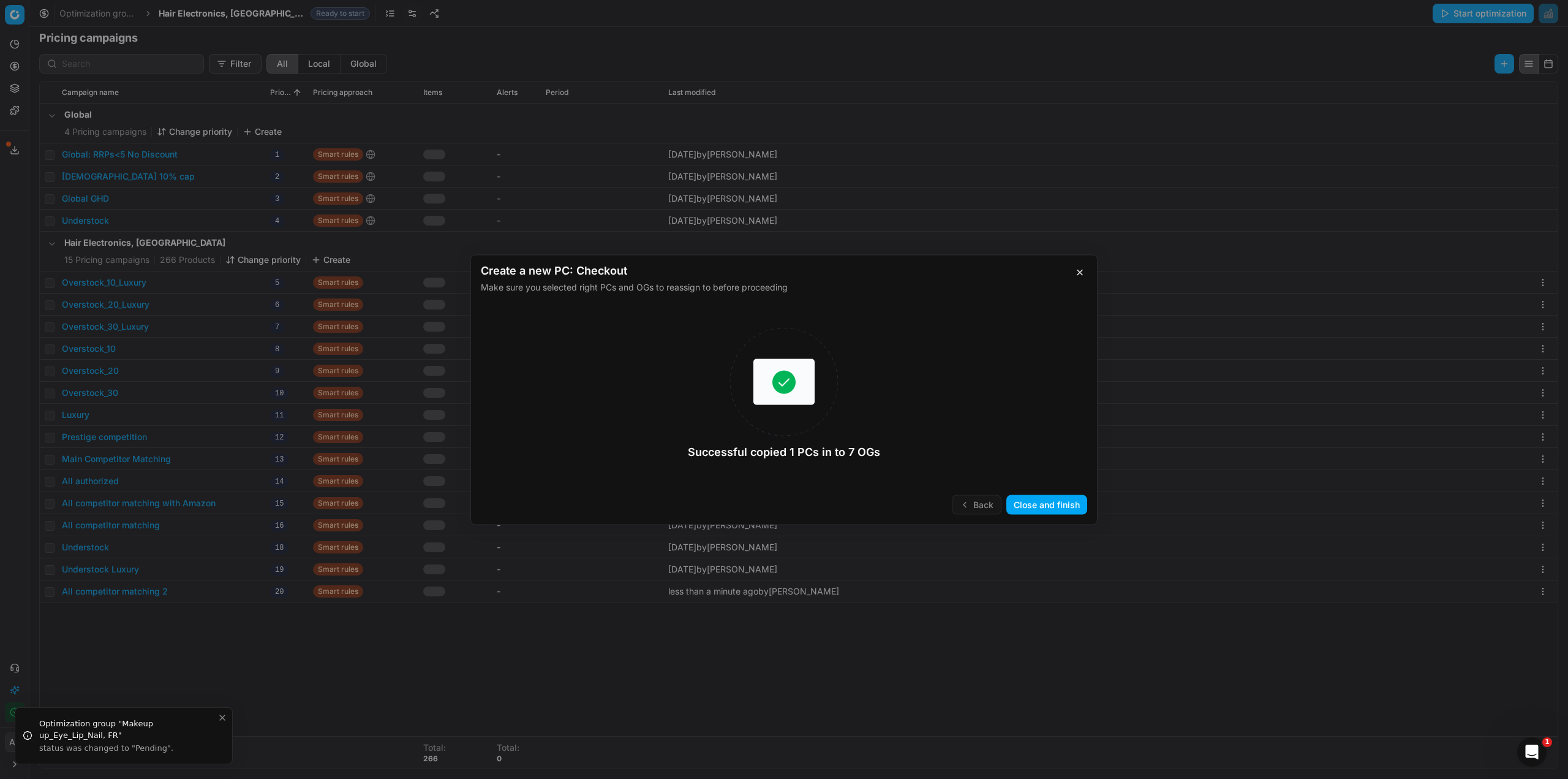
click at [1045, 504] on button "Close and finish" at bounding box center [1047, 504] width 81 height 20
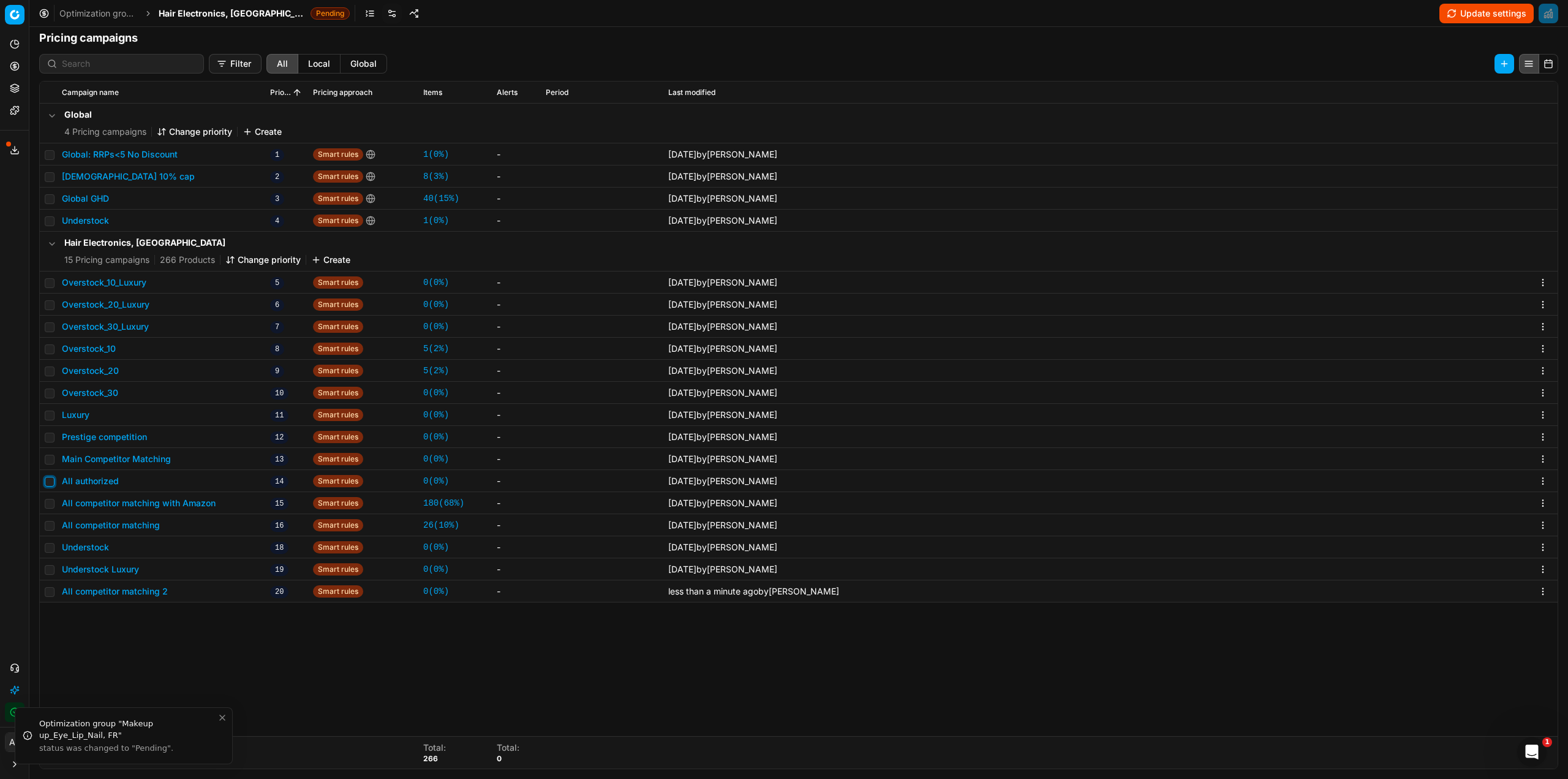
click at [51, 481] on input "checkbox" at bounding box center [49, 481] width 10 height 10
checkbox input "true"
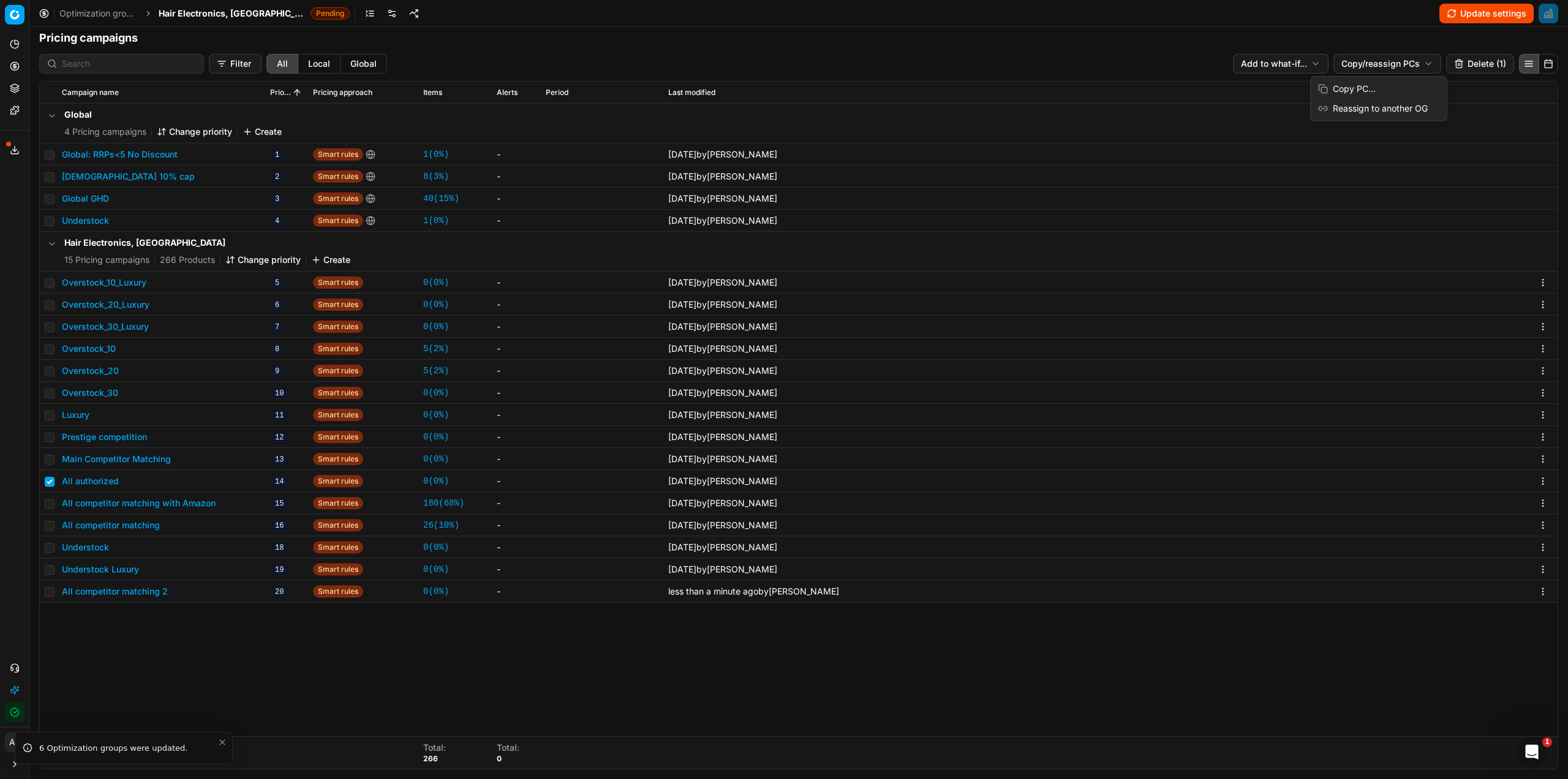
click at [1366, 63] on html "Pricing platform Analytics Pricing Product portfolio Templates Export service 2…" at bounding box center [784, 389] width 1568 height 779
click at [1368, 88] on div "Copy PC..." at bounding box center [1378, 89] width 131 height 20
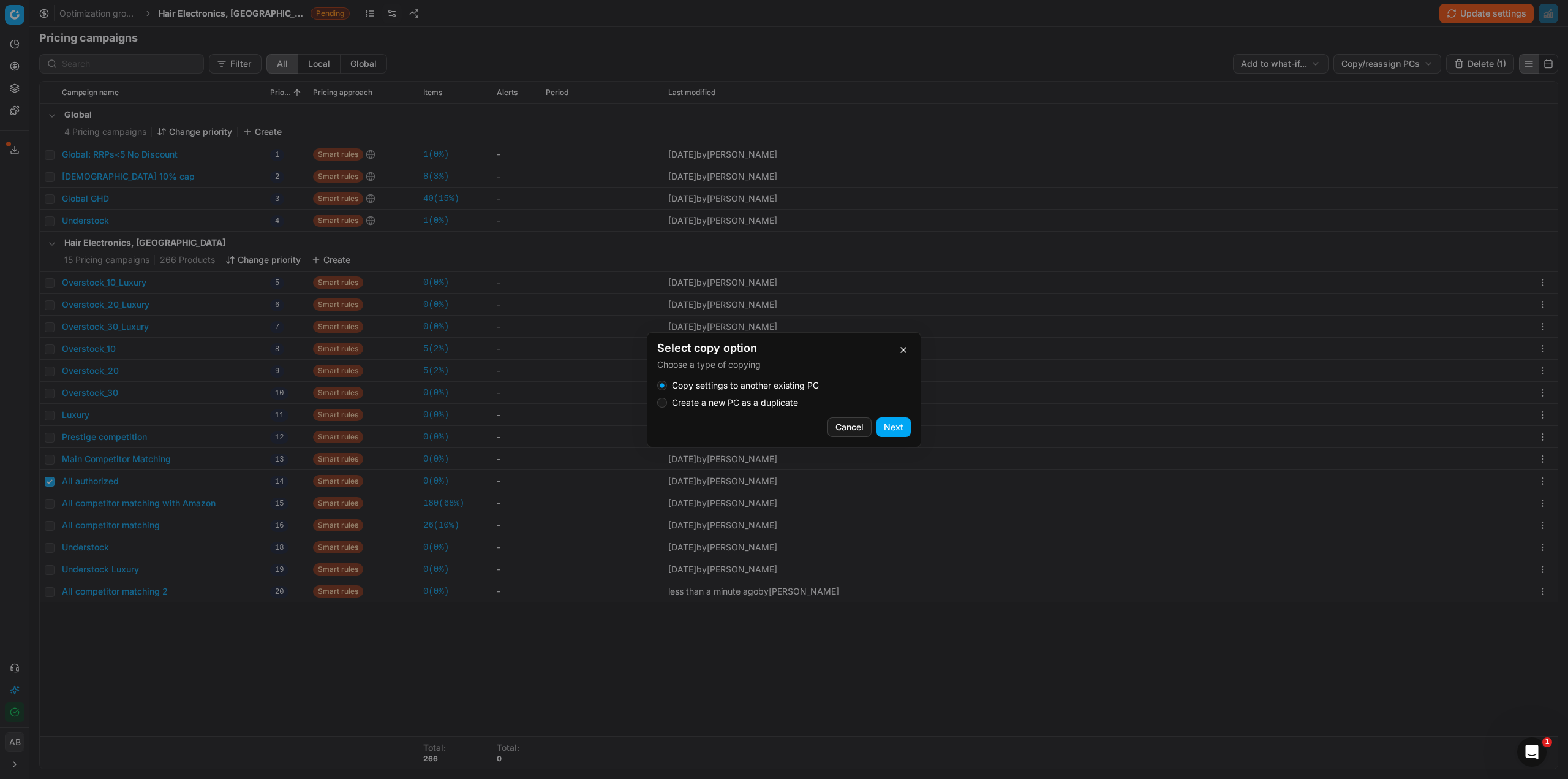
click at [703, 398] on label "Create a new PC as a duplicate" at bounding box center [735, 402] width 126 height 9
click at [667, 398] on button "Create a new PC as a duplicate" at bounding box center [662, 402] width 10 height 10
click at [893, 426] on button "Next" at bounding box center [894, 427] width 34 height 20
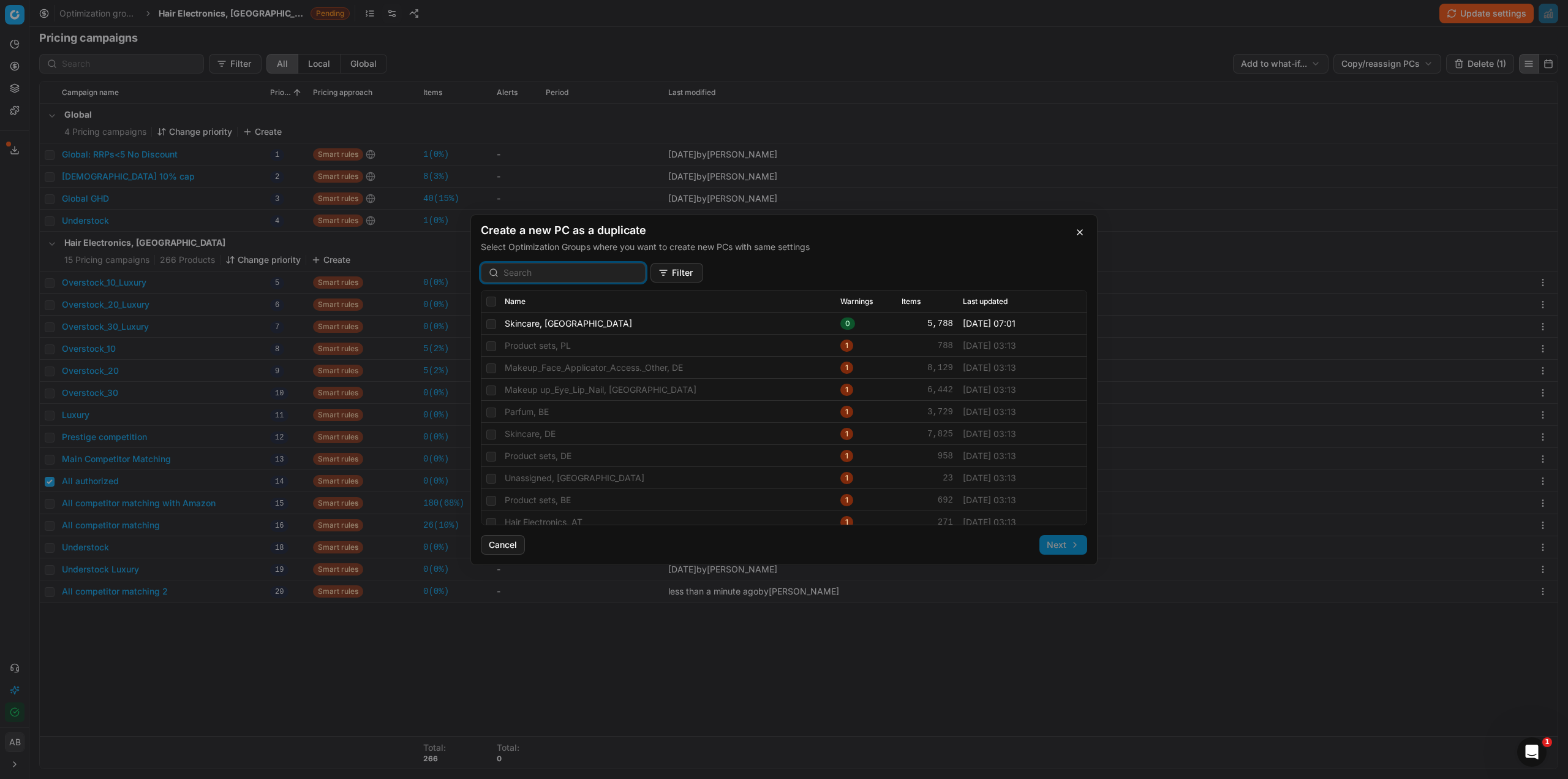
click at [671, 273] on button "Filter" at bounding box center [677, 273] width 53 height 20
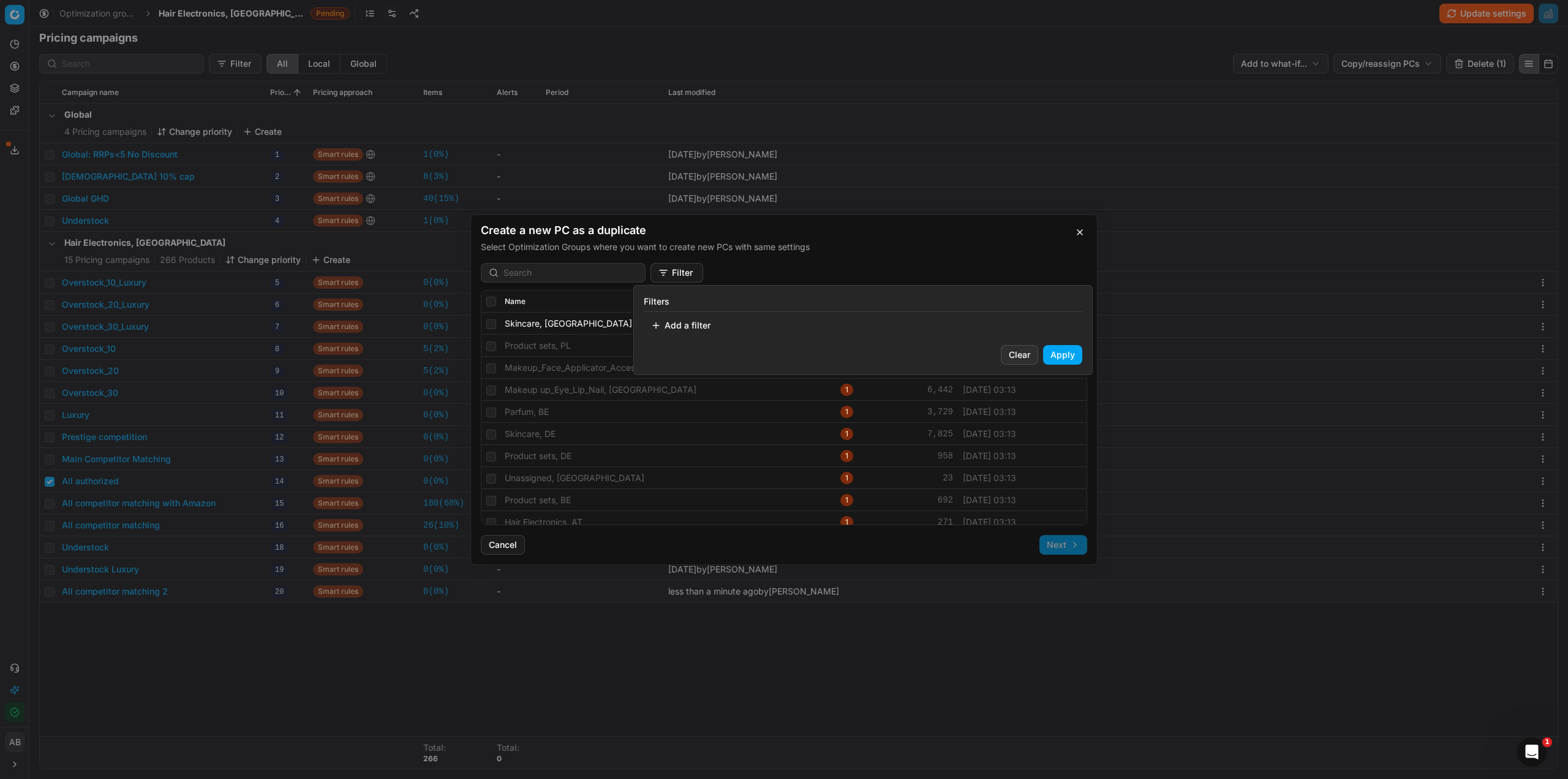
click at [685, 321] on button "Add a filter" at bounding box center [681, 325] width 74 height 20
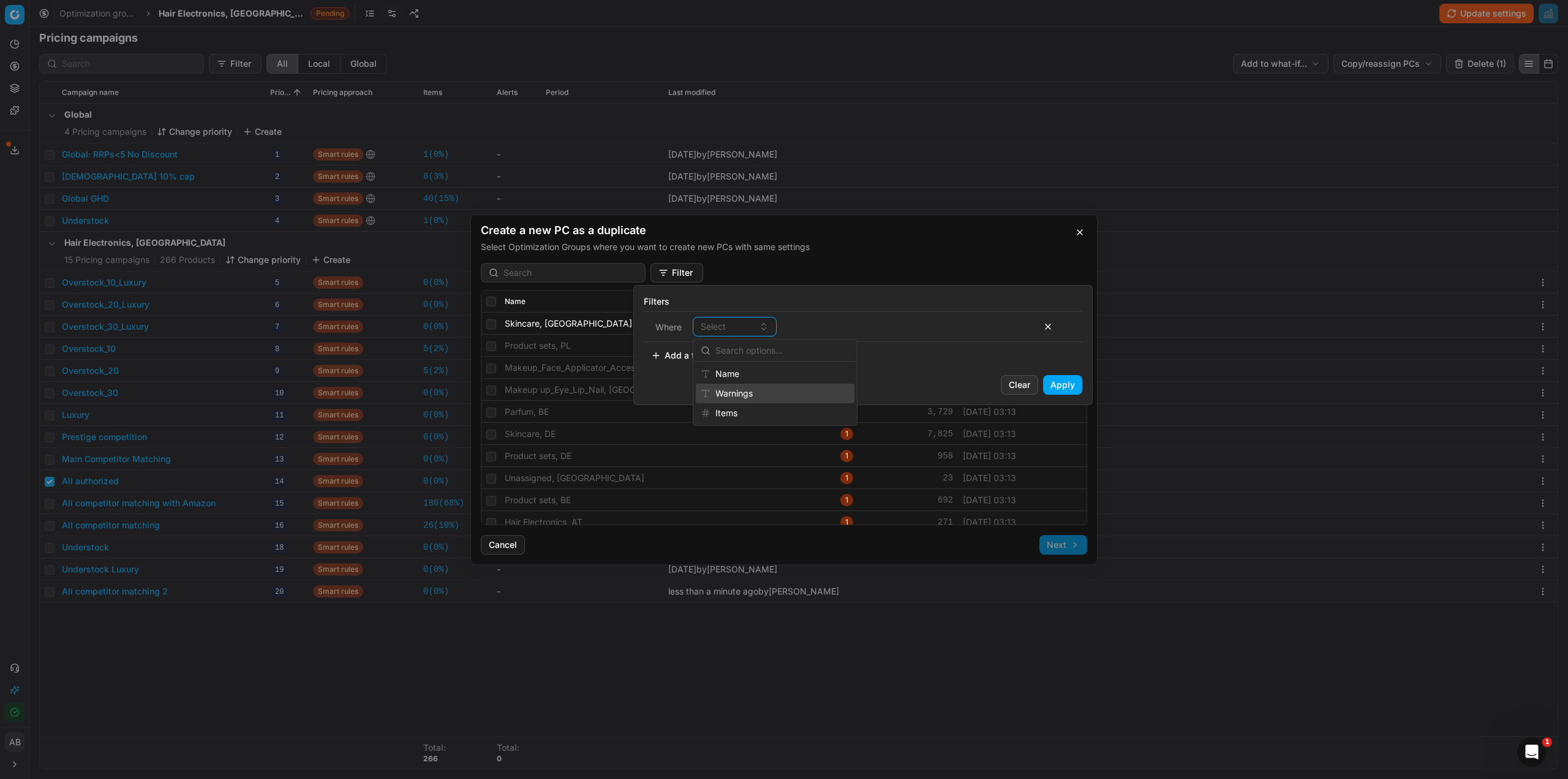
click at [754, 392] on div "Warnings" at bounding box center [775, 394] width 159 height 20
drag, startPoint x: 819, startPoint y: 324, endPoint x: 825, endPoint y: 333, distance: 10.8
click at [821, 325] on span "contains" at bounding box center [804, 327] width 34 height 13
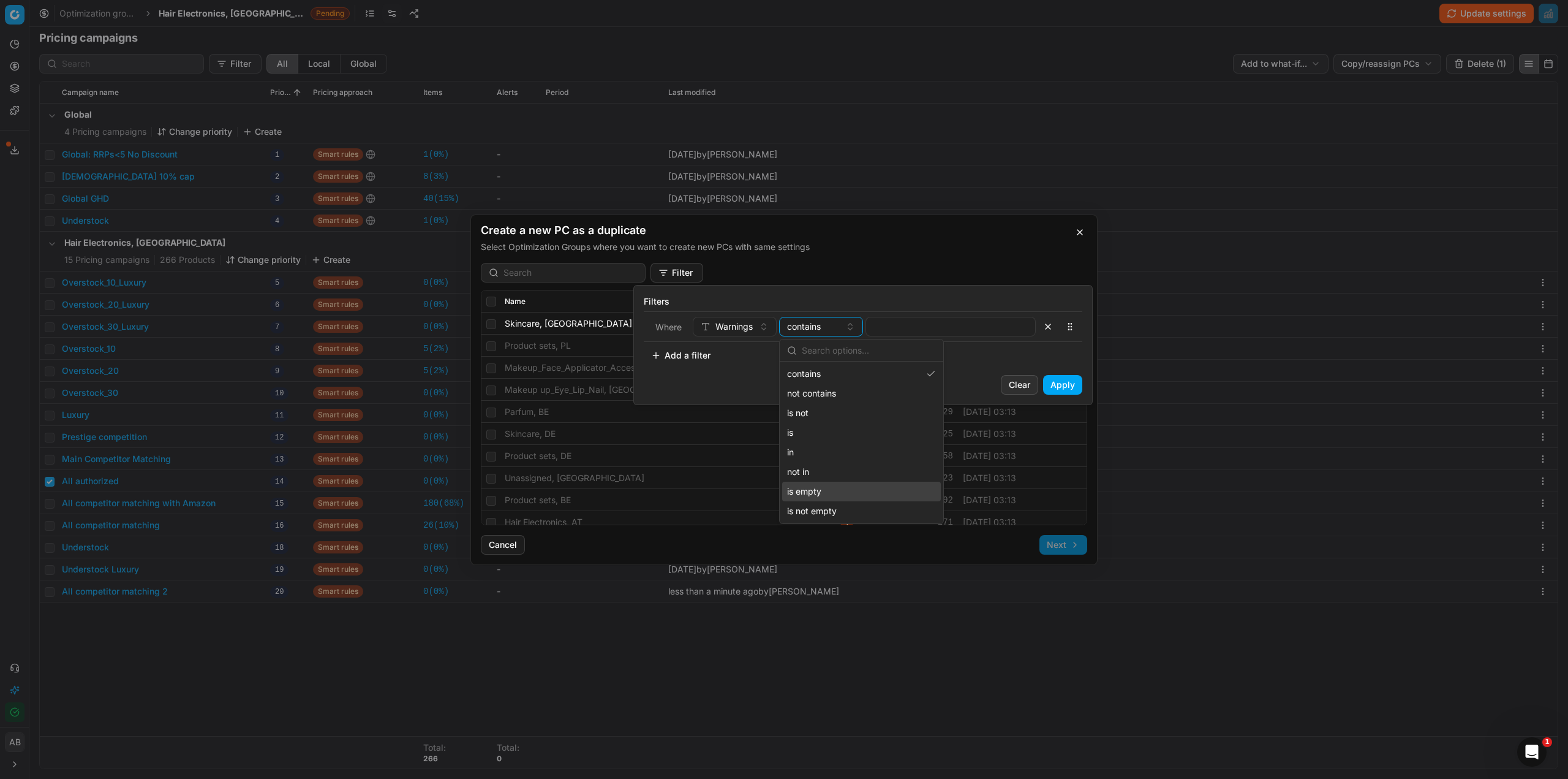
drag, startPoint x: 821, startPoint y: 508, endPoint x: 822, endPoint y: 495, distance: 13.0
click at [822, 495] on div "contains not contains is not is in not in is empty is not empty" at bounding box center [861, 443] width 159 height 157
click at [824, 493] on div "is empty" at bounding box center [861, 491] width 159 height 20
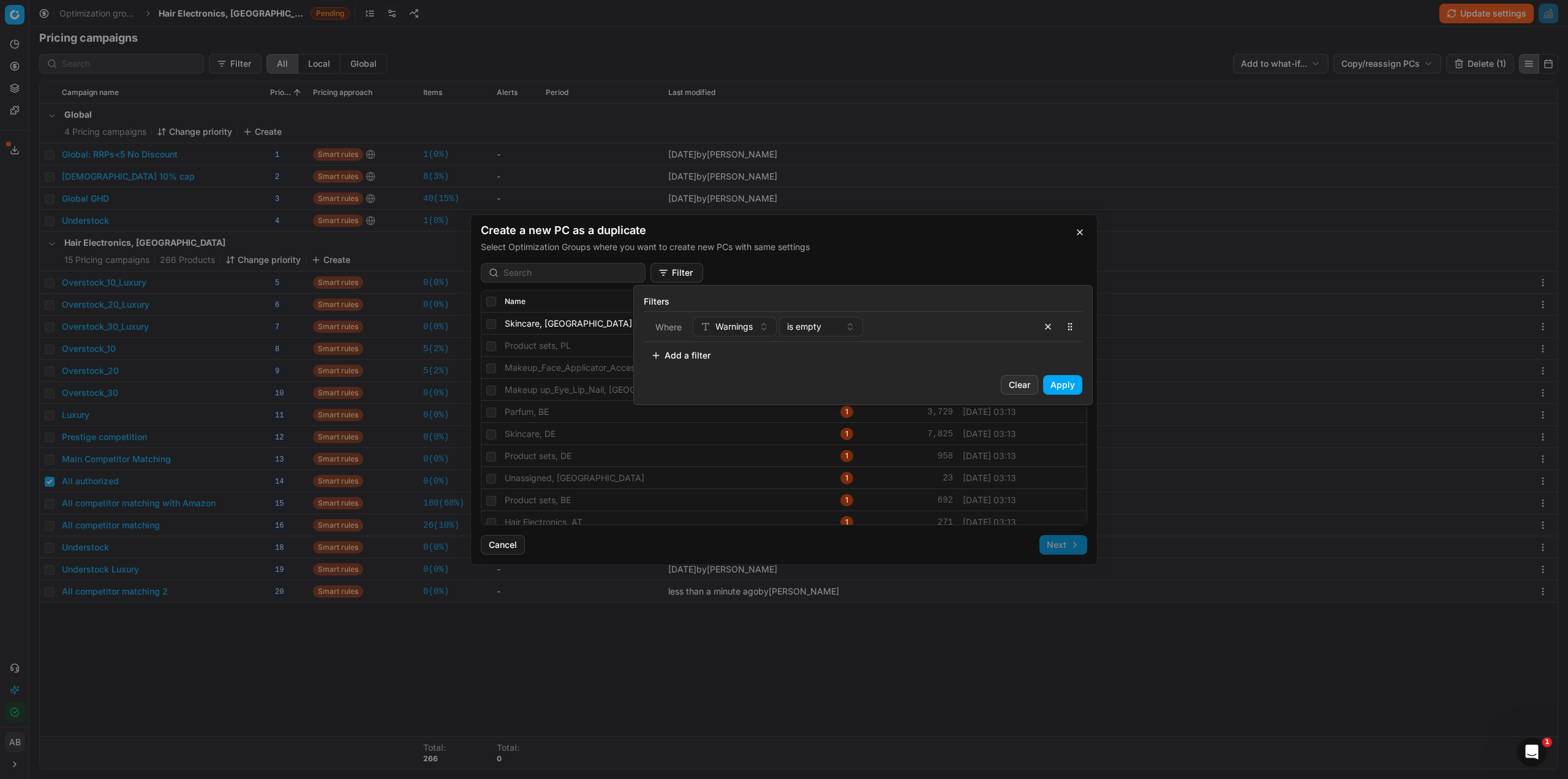
click at [1067, 380] on button "Apply" at bounding box center [1063, 385] width 39 height 20
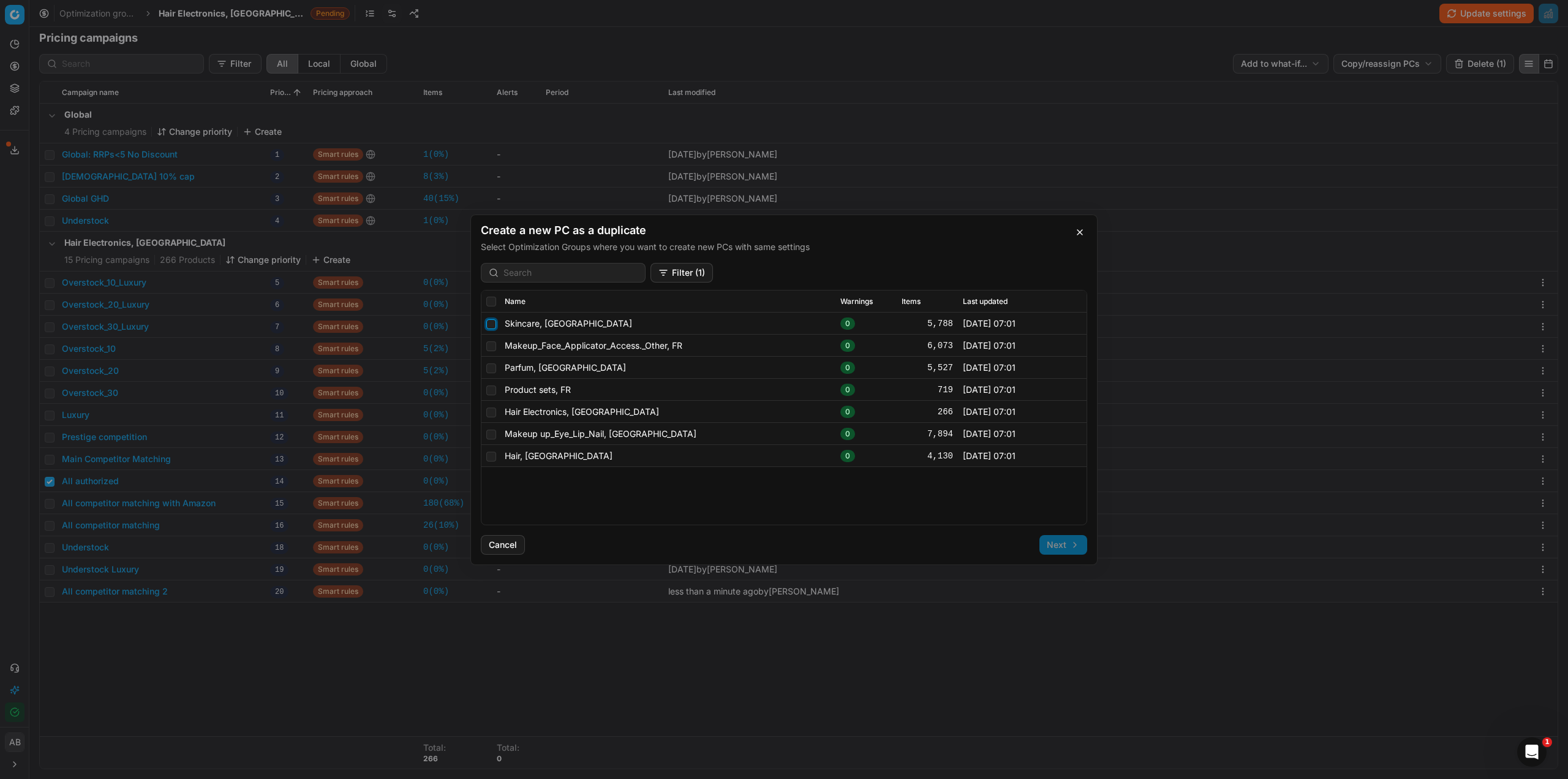
click at [493, 327] on input "checkbox" at bounding box center [491, 323] width 10 height 10
checkbox input "true"
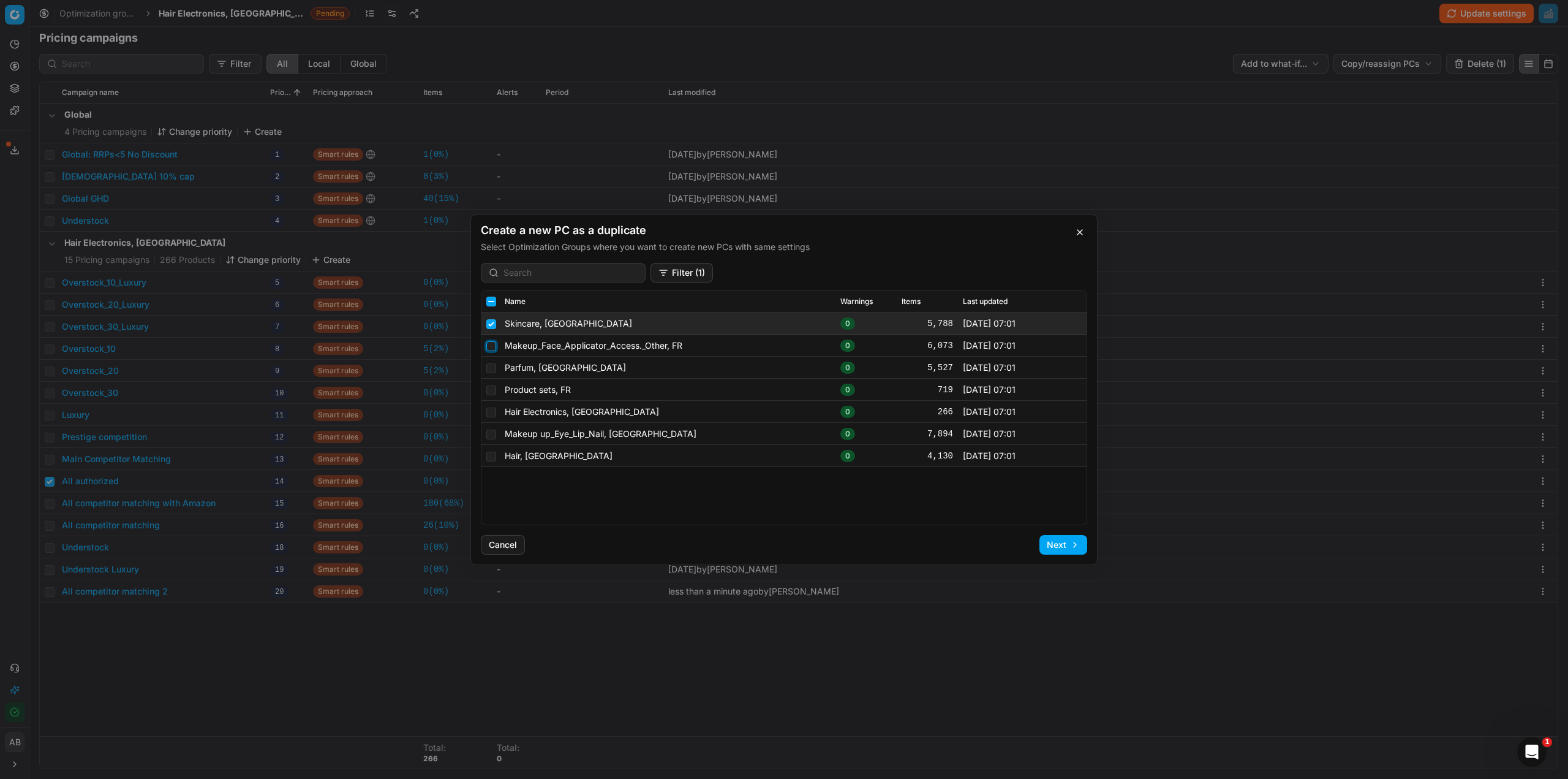
click at [492, 348] on input "checkbox" at bounding box center [491, 345] width 10 height 10
checkbox input "true"
click at [492, 367] on input "checkbox" at bounding box center [491, 367] width 10 height 10
checkbox input "true"
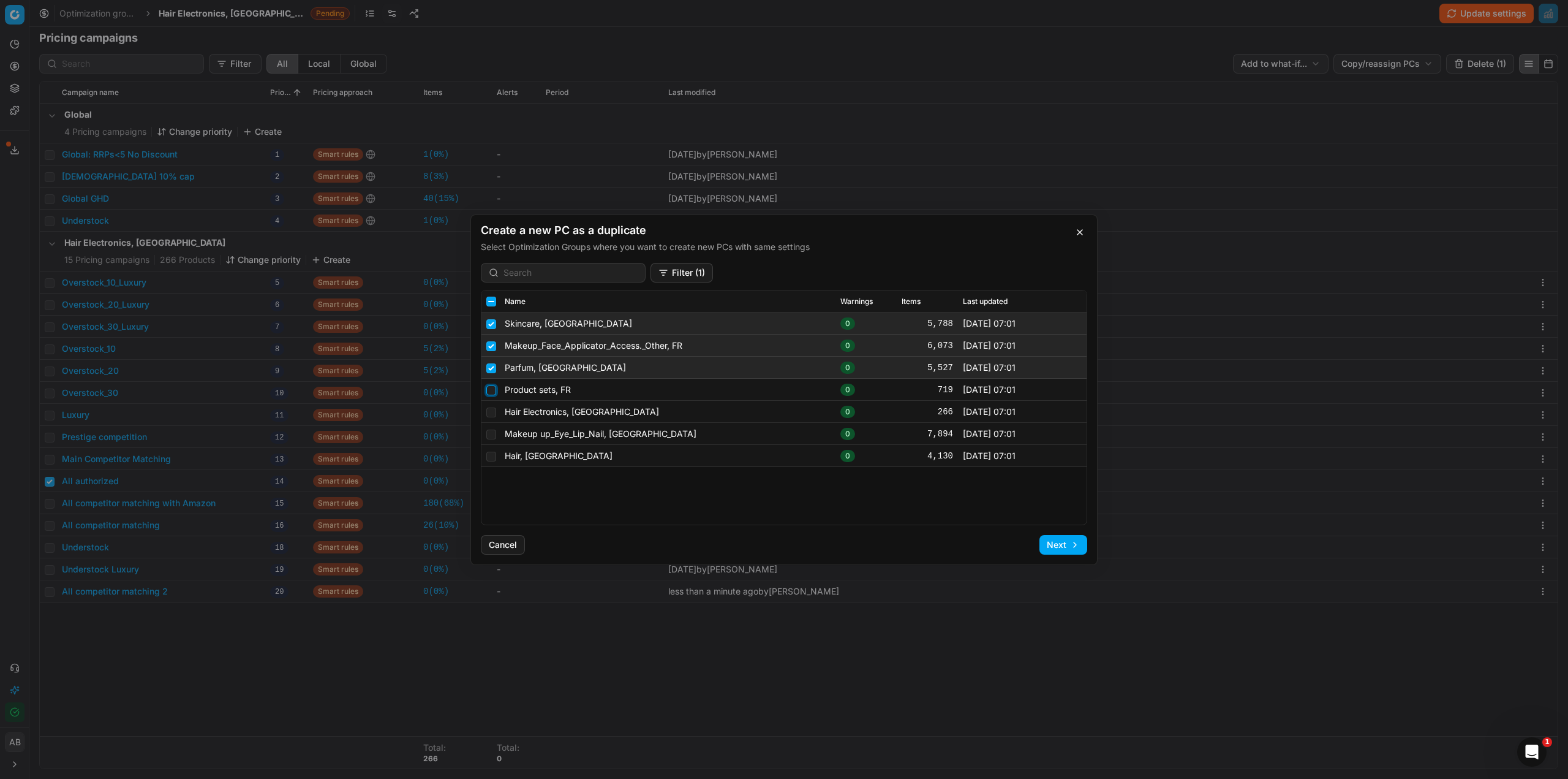
click at [491, 387] on input "checkbox" at bounding box center [491, 389] width 10 height 10
checkbox input "true"
click at [490, 412] on input "checkbox" at bounding box center [491, 412] width 10 height 10
checkbox input "true"
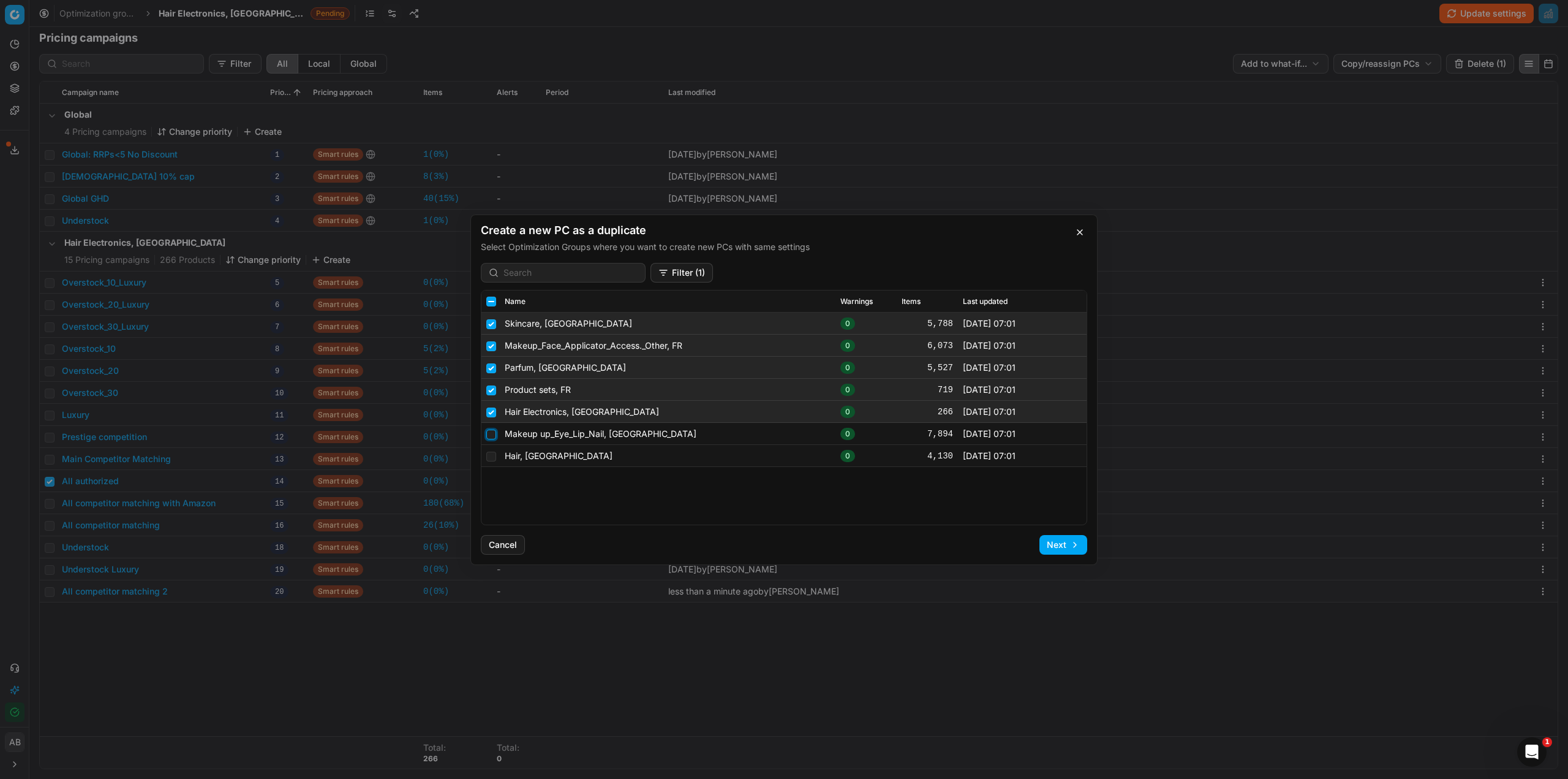
click at [490, 430] on input "checkbox" at bounding box center [491, 433] width 10 height 10
checkbox input "true"
click at [489, 450] on td at bounding box center [490, 456] width 18 height 22
click at [489, 454] on input "checkbox" at bounding box center [491, 456] width 10 height 10
checkbox input "true"
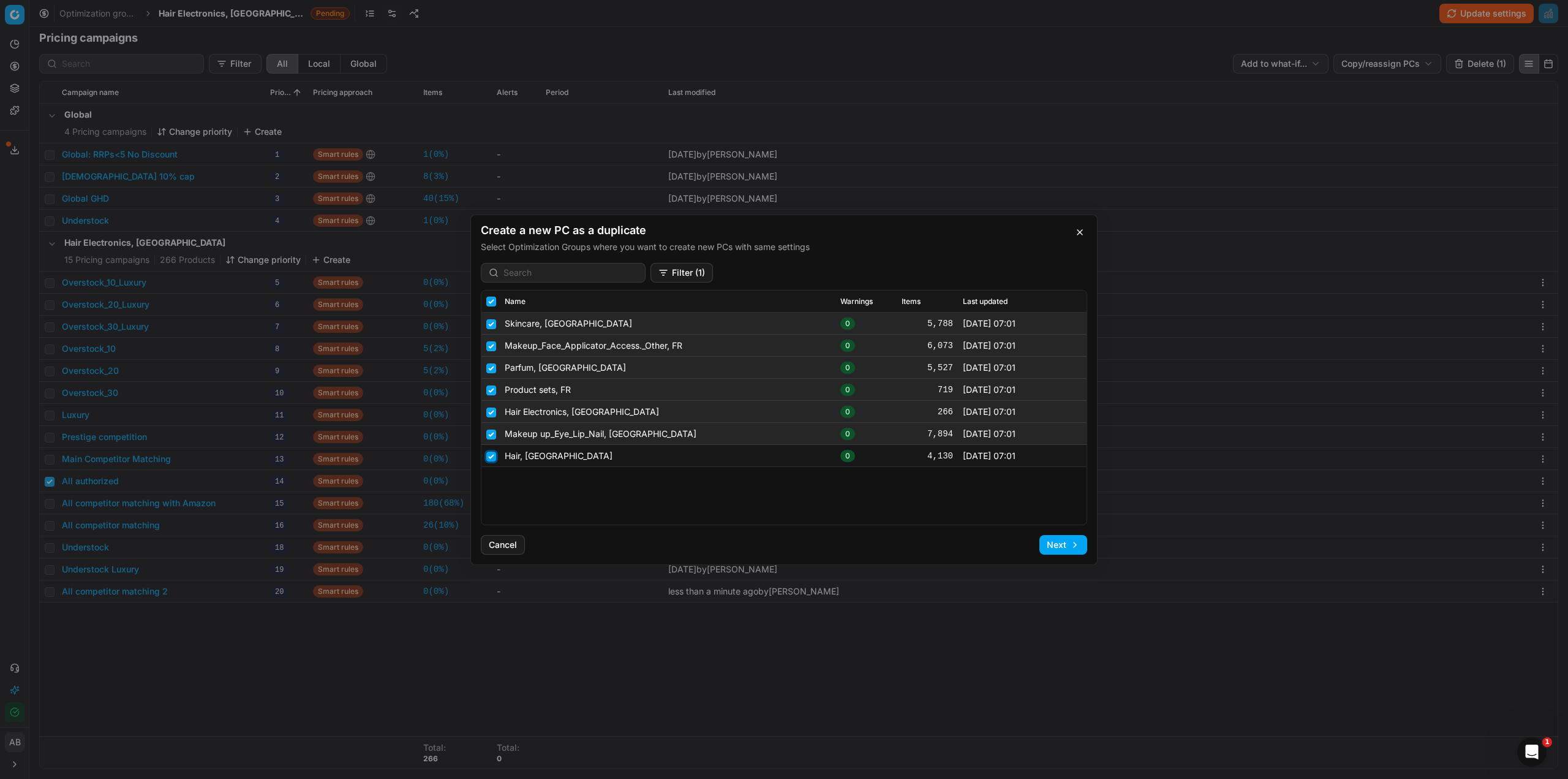
checkbox input "true"
click at [1065, 543] on button "Next" at bounding box center [1063, 545] width 48 height 20
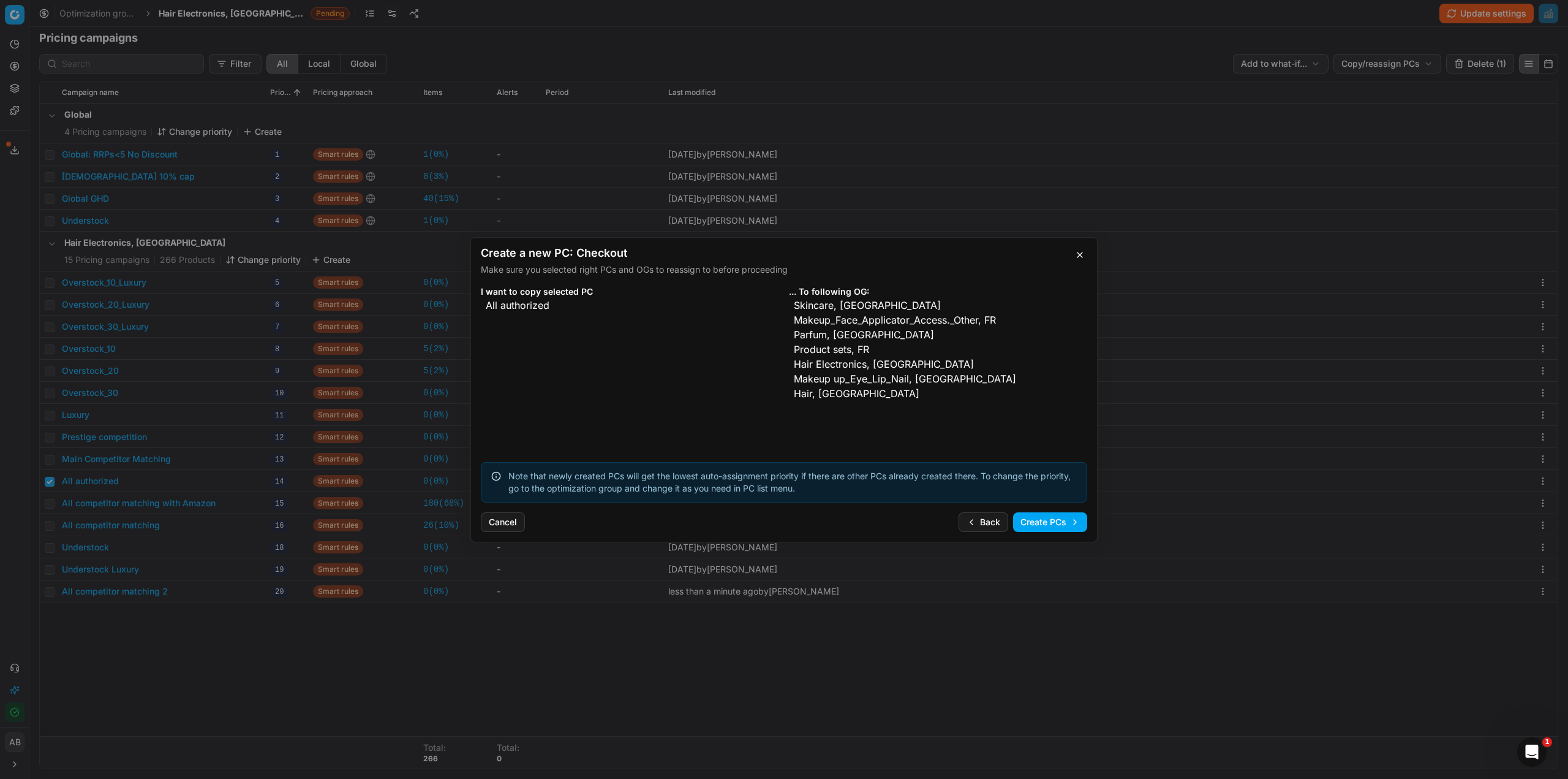
click at [1041, 522] on button "Create PCs" at bounding box center [1050, 522] width 74 height 20
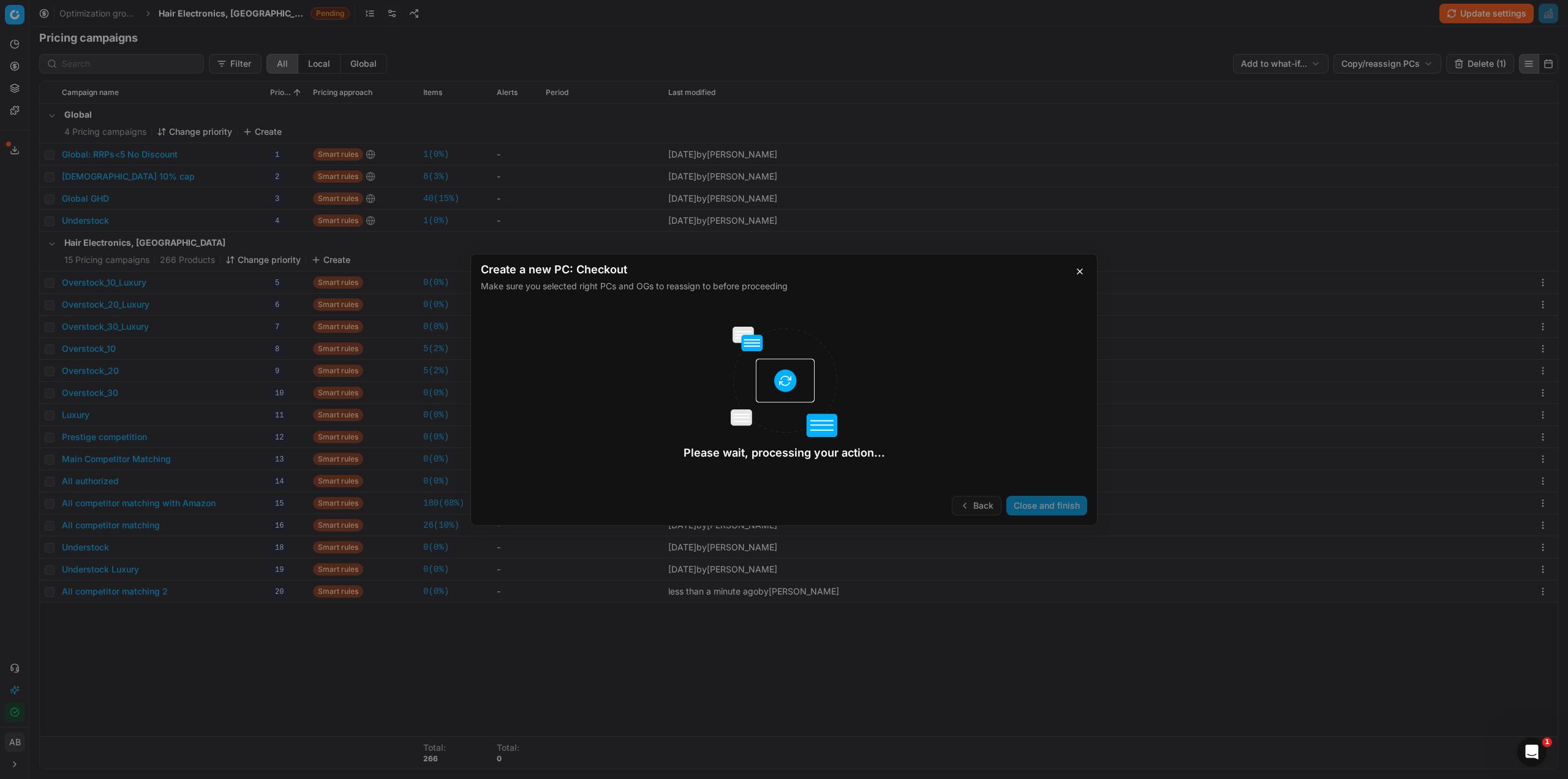
checkbox input "false"
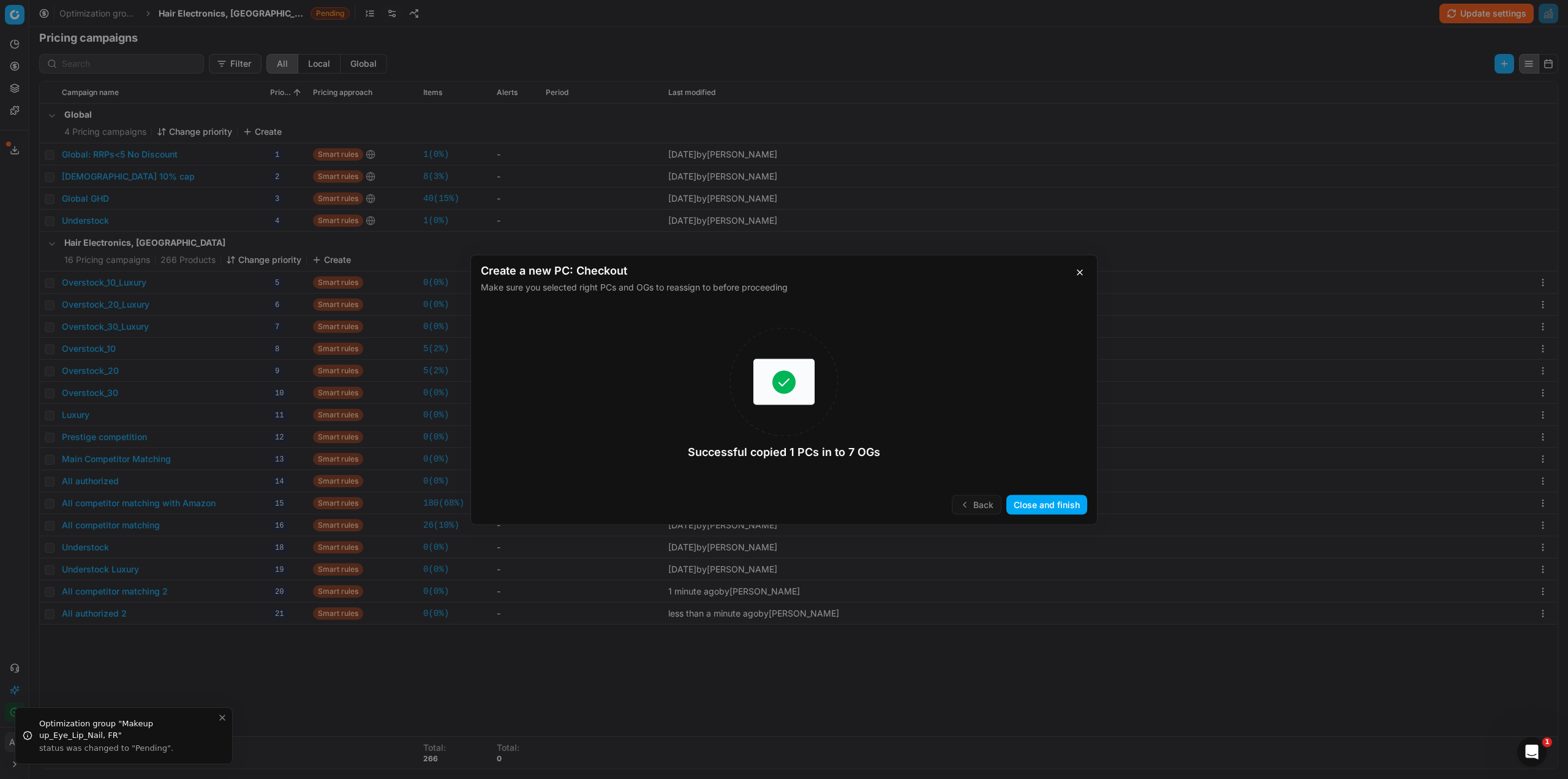
click at [1043, 505] on button "Close and finish" at bounding box center [1047, 504] width 81 height 20
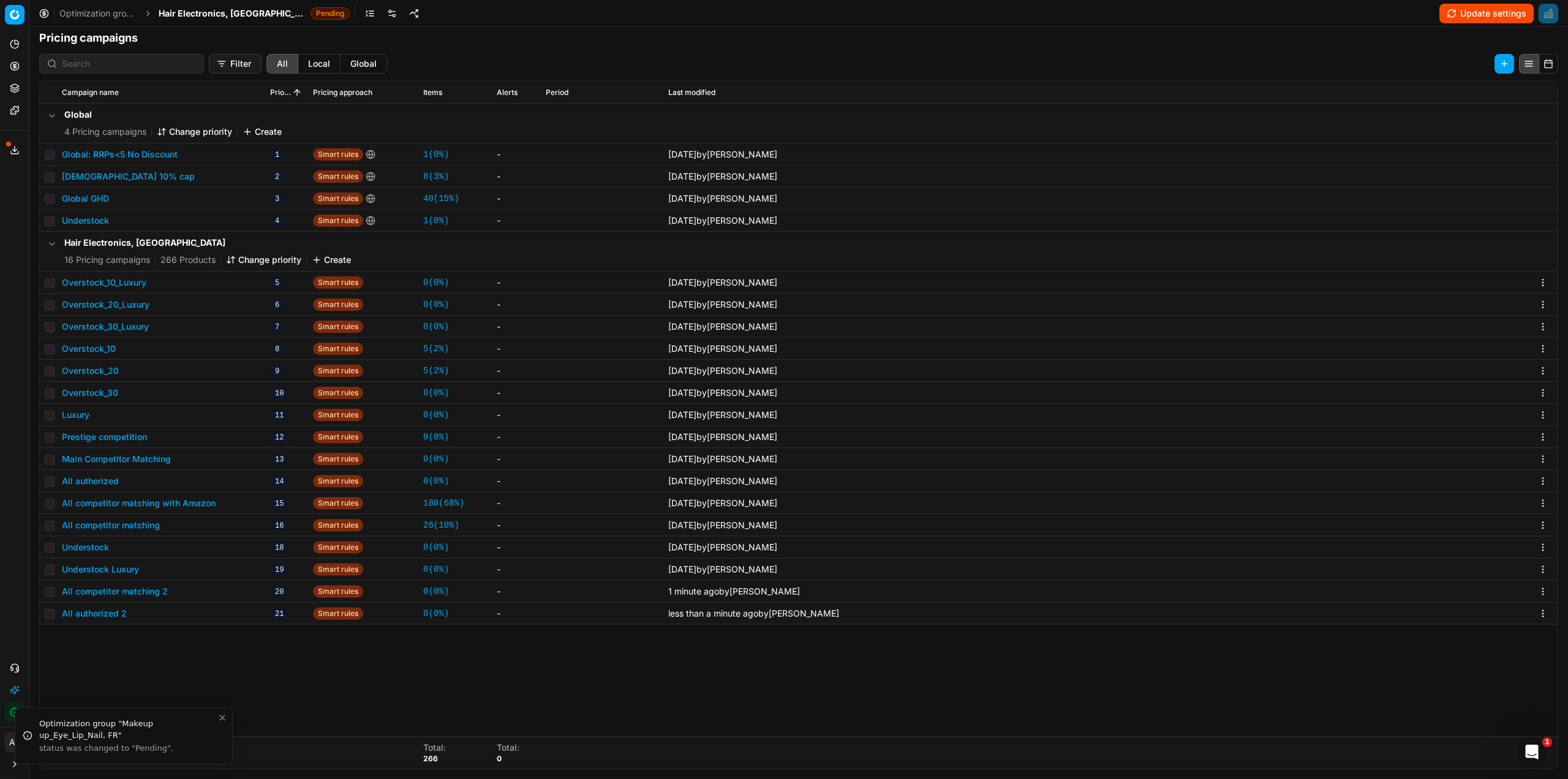
click at [145, 591] on button "All competitor matching 2" at bounding box center [115, 591] width 106 height 13
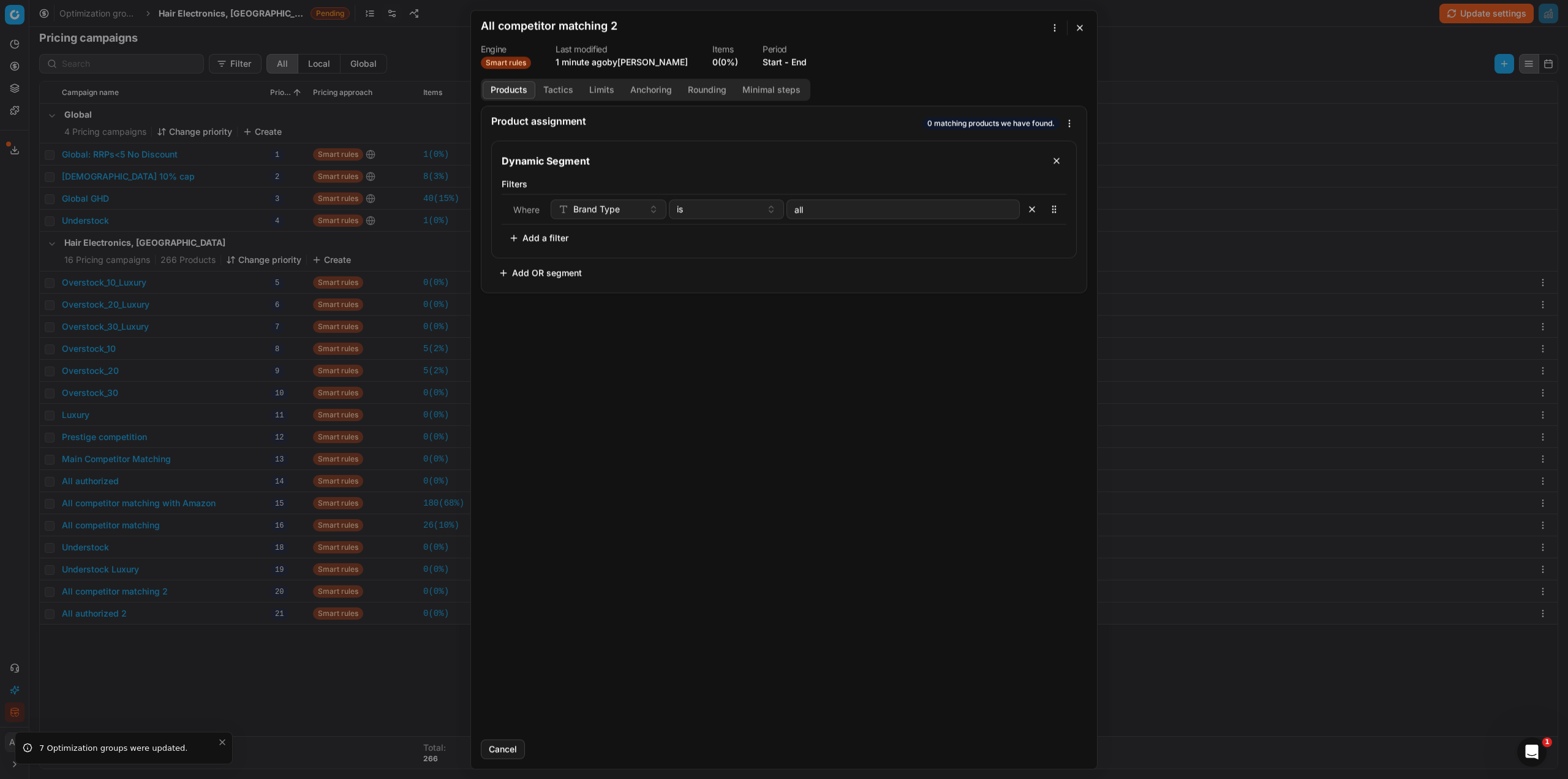
click at [599, 24] on h2 "All competitor matching 2" at bounding box center [549, 26] width 137 height 11
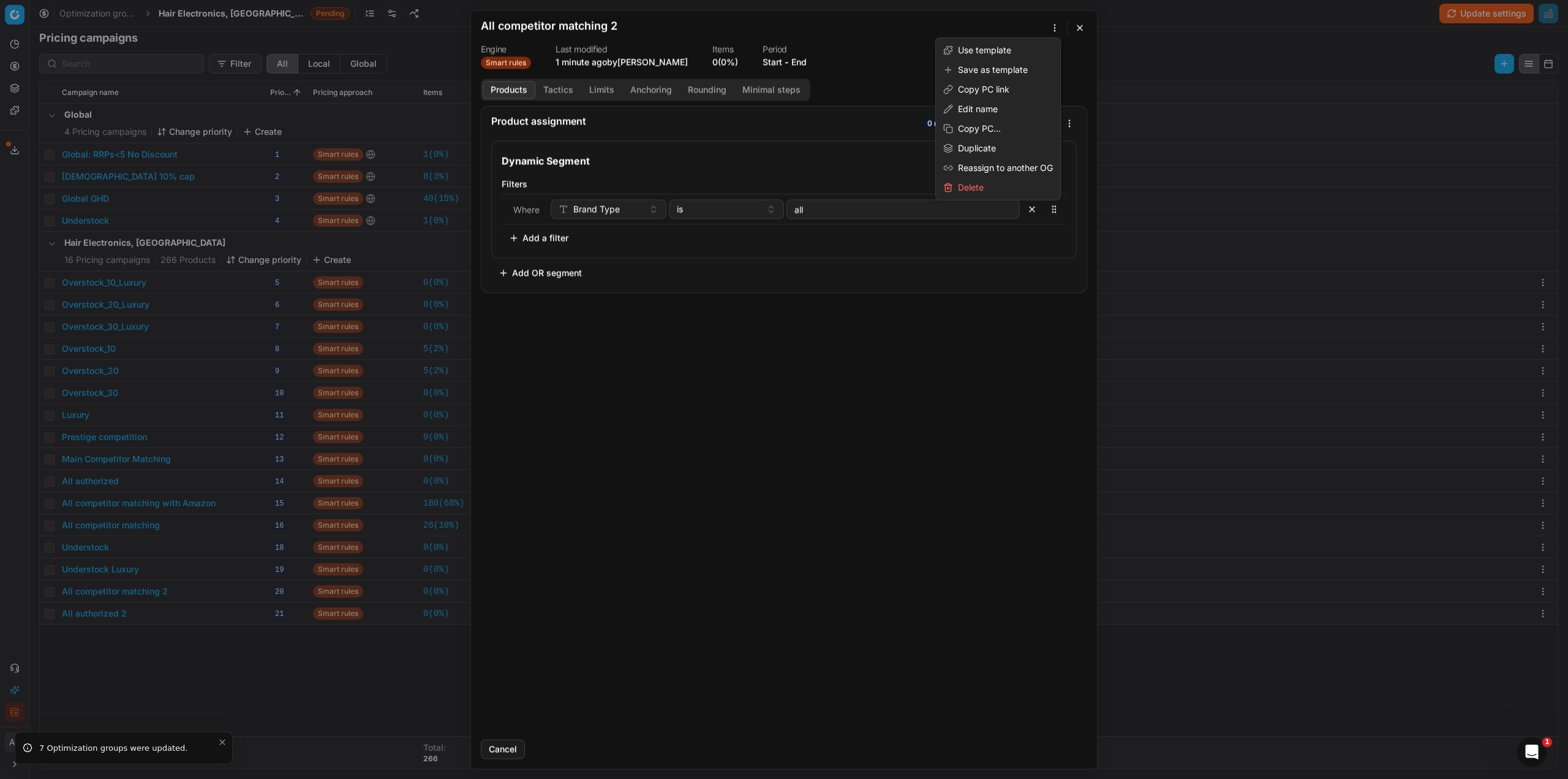
click at [1057, 25] on div "We are saving PC settings. Please wait, it should take a few minutes All compet…" at bounding box center [784, 389] width 1568 height 779
click at [977, 100] on div "Edit name" at bounding box center [998, 109] width 119 height 20
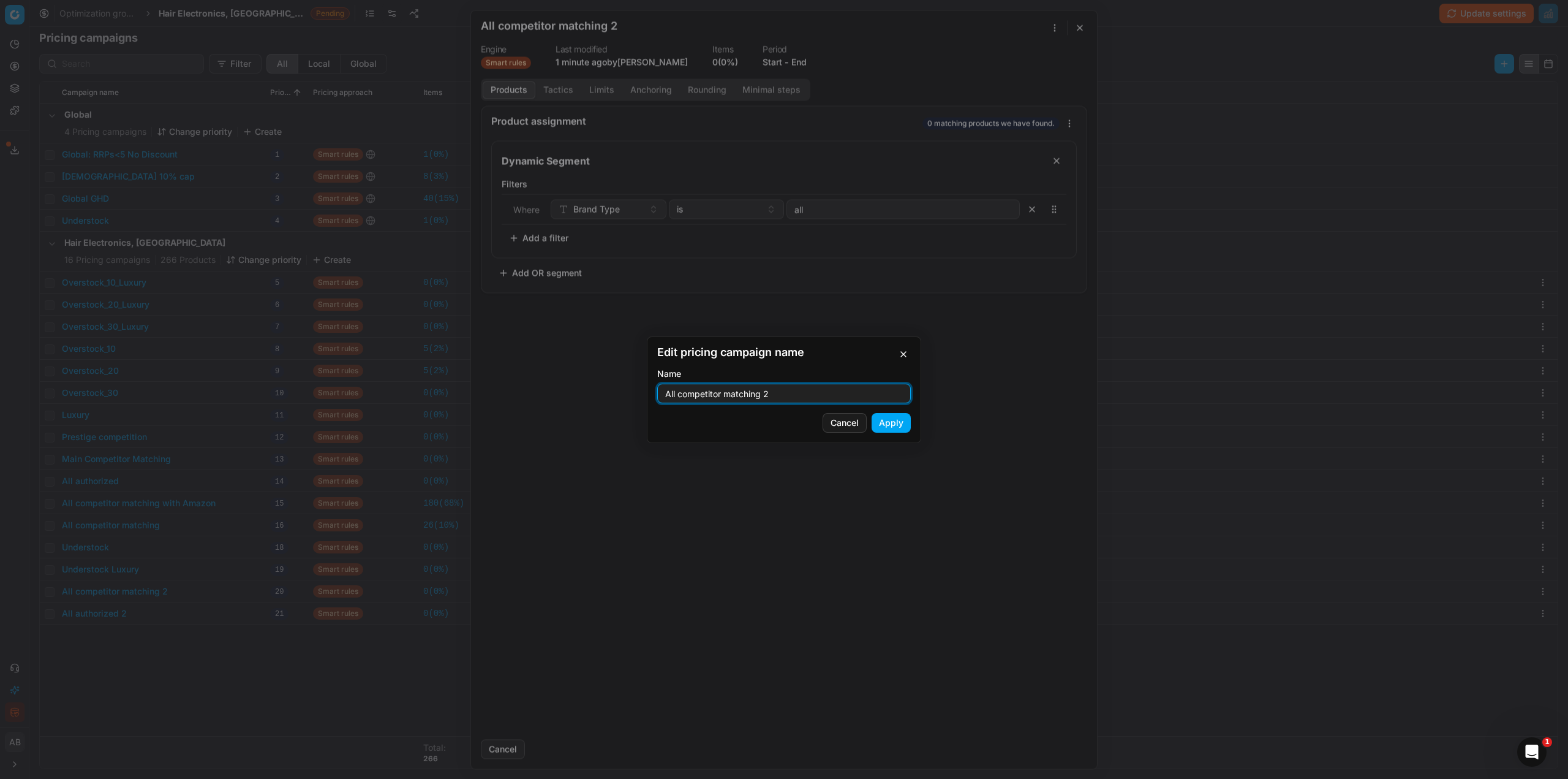
click at [787, 392] on input "All competitor matching 2" at bounding box center [784, 393] width 243 height 18
type input "All competitor matching - Low Margin Brands"
click at [881, 419] on button "Apply" at bounding box center [891, 423] width 39 height 20
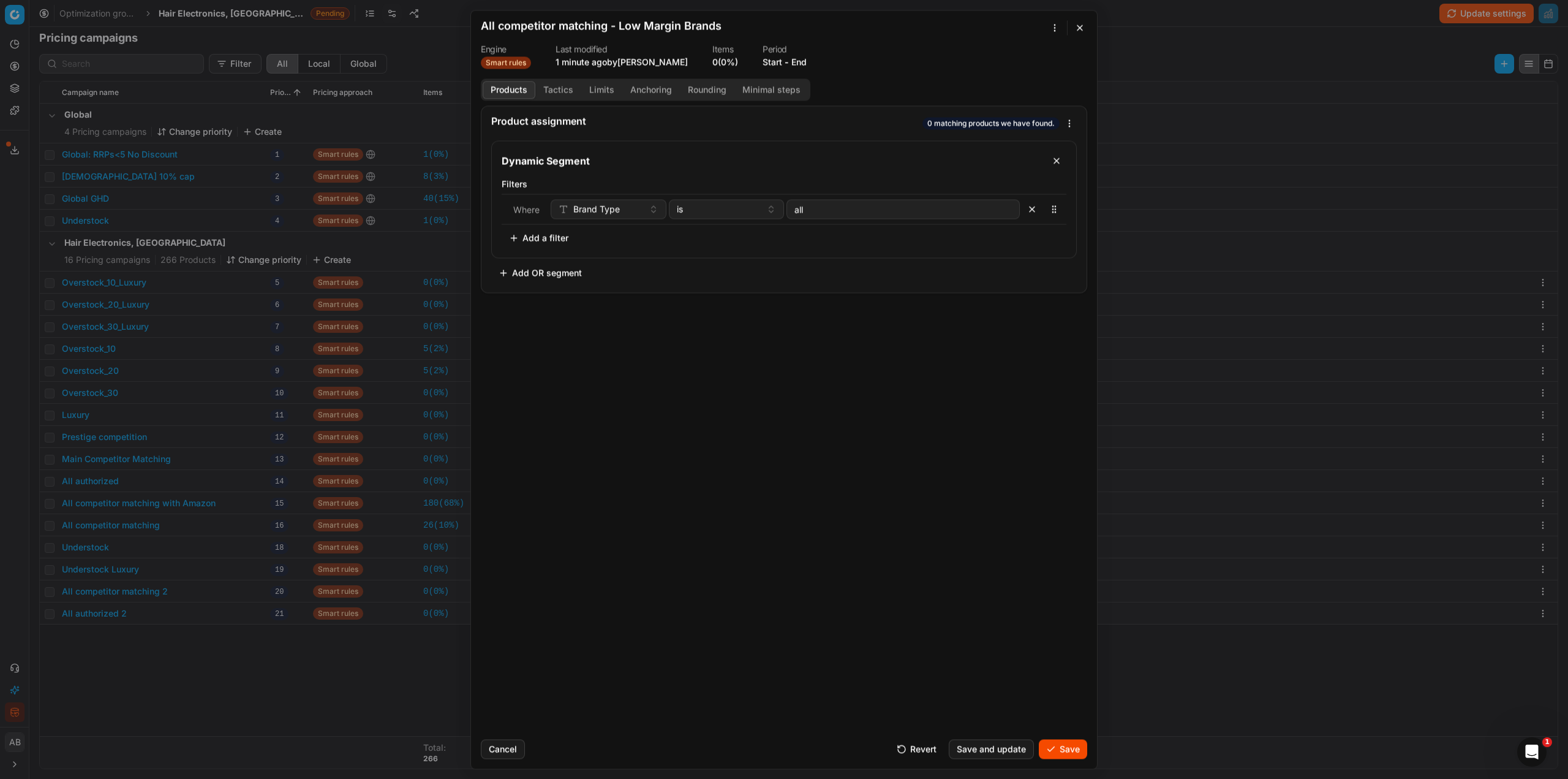
click at [548, 236] on button "Add a filter" at bounding box center [538, 238] width 74 height 20
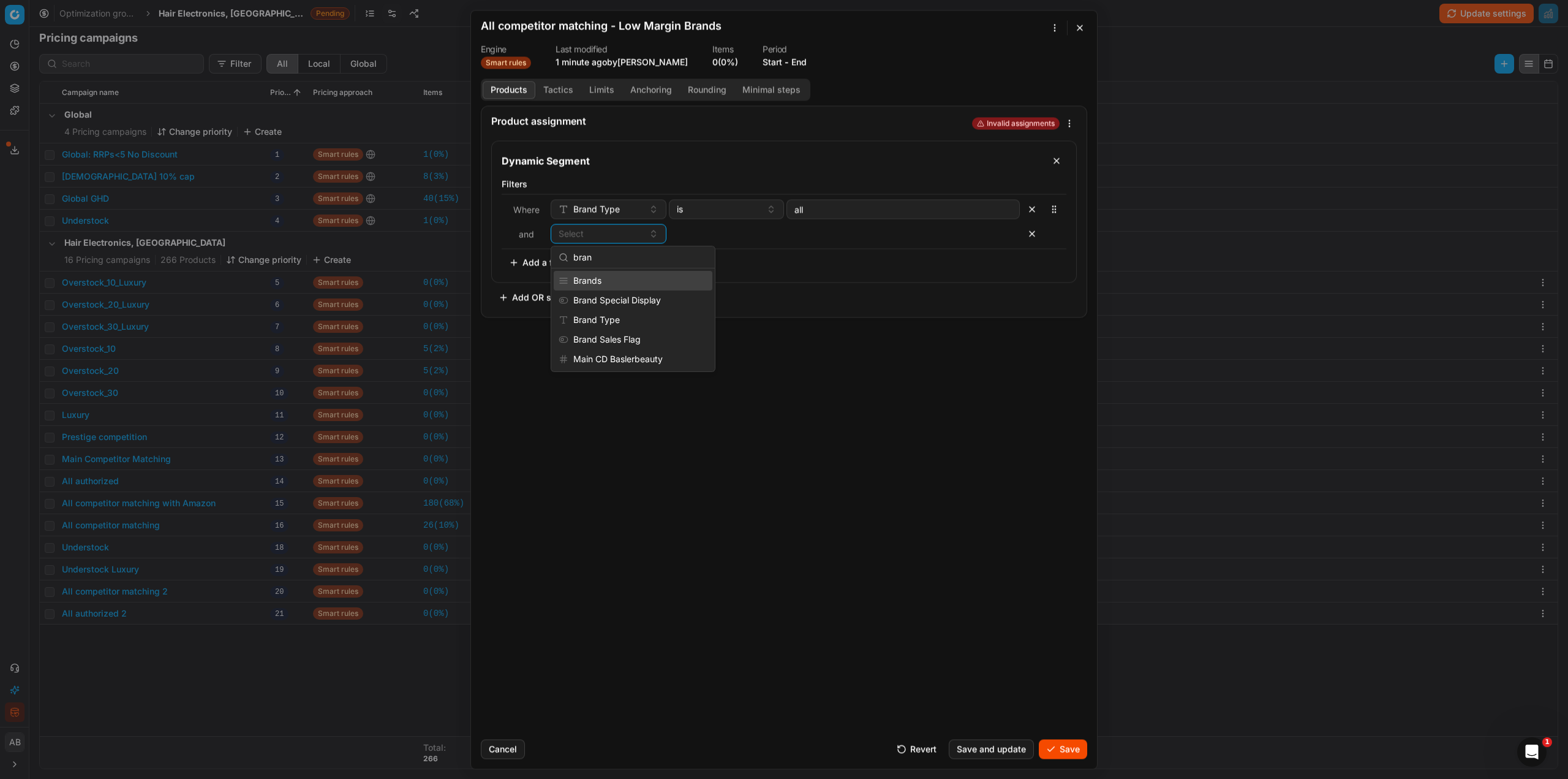
type input "bran"
click at [605, 279] on div "Brands" at bounding box center [633, 281] width 159 height 20
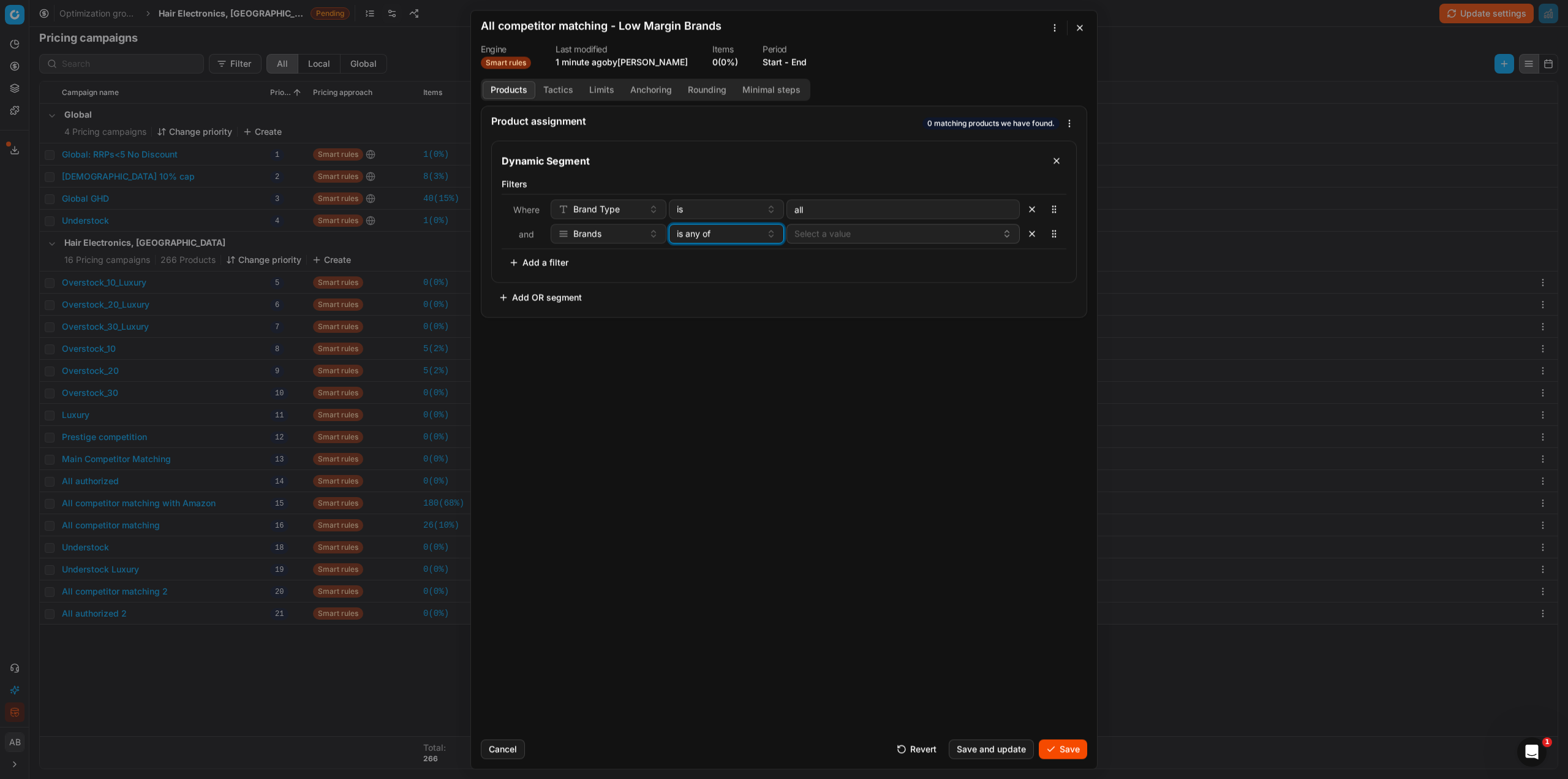
click at [703, 234] on span "is any of" at bounding box center [693, 233] width 34 height 13
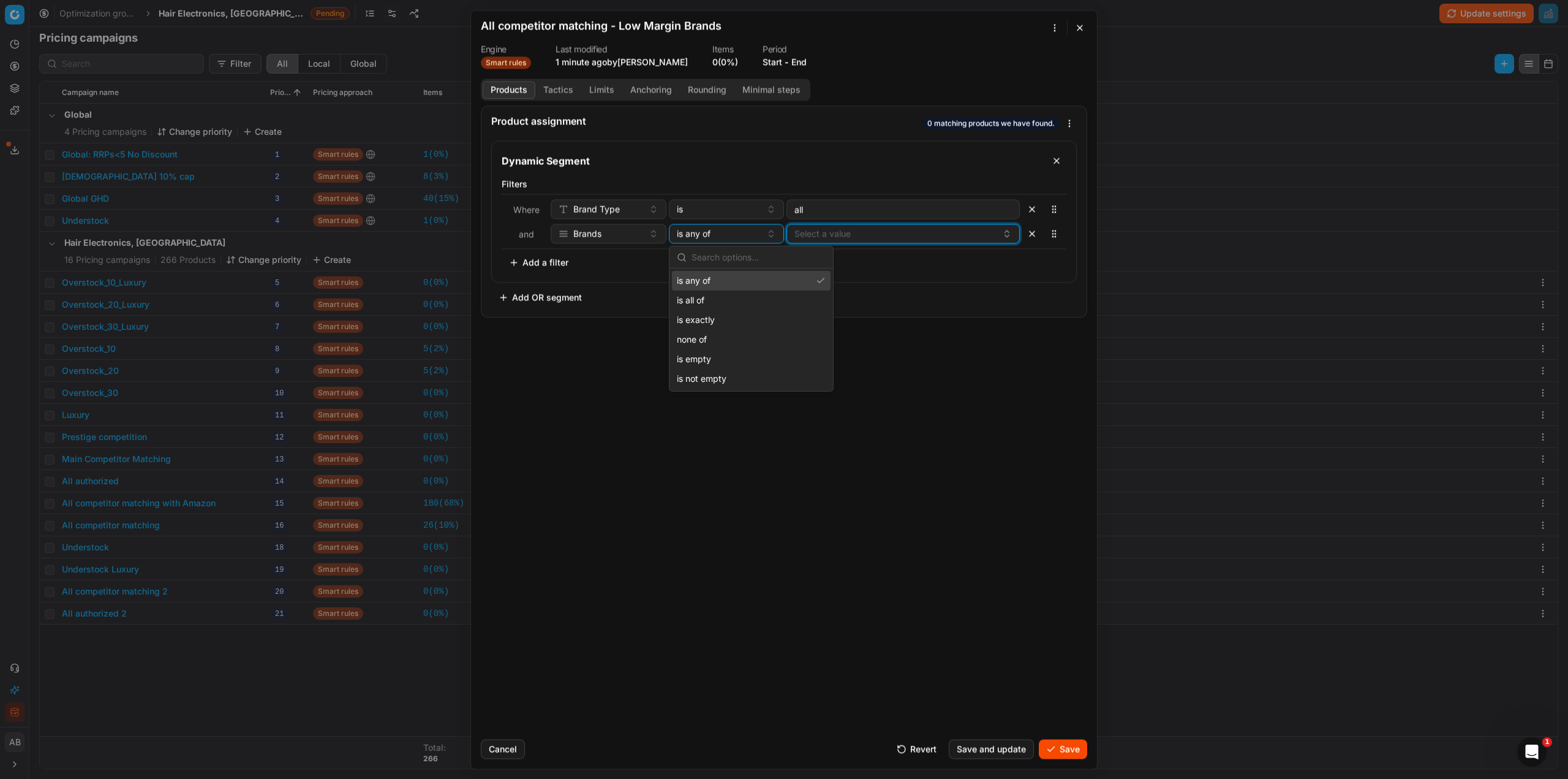
click at [834, 237] on button "Select a value" at bounding box center [903, 234] width 234 height 20
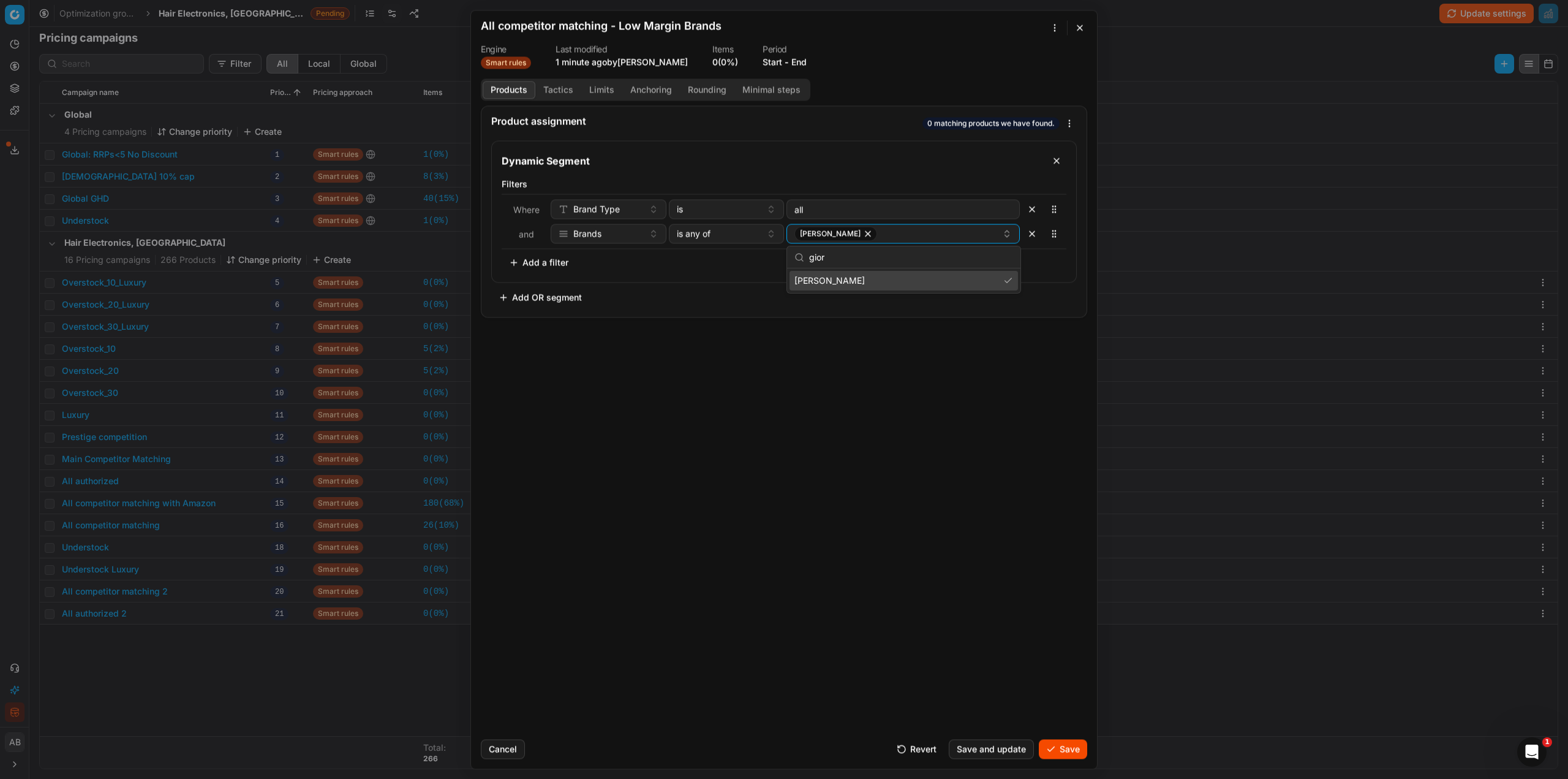
type input "gior"
click at [897, 235] on div "Giorgio Armani" at bounding box center [898, 233] width 207 height 14
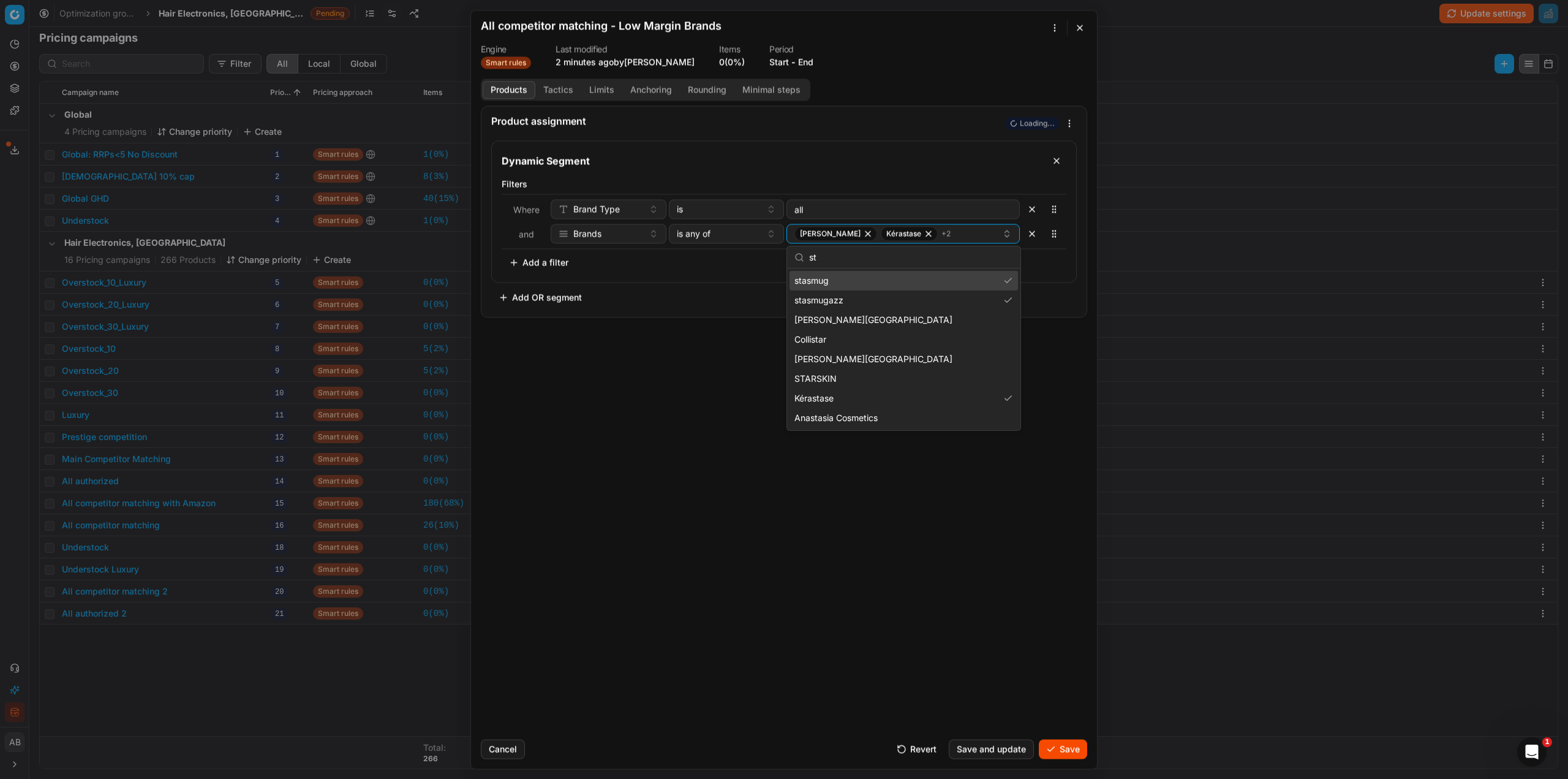
type input "s"
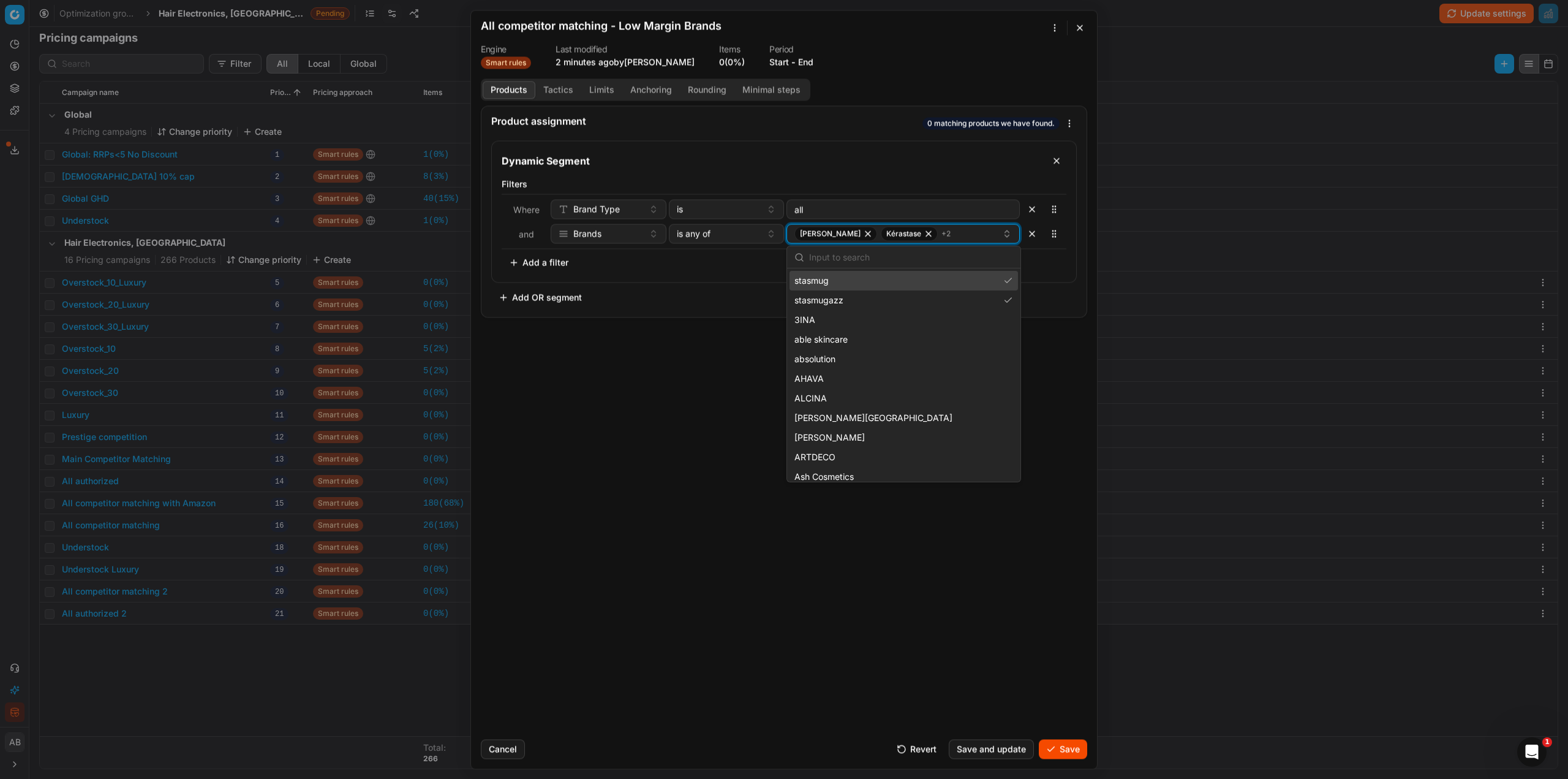
click at [941, 236] on span "+ 2" at bounding box center [946, 233] width 9 height 10
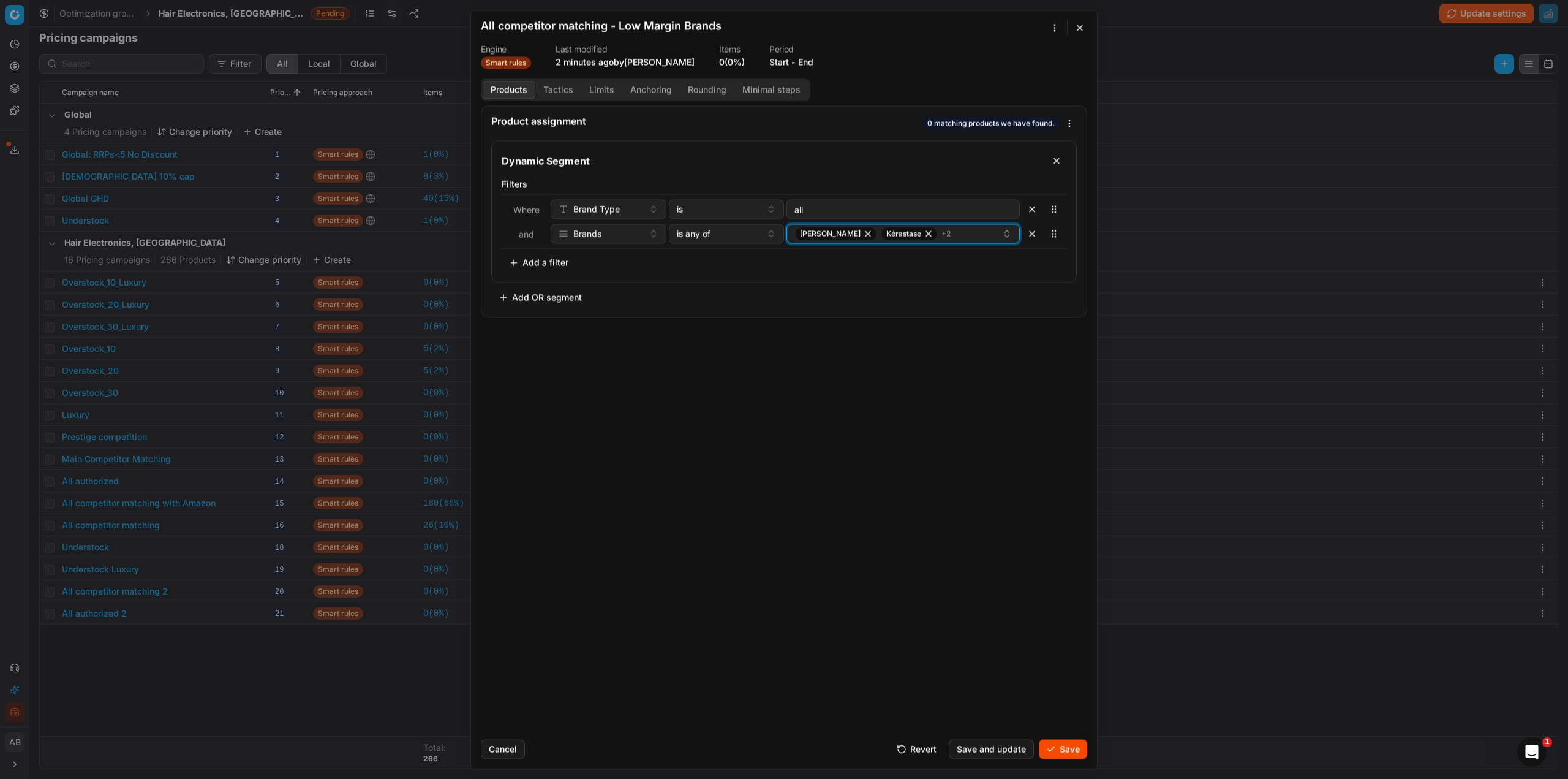
click at [931, 236] on div "Giorgio Armani Kérastase + 2" at bounding box center [898, 233] width 207 height 14
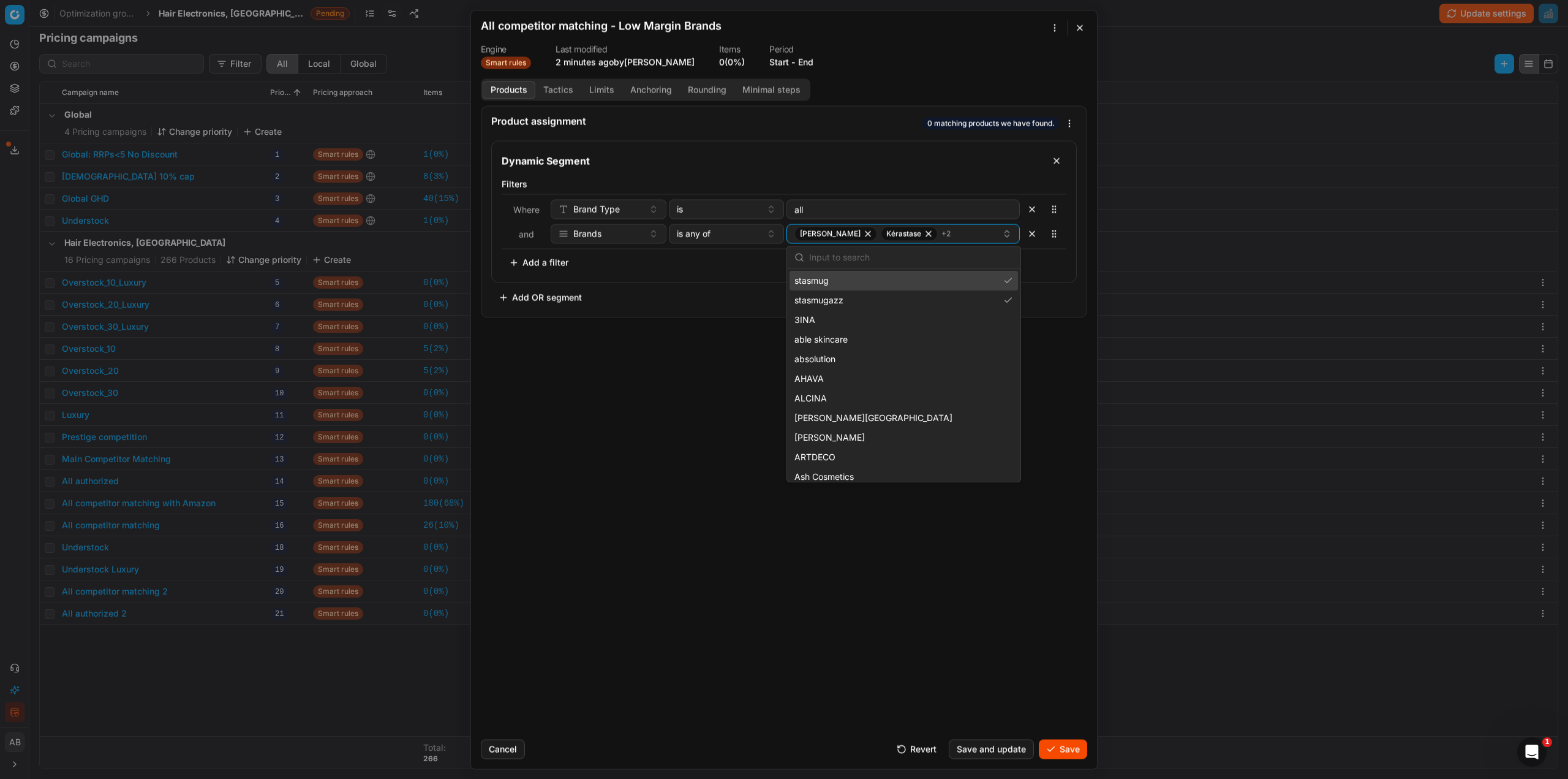
click at [966, 281] on div "stasmug" at bounding box center [903, 281] width 228 height 20
click at [879, 282] on div "stasmugazz" at bounding box center [903, 281] width 228 height 20
click at [866, 261] on input "text" at bounding box center [911, 257] width 204 height 24
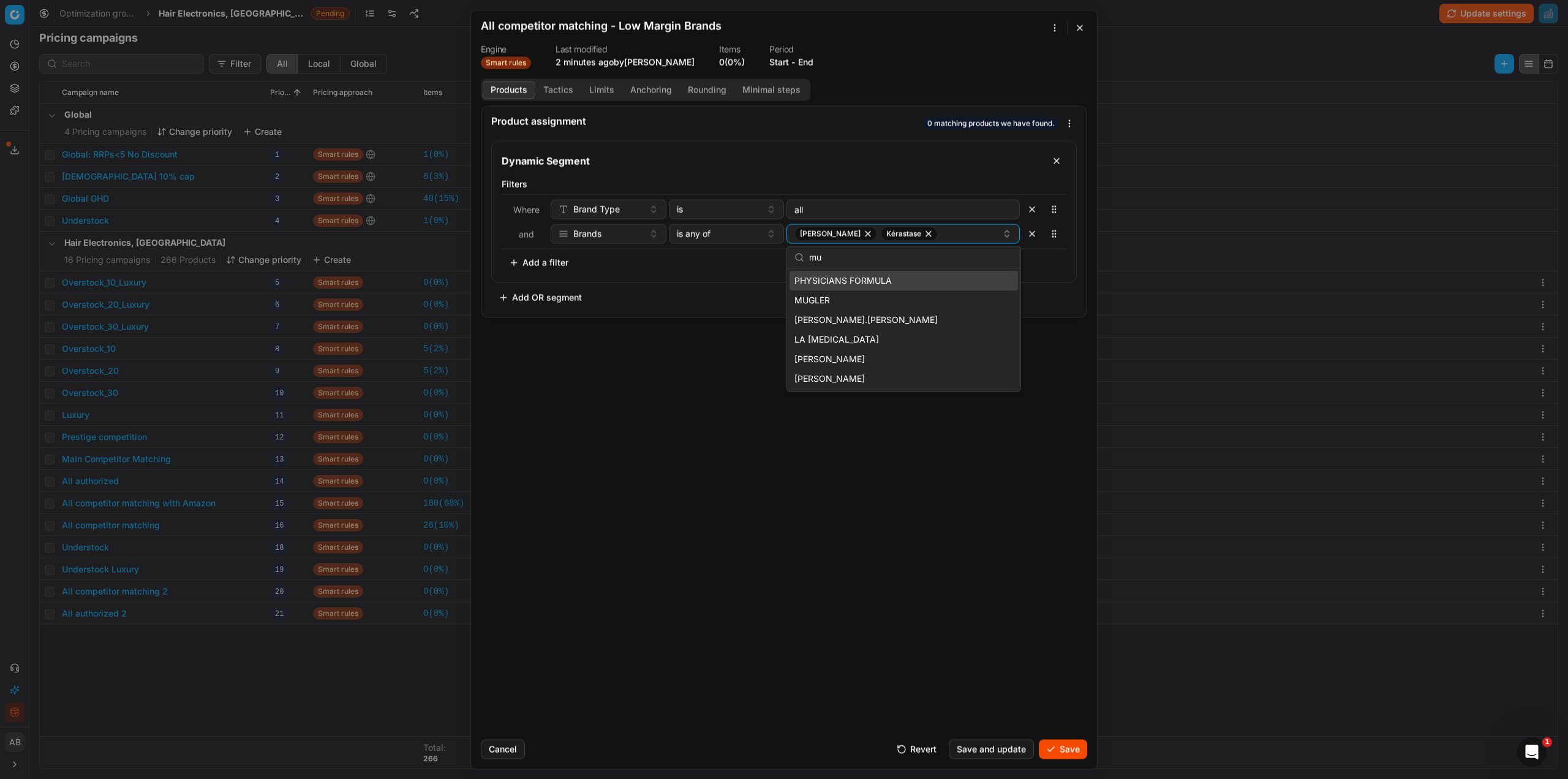
type input "mug"
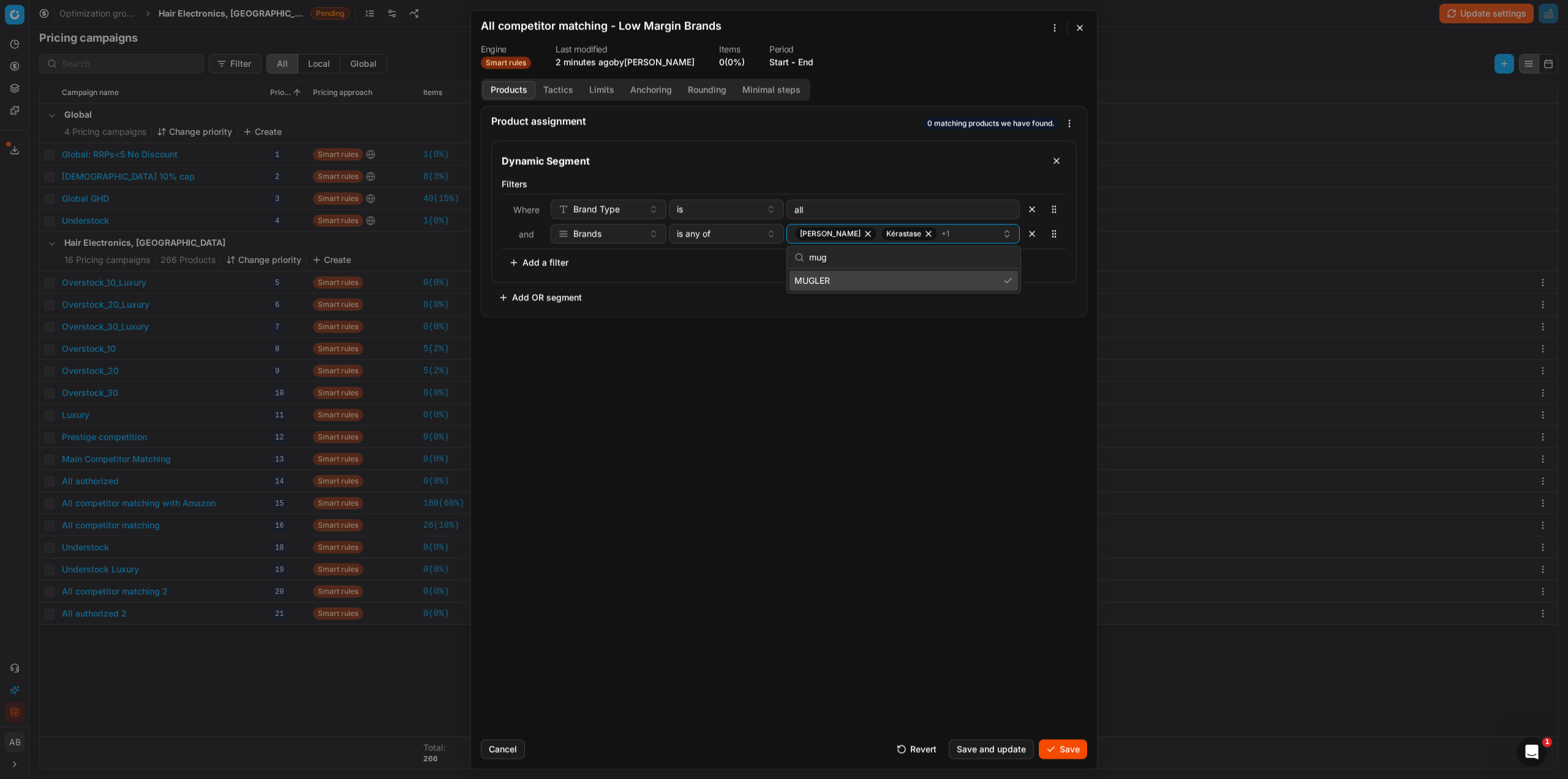
drag, startPoint x: 856, startPoint y: 261, endPoint x: 796, endPoint y: 257, distance: 60.1
click at [796, 257] on div "mug" at bounding box center [904, 257] width 234 height 22
type input "a"
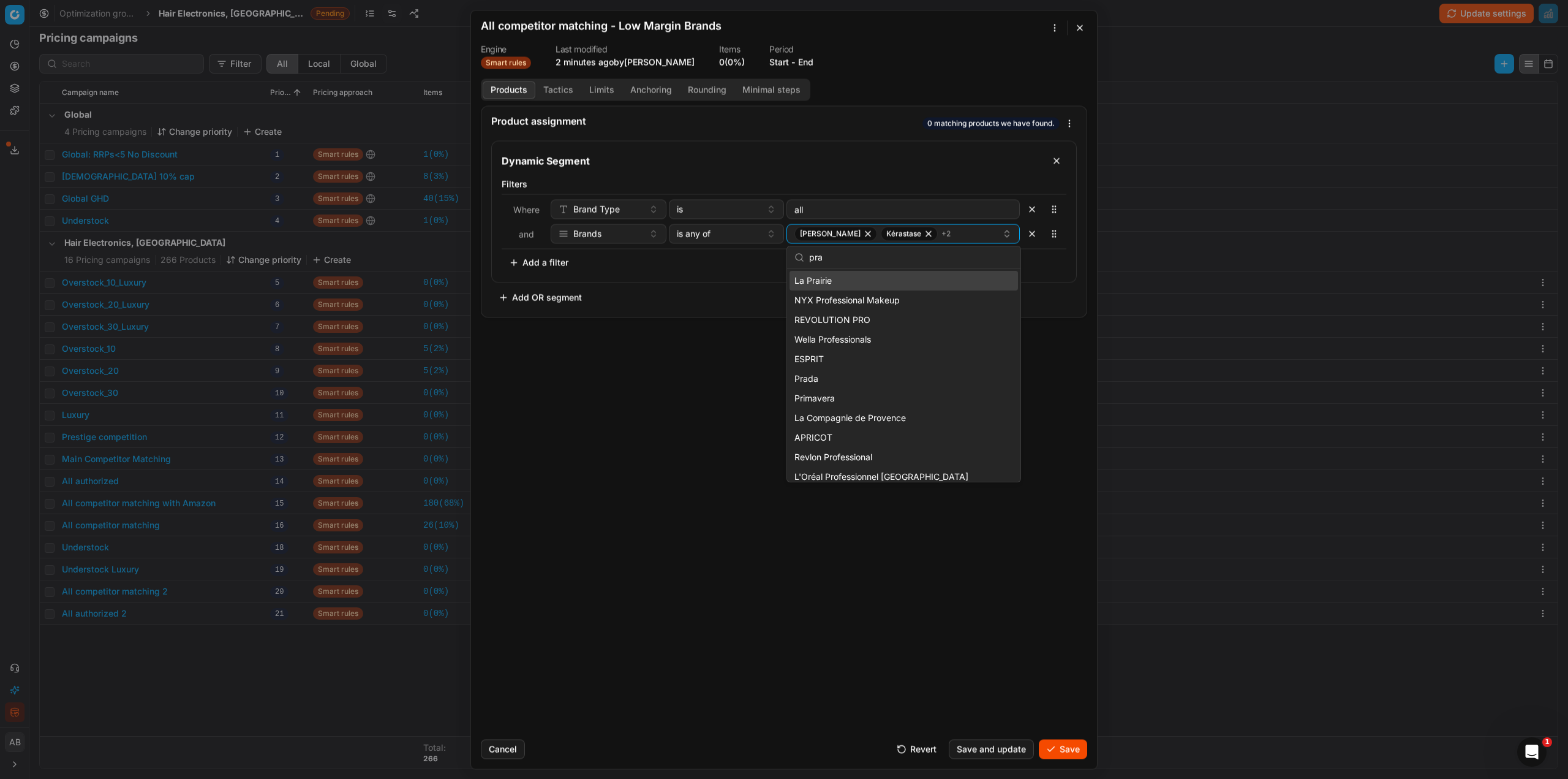
type input "prad"
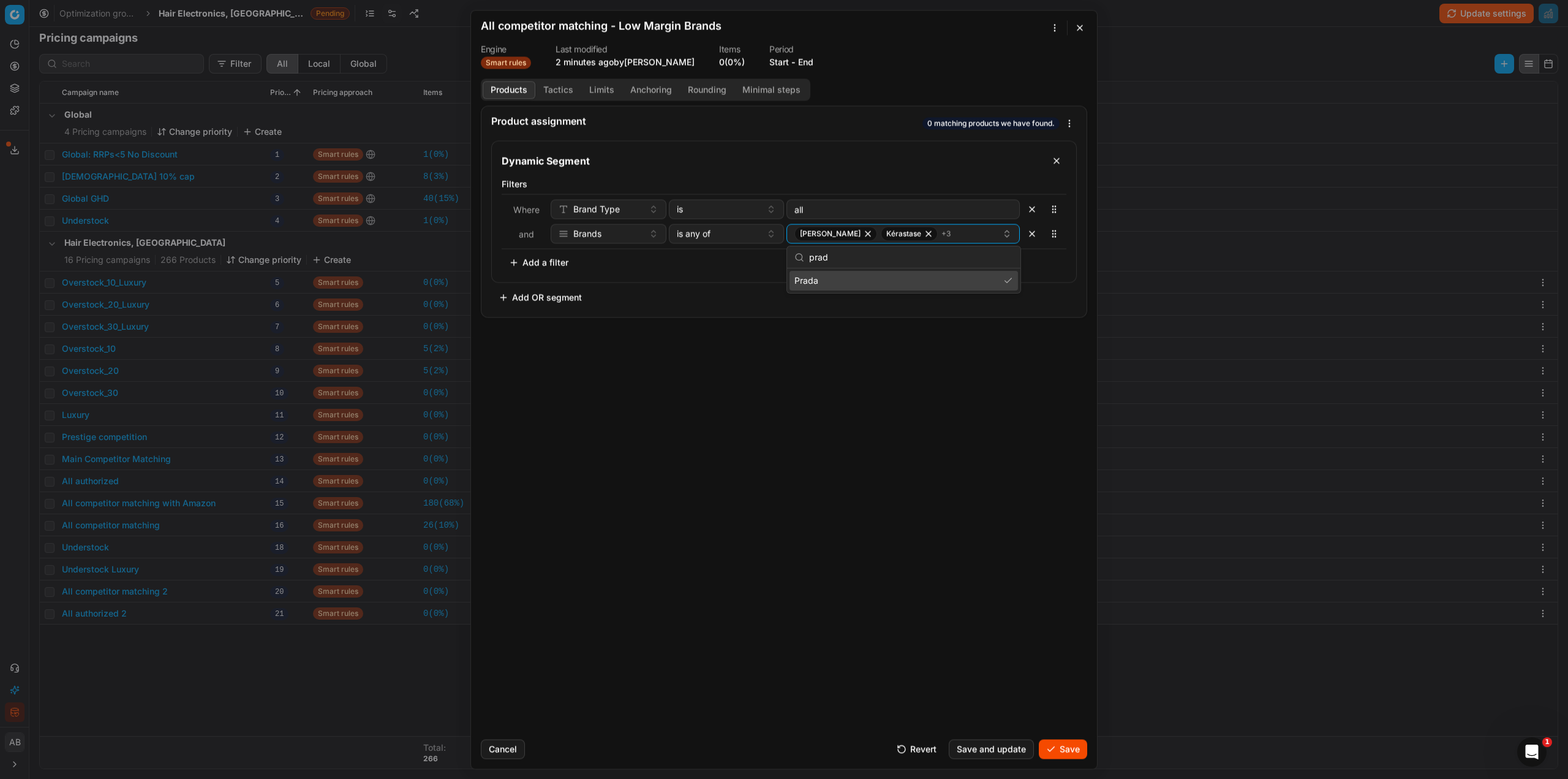
drag, startPoint x: 831, startPoint y: 255, endPoint x: 797, endPoint y: 255, distance: 34.0
click at [797, 255] on div "prad" at bounding box center [904, 257] width 234 height 22
type input "vale"
drag, startPoint x: 868, startPoint y: 254, endPoint x: 800, endPoint y: 246, distance: 68.5
click at [800, 246] on div "vale" at bounding box center [904, 257] width 234 height 22
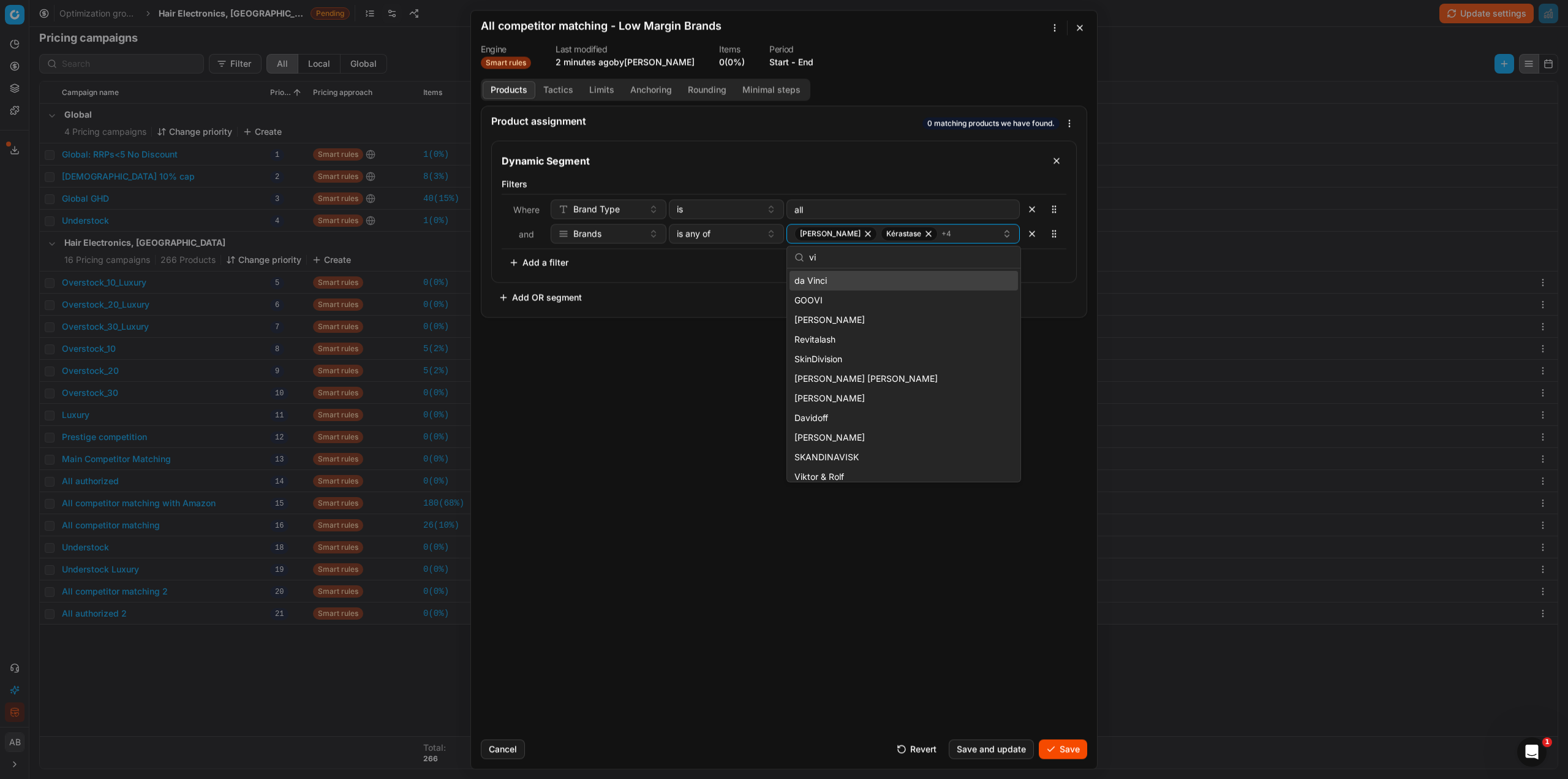
type input "vik"
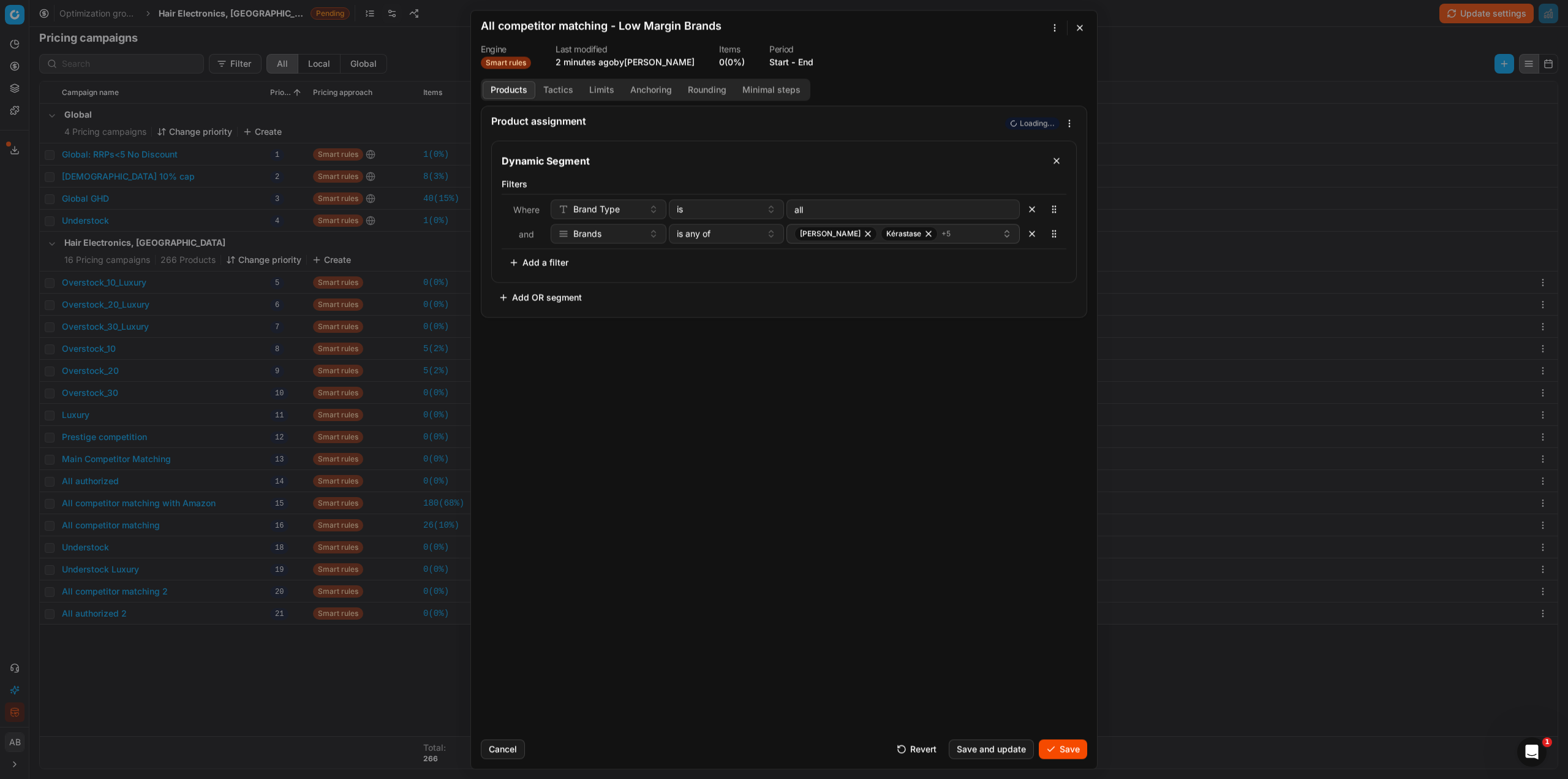
click at [974, 387] on div "Product assignment Loading... Dynamic Segment Filters Where Brand Type is all a…" at bounding box center [784, 417] width 626 height 624
click at [989, 227] on div "Where Brand Type is all and Brands is any of Giorgio Armani Kérastase + 5" at bounding box center [784, 221] width 565 height 55
click at [1004, 234] on button "Giorgio Armani Kérastase + 5" at bounding box center [903, 234] width 234 height 20
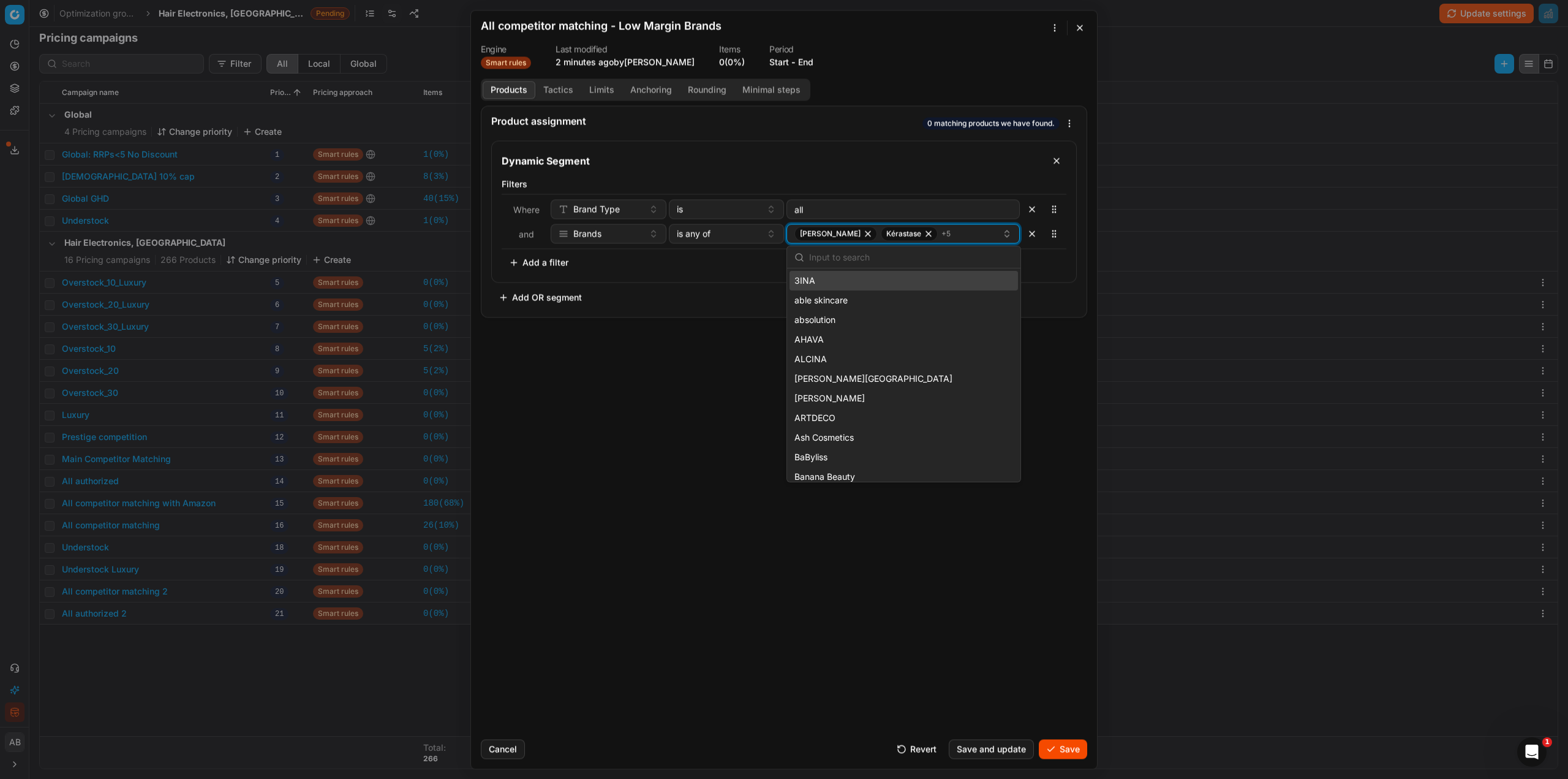
click at [1010, 234] on icon "button" at bounding box center [1006, 233] width 10 height 10
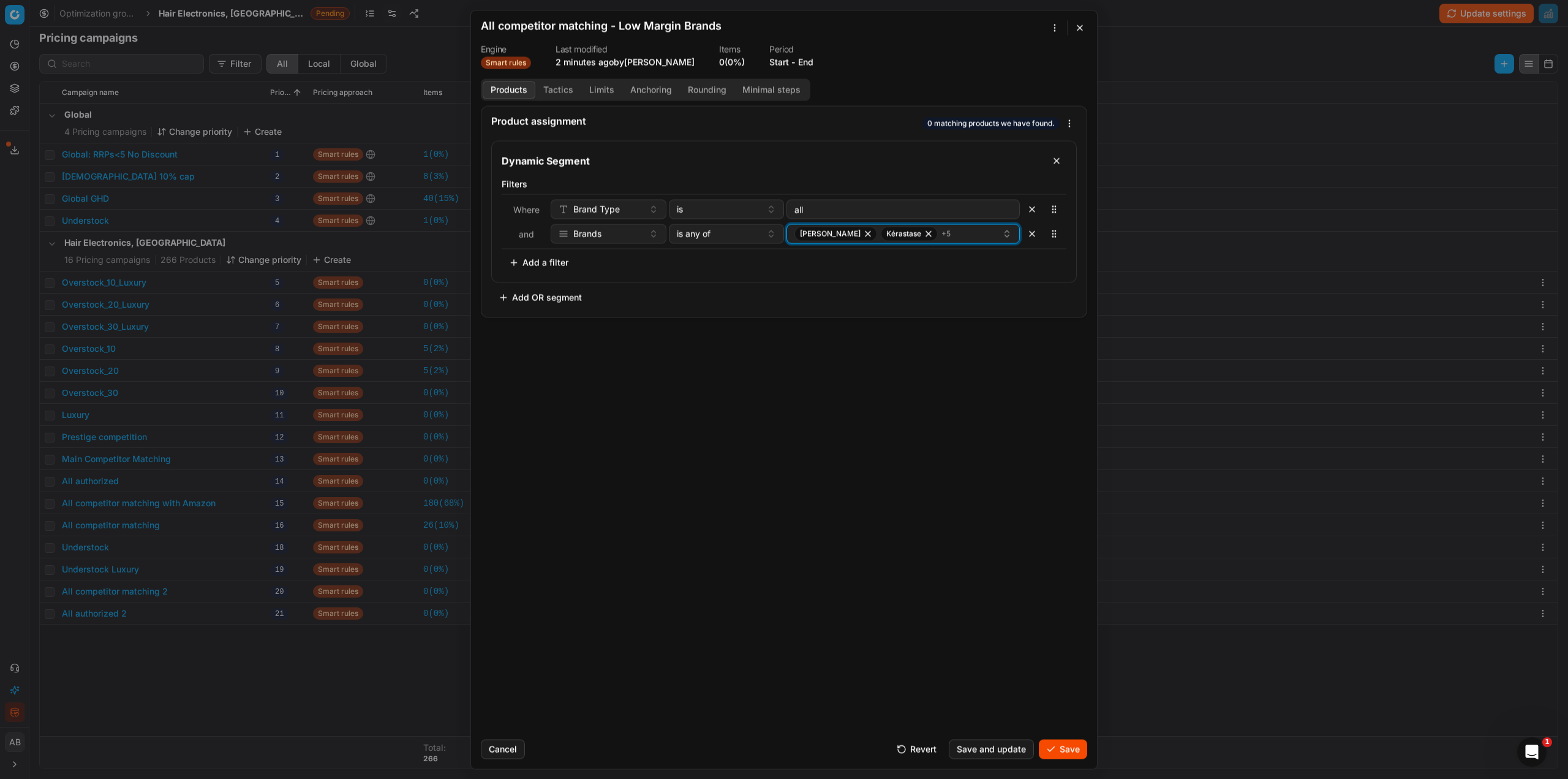
click at [1010, 234] on icon "button" at bounding box center [1006, 233] width 10 height 10
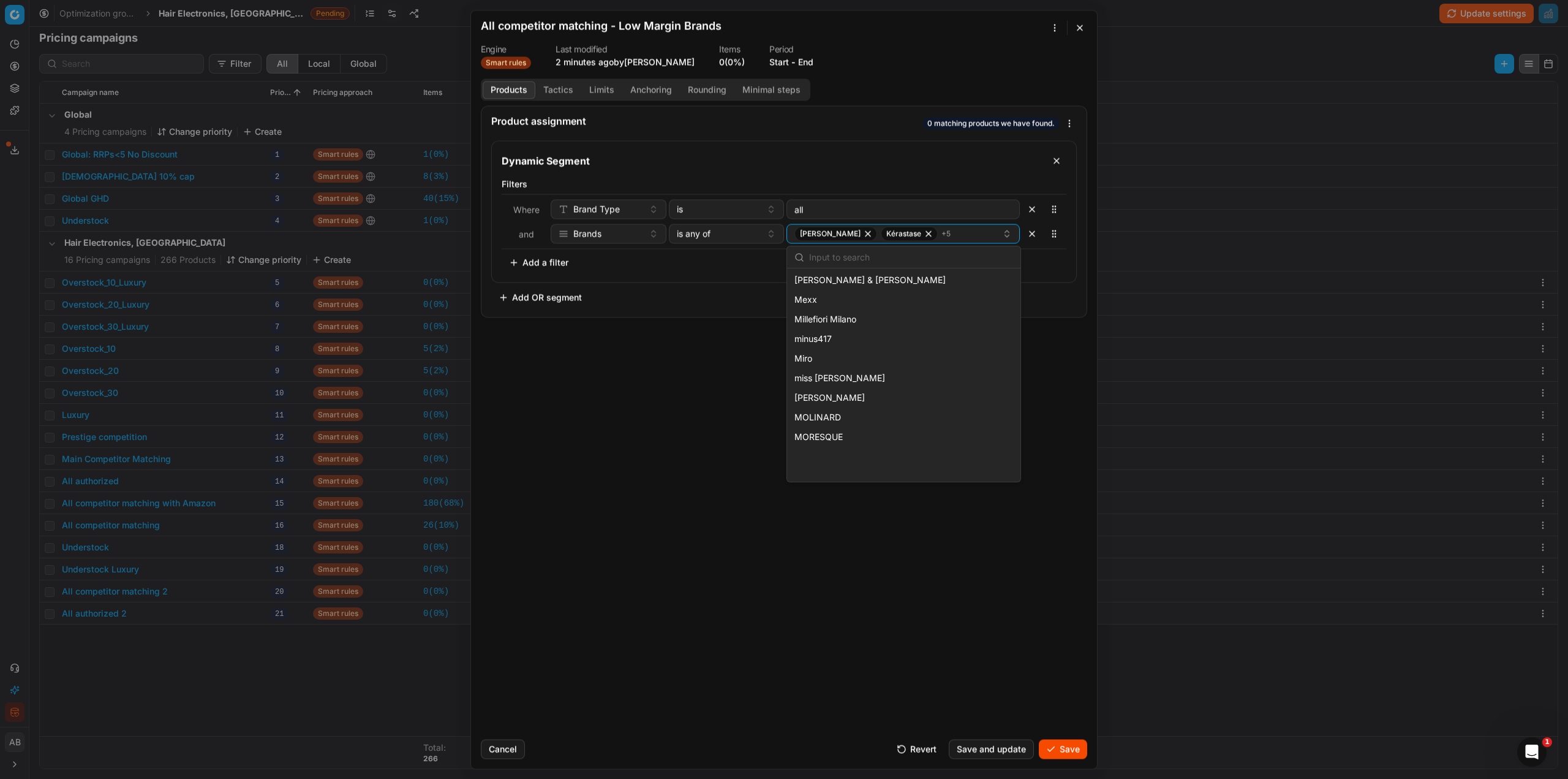
scroll to position [4534, 0]
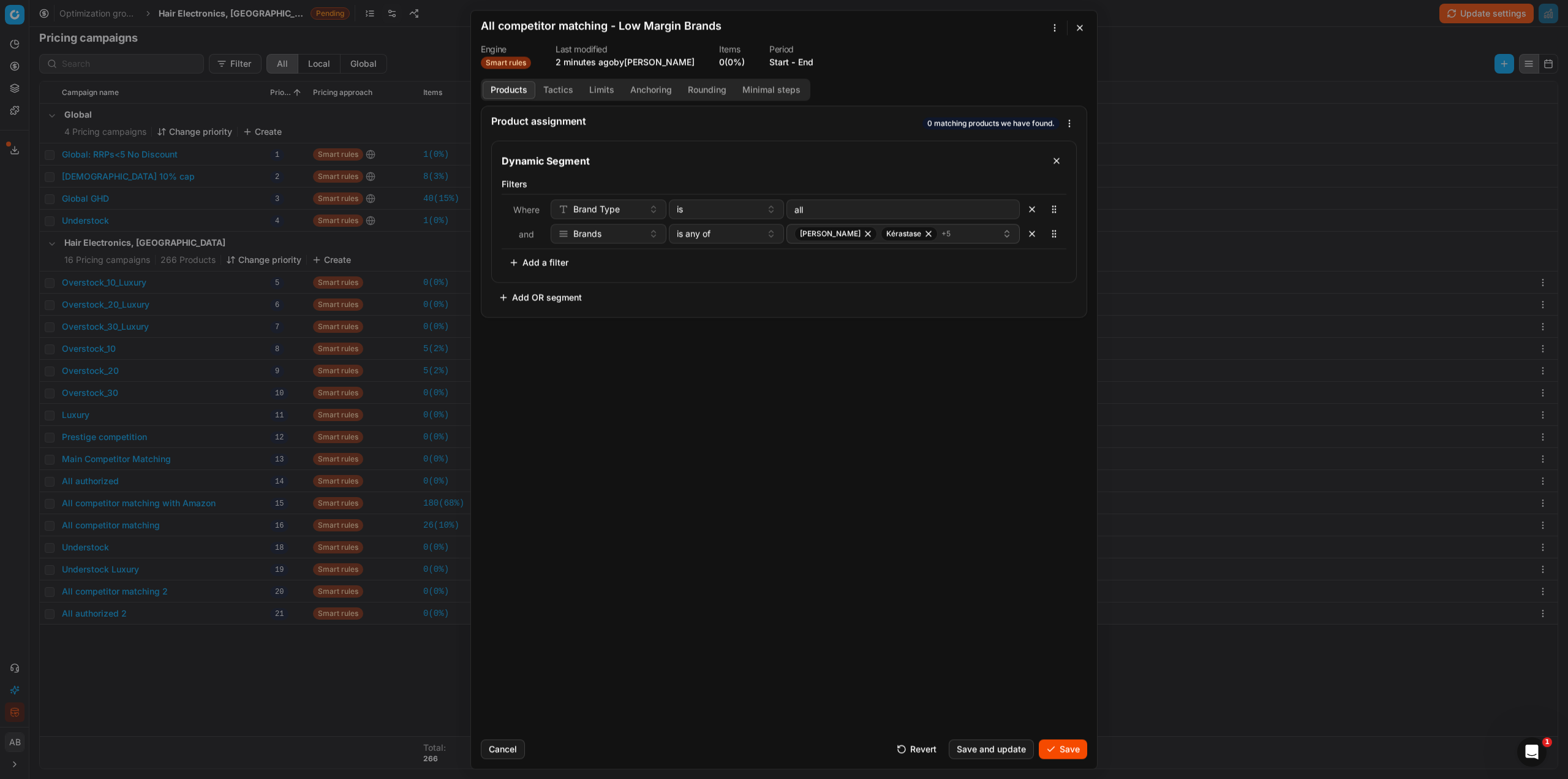
click at [898, 654] on div "Product assignment 0 matching products we have found. Dynamic Segment Filters W…" at bounding box center [784, 417] width 626 height 624
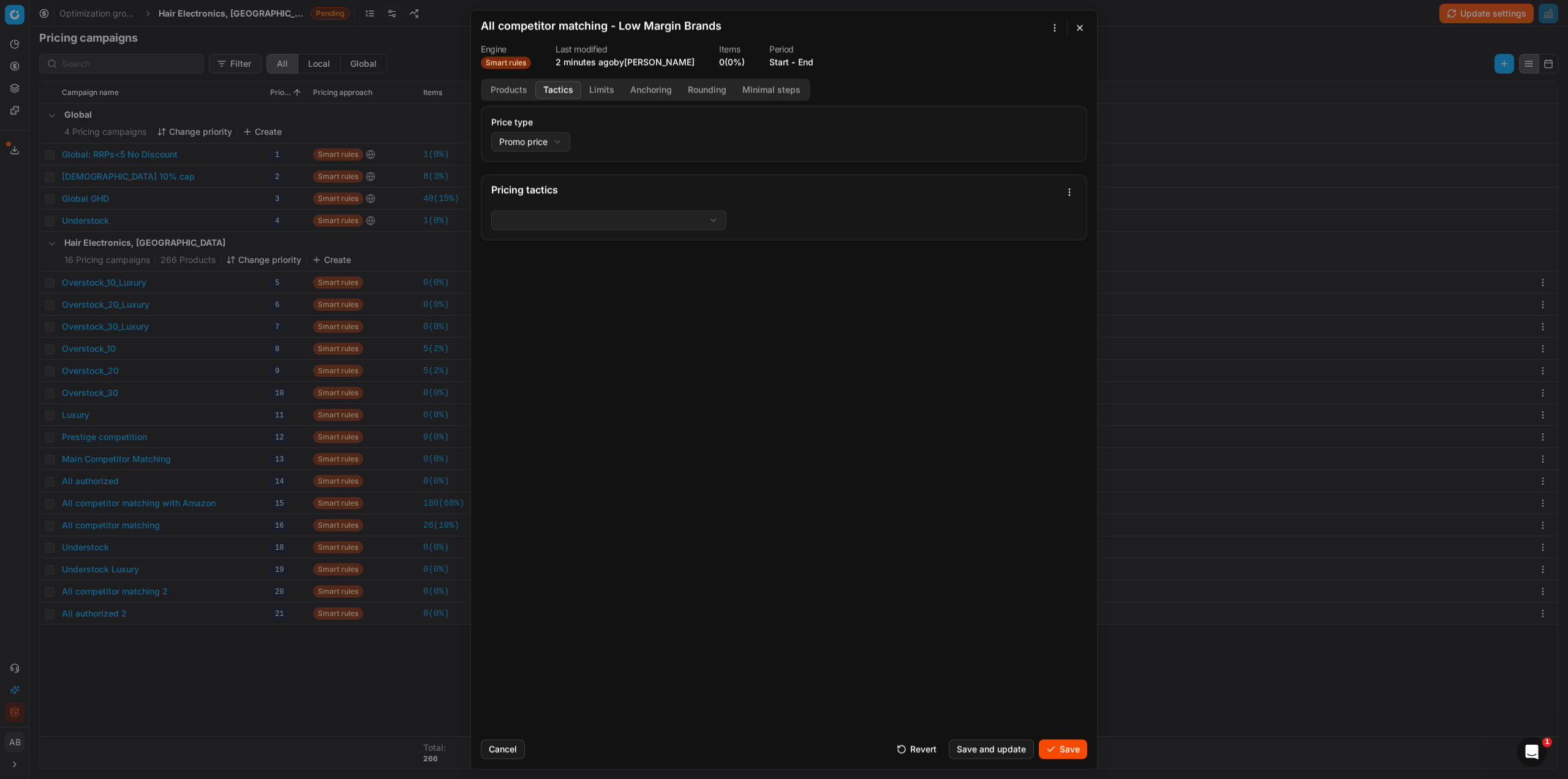
click at [563, 93] on button "Tactics" at bounding box center [558, 90] width 46 height 18
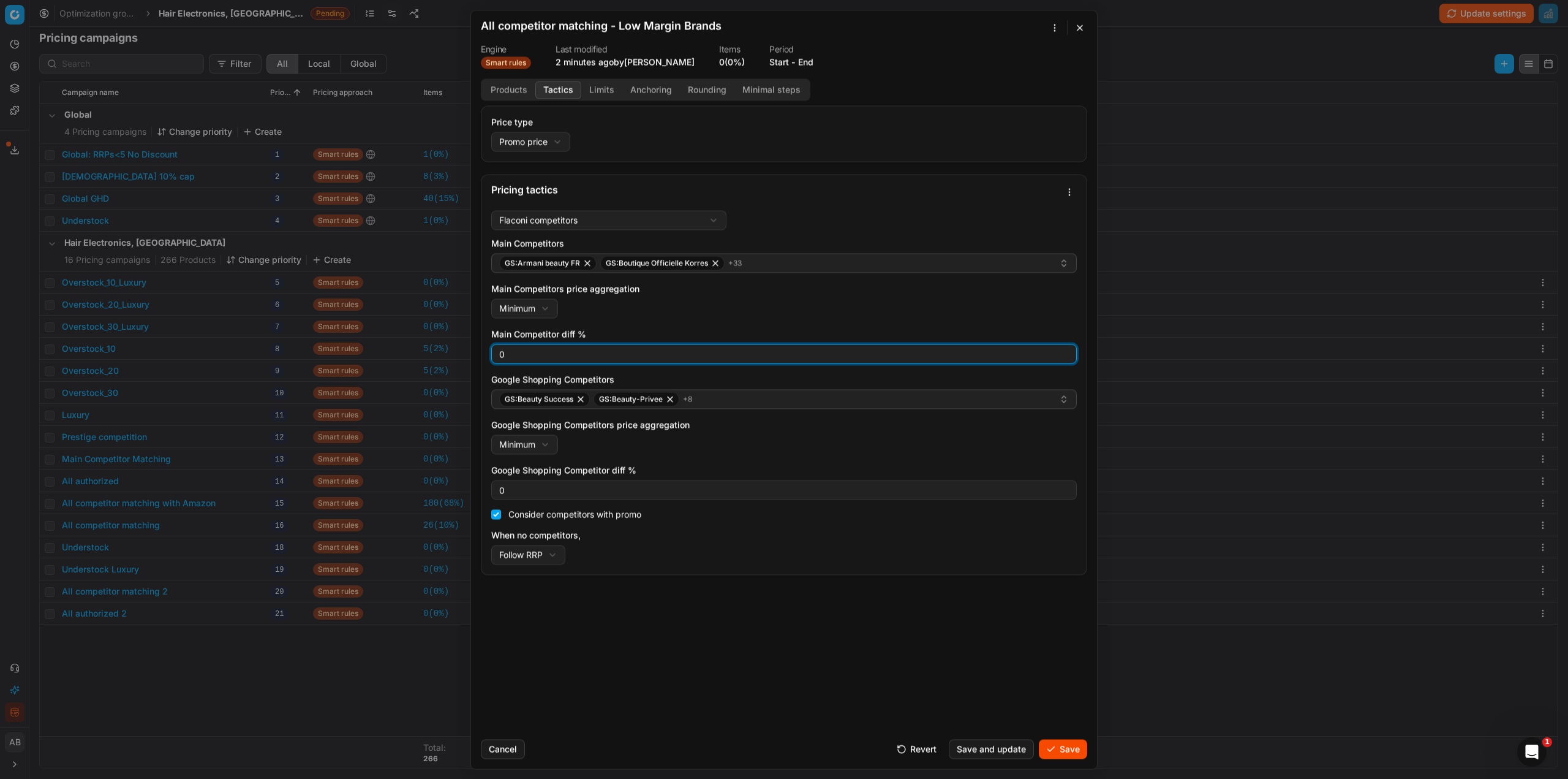
drag, startPoint x: 511, startPoint y: 360, endPoint x: 502, endPoint y: 357, distance: 9.5
click at [502, 357] on input "0" at bounding box center [784, 354] width 575 height 18
drag, startPoint x: 498, startPoint y: 356, endPoint x: 508, endPoint y: 355, distance: 10.0
click at [508, 355] on input "0" at bounding box center [784, 354] width 575 height 18
type input "5"
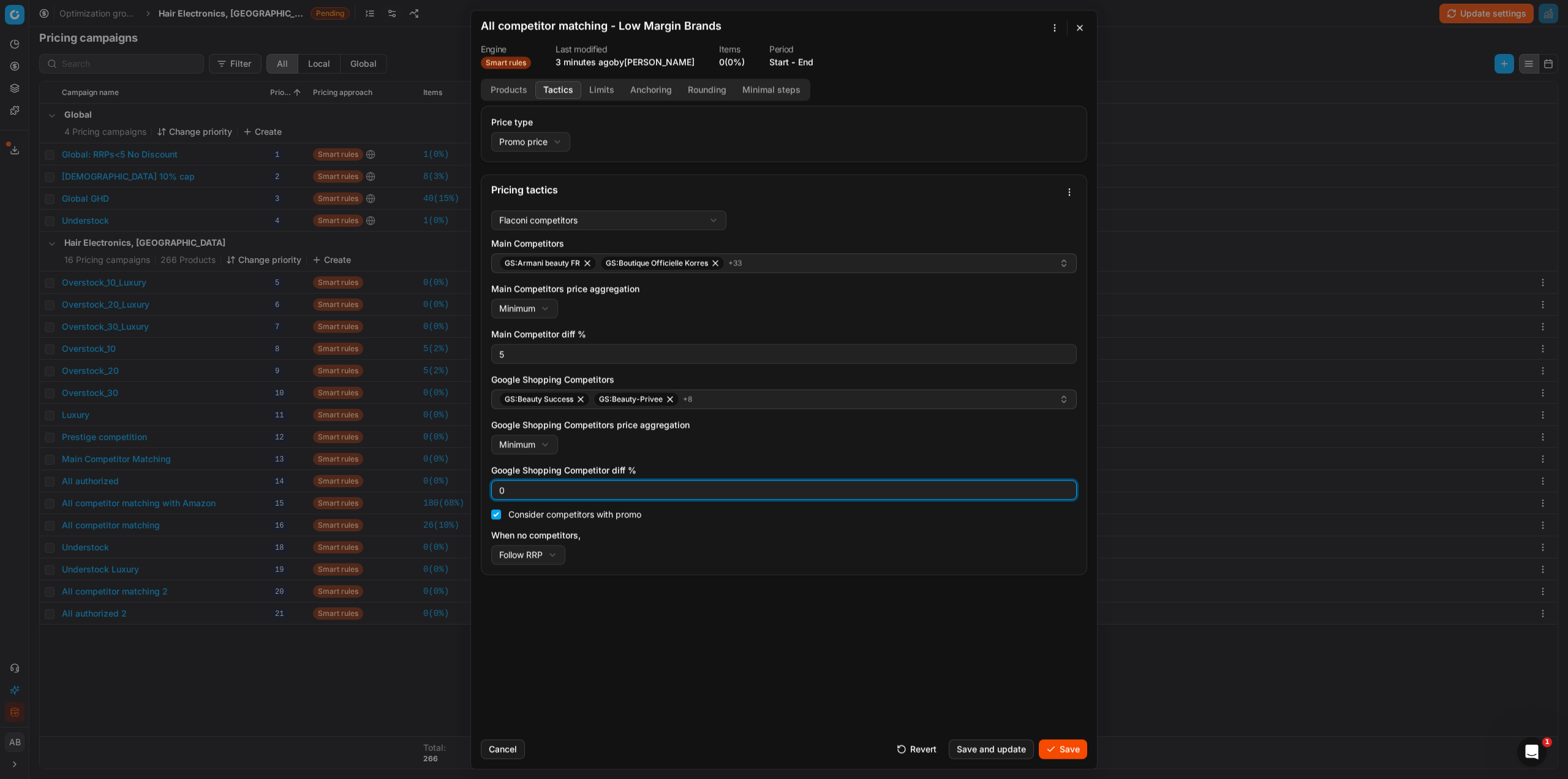
drag, startPoint x: 510, startPoint y: 490, endPoint x: 496, endPoint y: 486, distance: 14.6
click at [496, 486] on div "0" at bounding box center [784, 490] width 586 height 20
type input "5"
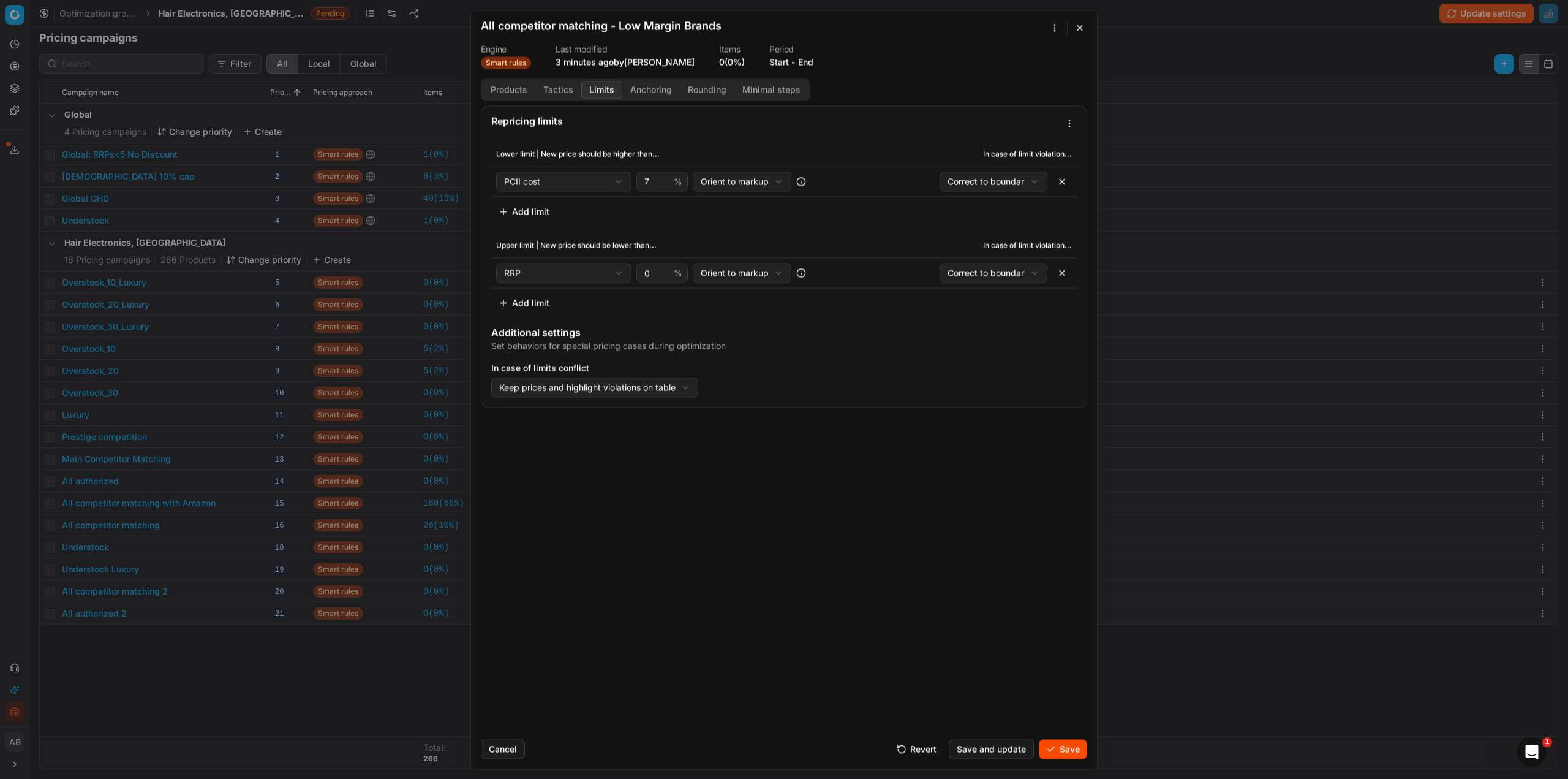
click at [590, 84] on button "Limits" at bounding box center [602, 90] width 41 height 18
click at [518, 86] on button "Products" at bounding box center [509, 90] width 53 height 18
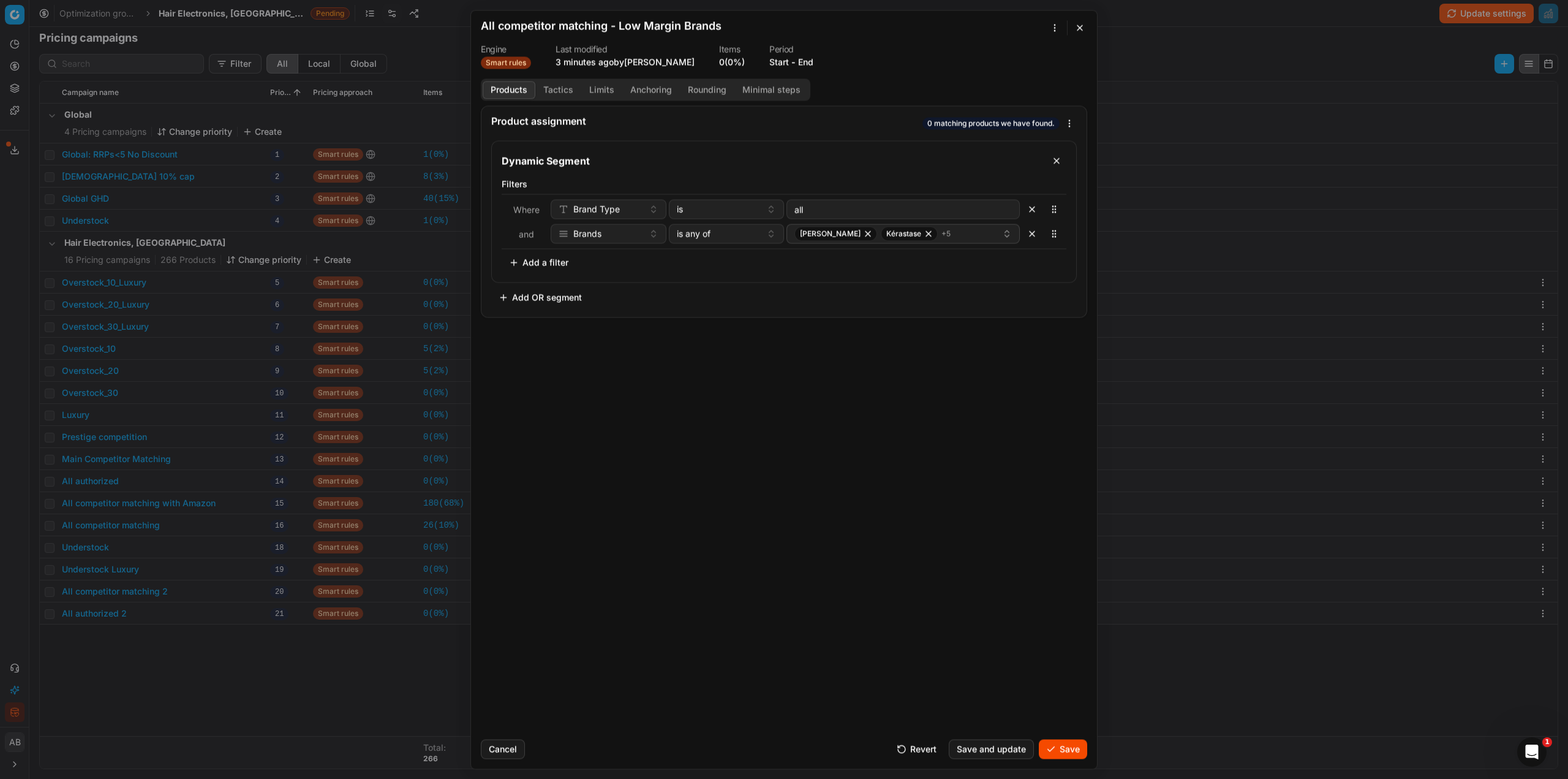
click at [556, 84] on button "Tactics" at bounding box center [558, 90] width 46 height 18
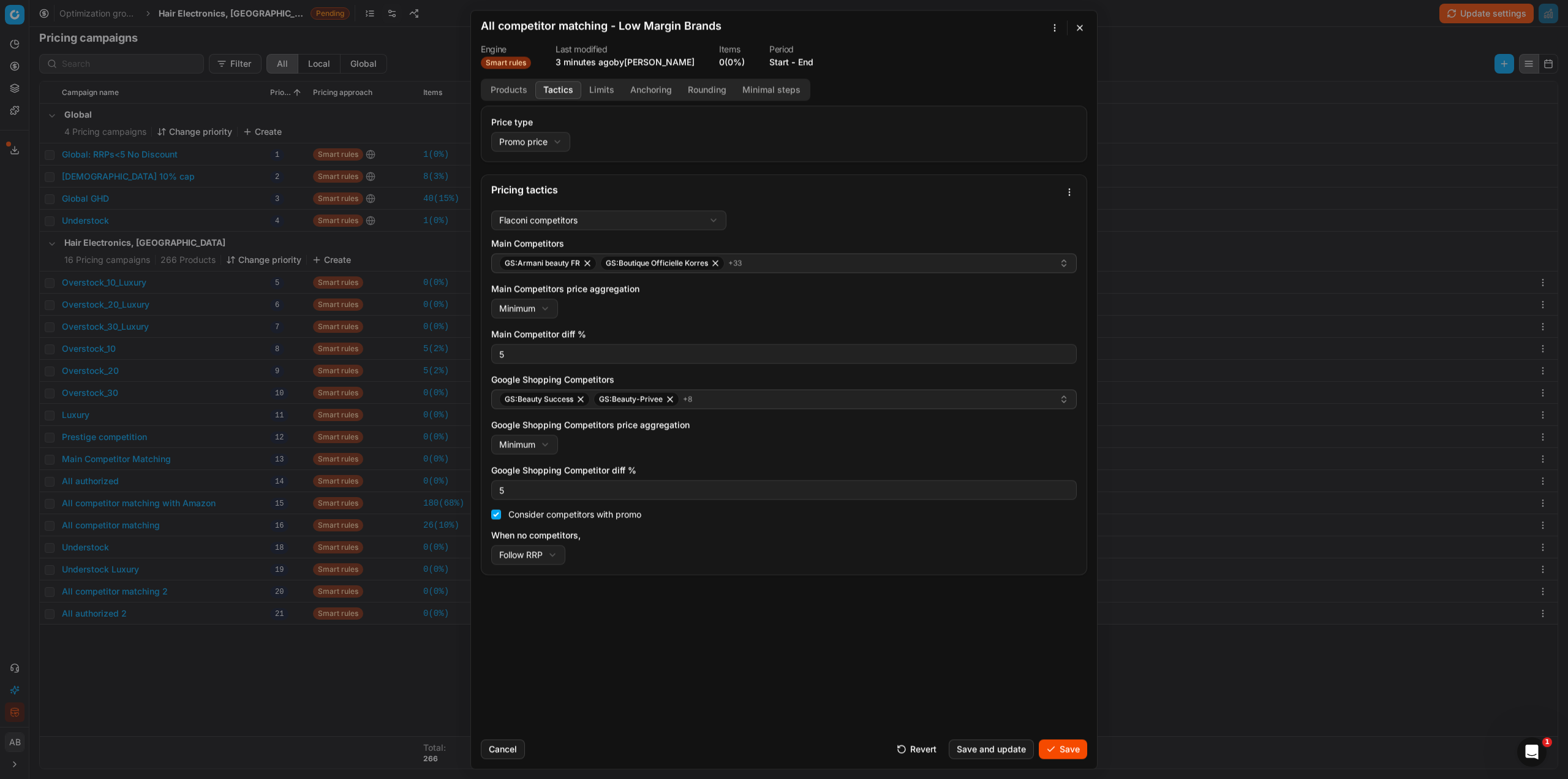
click at [1068, 753] on button "Save" at bounding box center [1063, 749] width 49 height 20
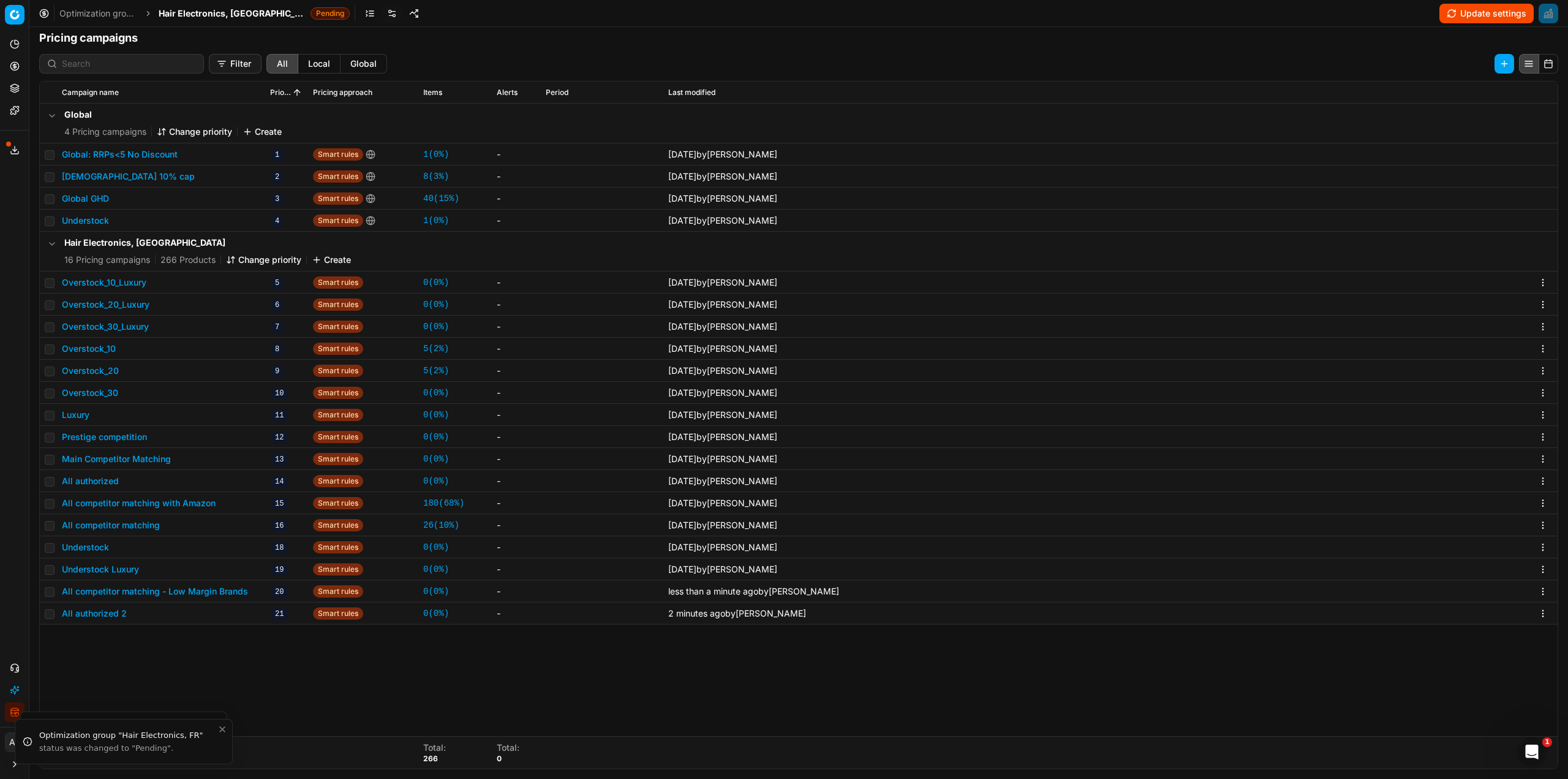
click at [118, 615] on button "All authorized 2" at bounding box center [94, 613] width 65 height 13
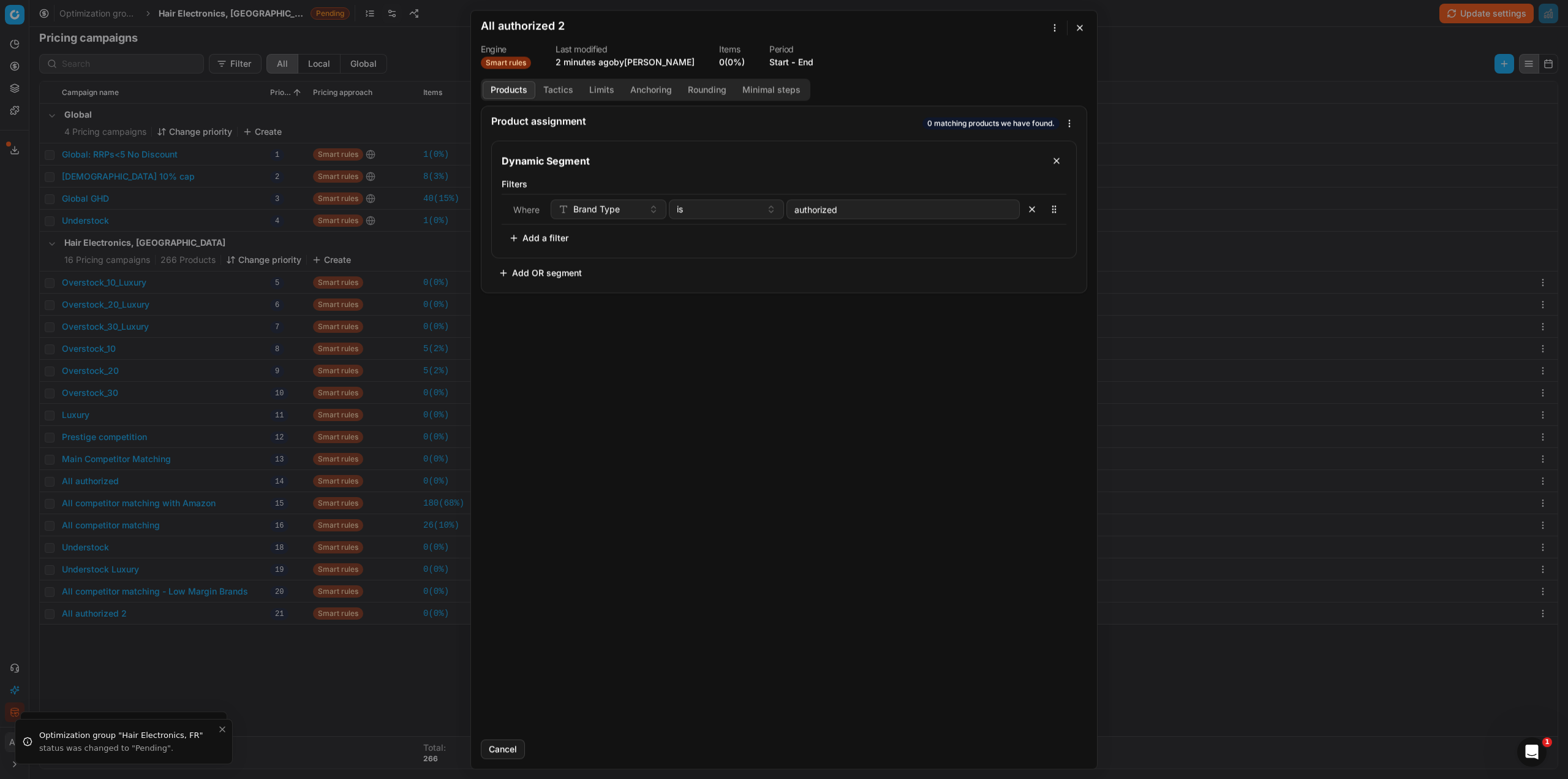
click at [542, 239] on button "Add a filter" at bounding box center [538, 238] width 74 height 20
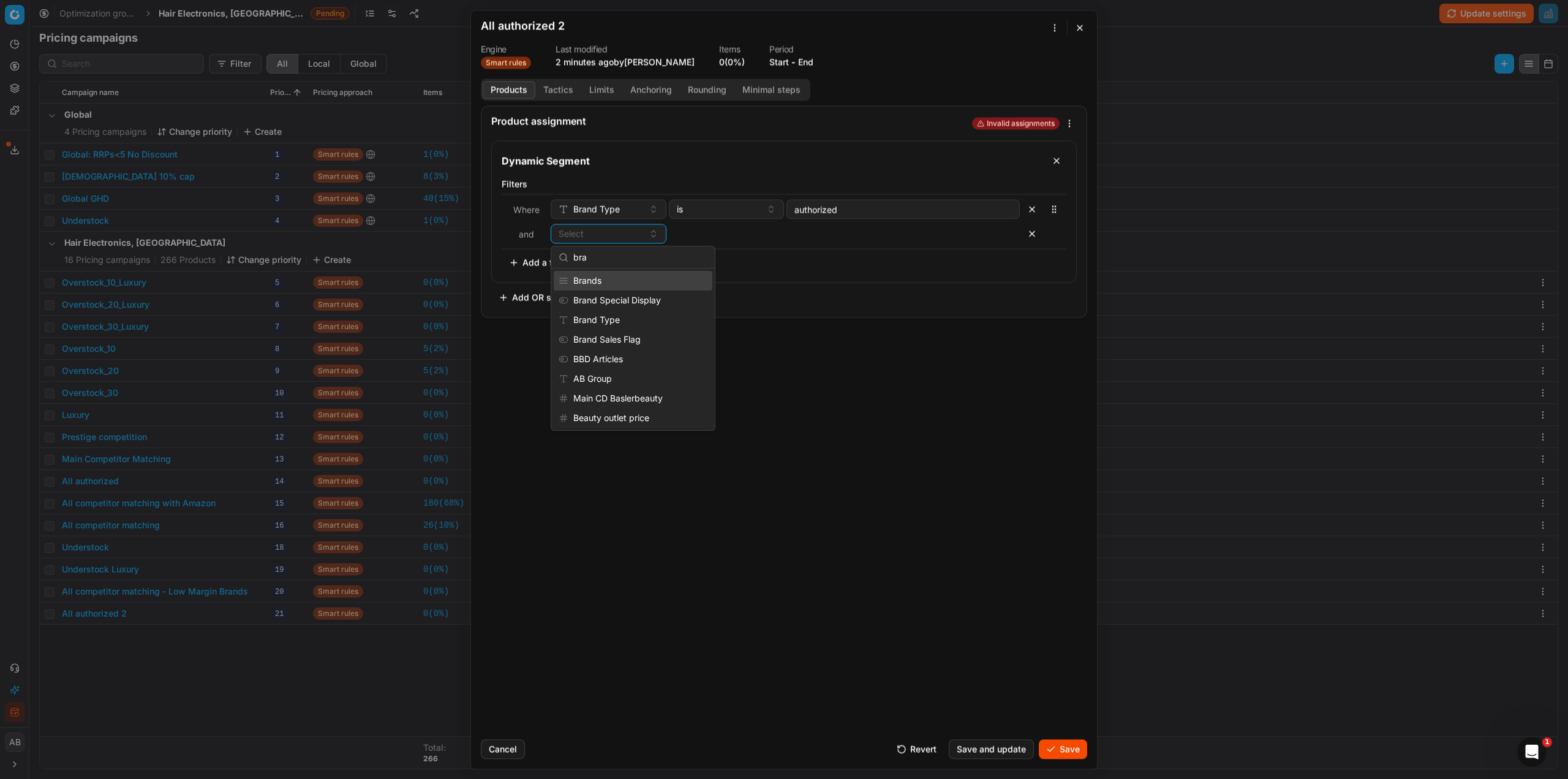
type input "bra"
click at [595, 279] on div "Brands" at bounding box center [633, 281] width 159 height 20
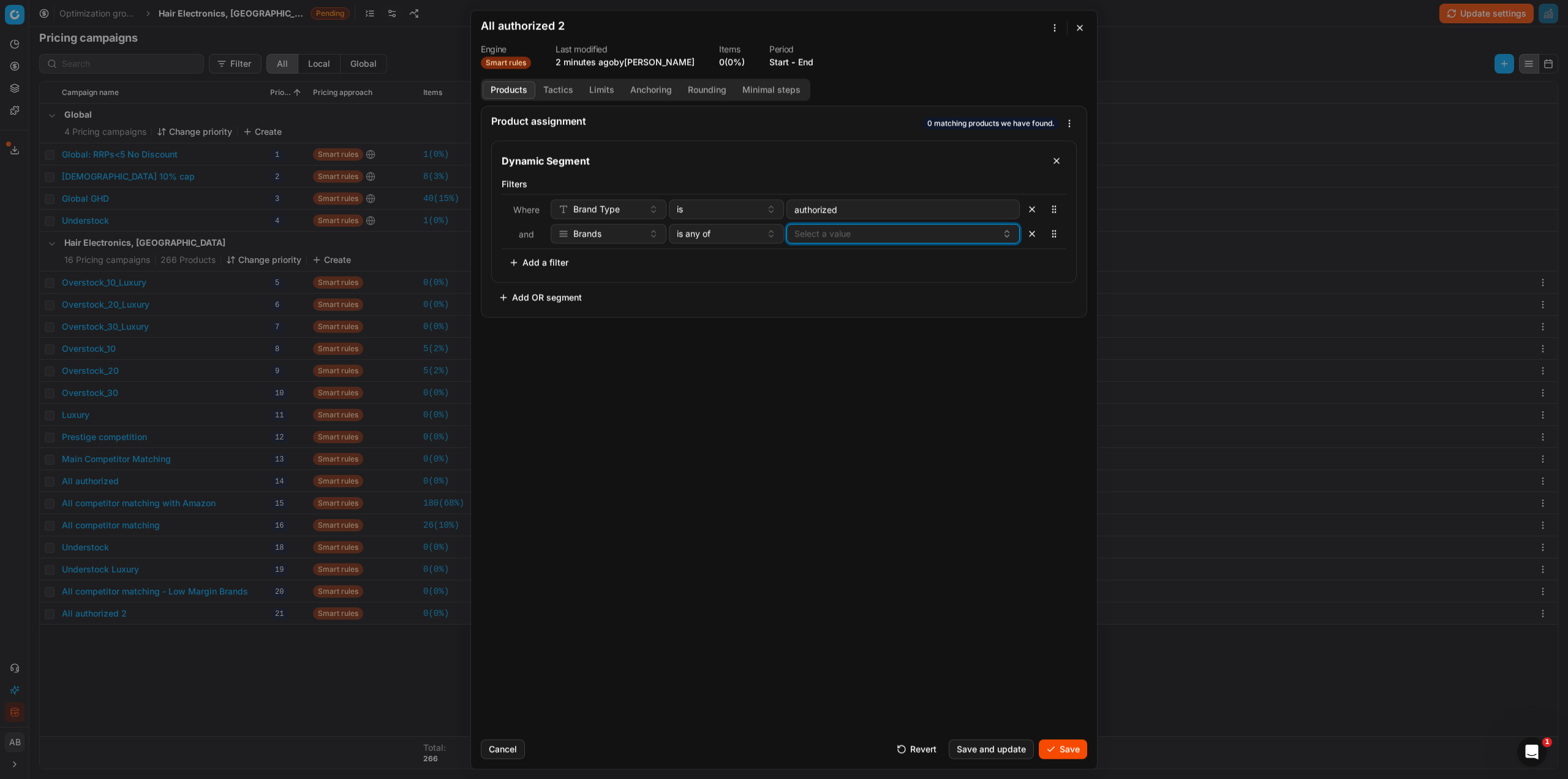
click at [853, 234] on button "Select a value" at bounding box center [903, 234] width 234 height 20
type input "hugo"
click at [982, 571] on div "Product assignment 0 matching products we have found. Dynamic Segment Filters W…" at bounding box center [784, 417] width 626 height 624
click at [562, 94] on button "Tactics" at bounding box center [558, 90] width 46 height 18
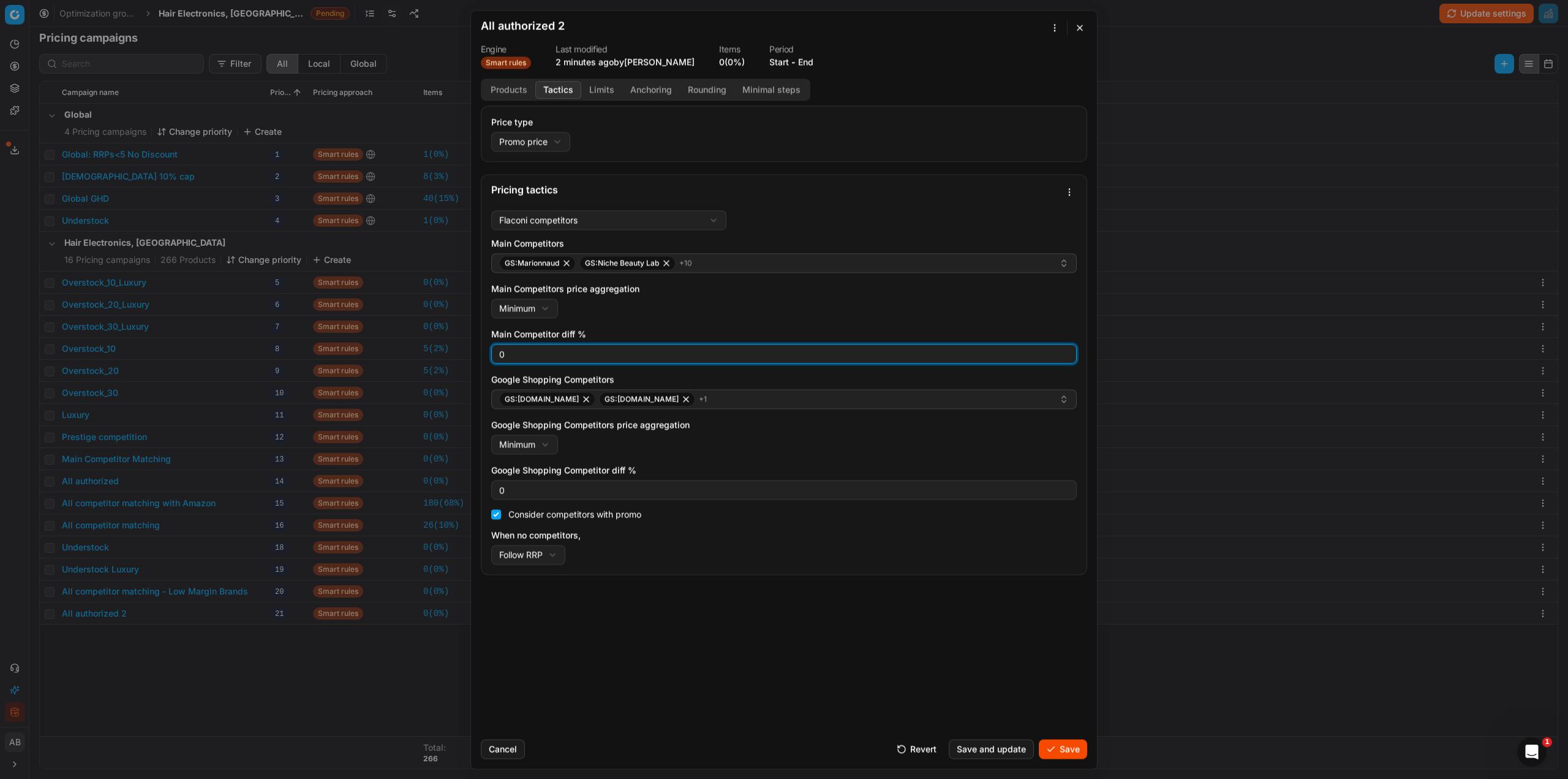
drag, startPoint x: 510, startPoint y: 344, endPoint x: 499, endPoint y: 354, distance: 14.9
click at [499, 354] on div "0" at bounding box center [784, 354] width 586 height 20
type input "5"
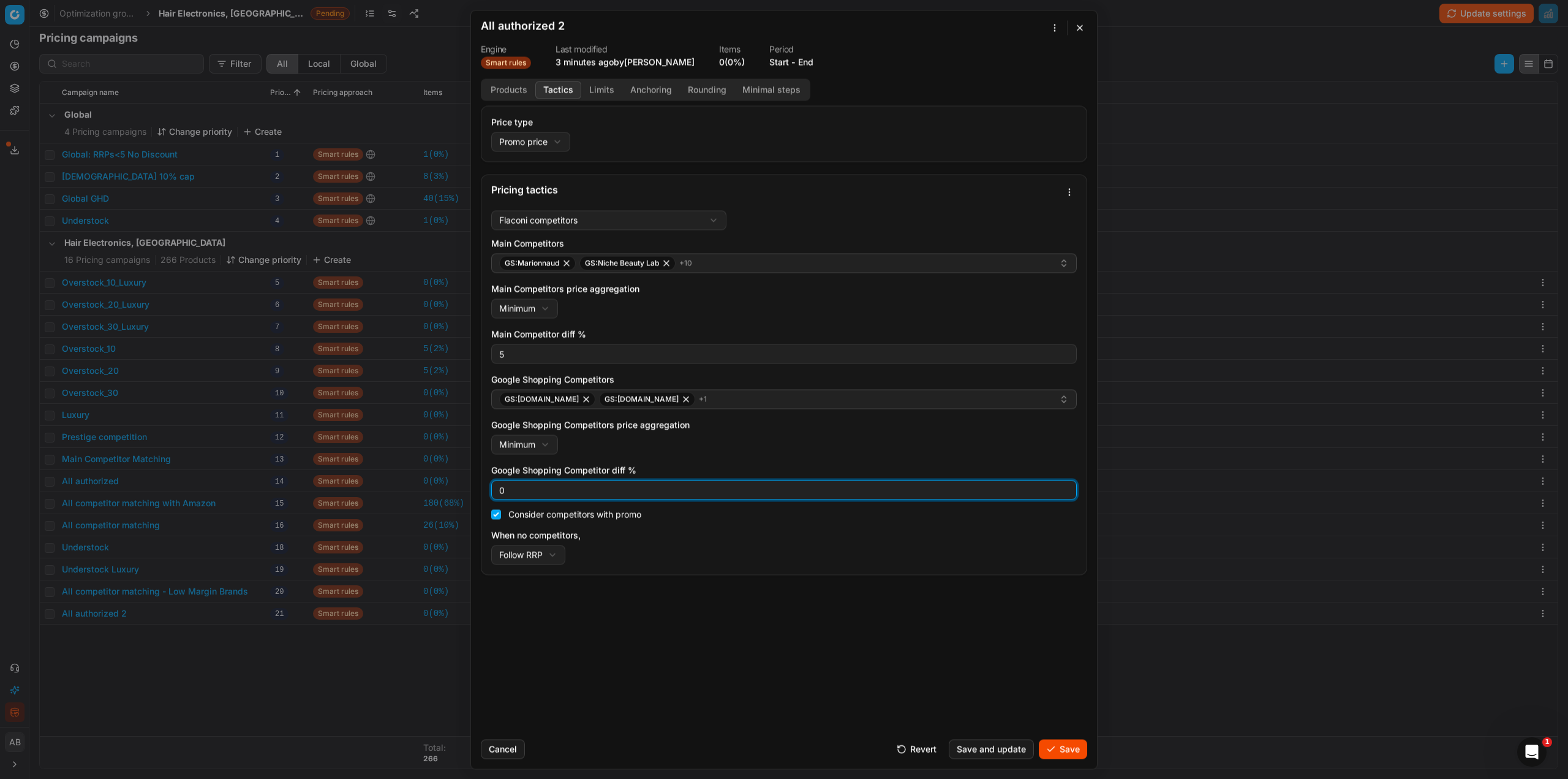
drag, startPoint x: 510, startPoint y: 483, endPoint x: 498, endPoint y: 485, distance: 12.2
click at [498, 485] on input "0" at bounding box center [784, 490] width 575 height 18
type input "5"
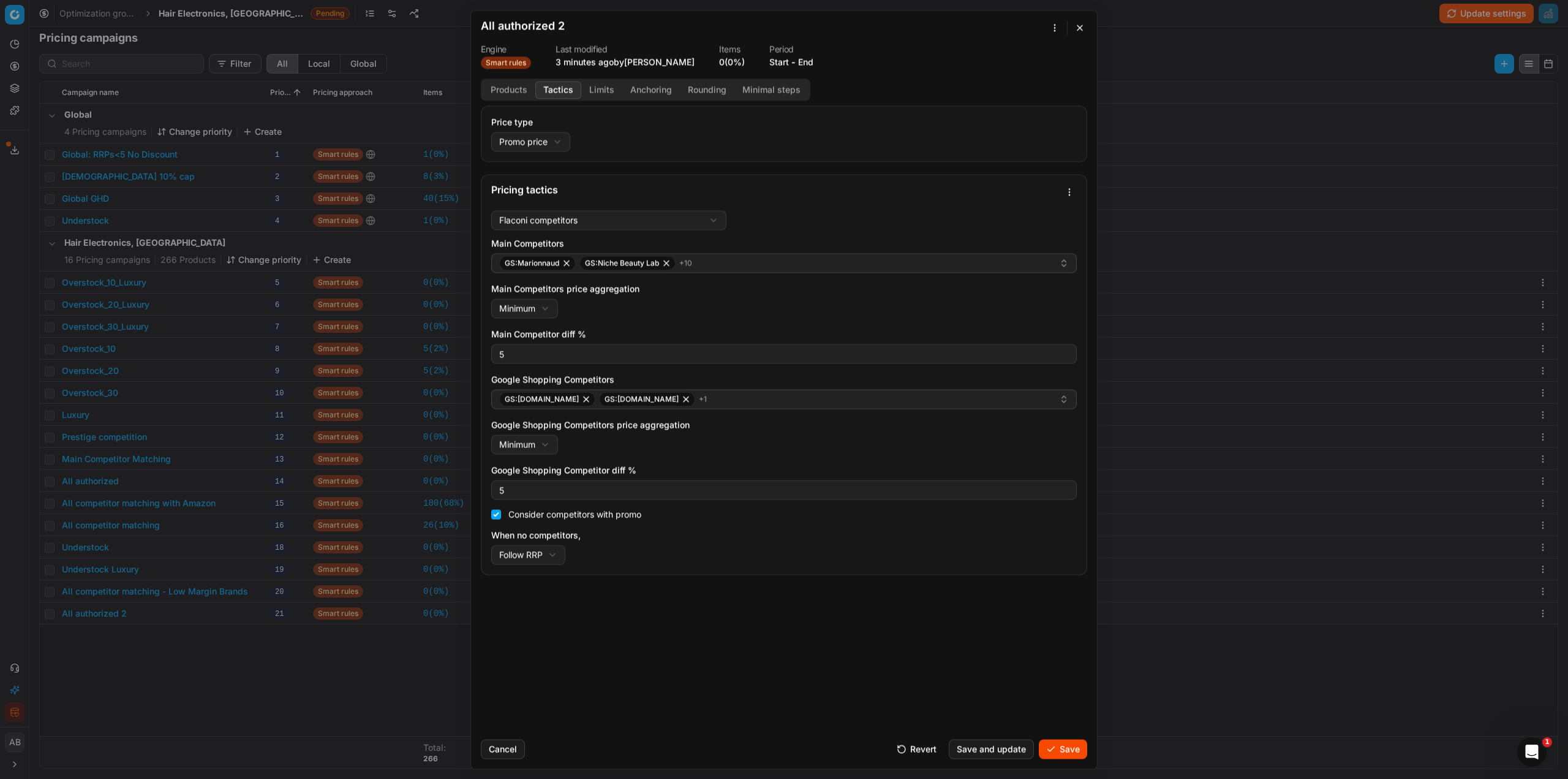
click at [1058, 749] on button "Save" at bounding box center [1063, 749] width 49 height 20
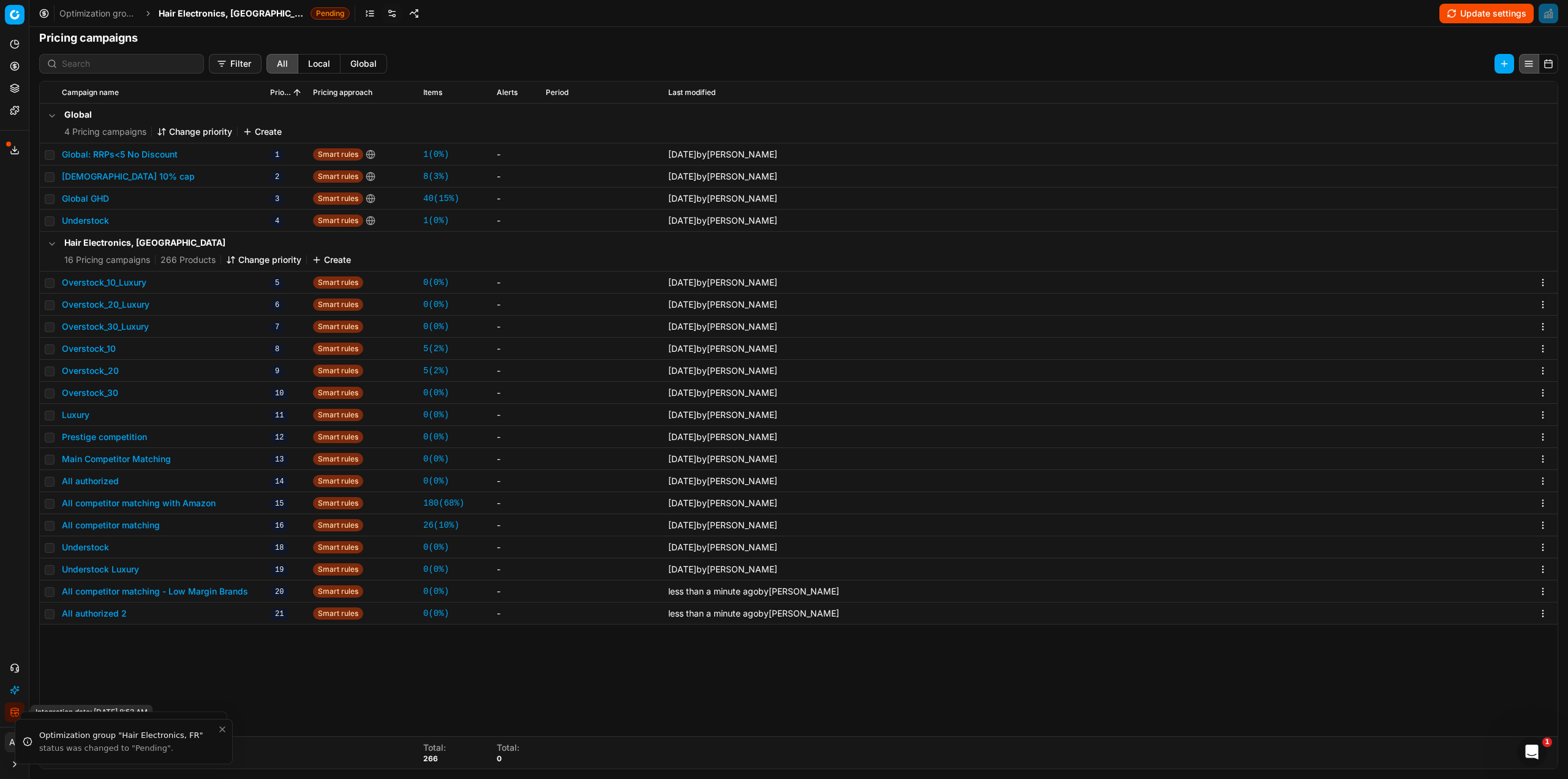
click at [9, 715] on button "Integration status" at bounding box center [14, 712] width 20 height 20
